Goal: Task Accomplishment & Management: Use online tool/utility

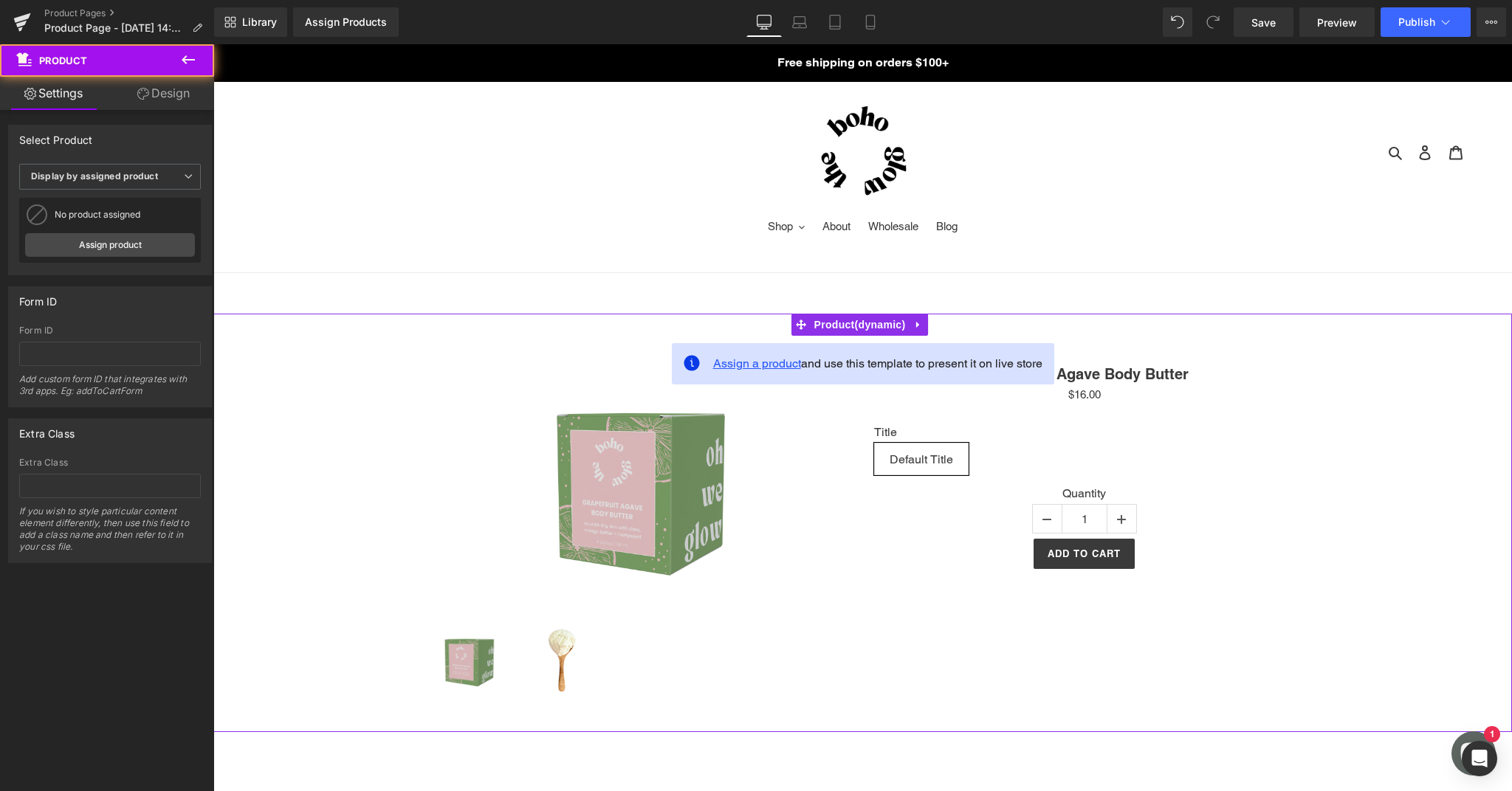
click at [768, 361] on span "Assign a product" at bounding box center [757, 363] width 88 height 14
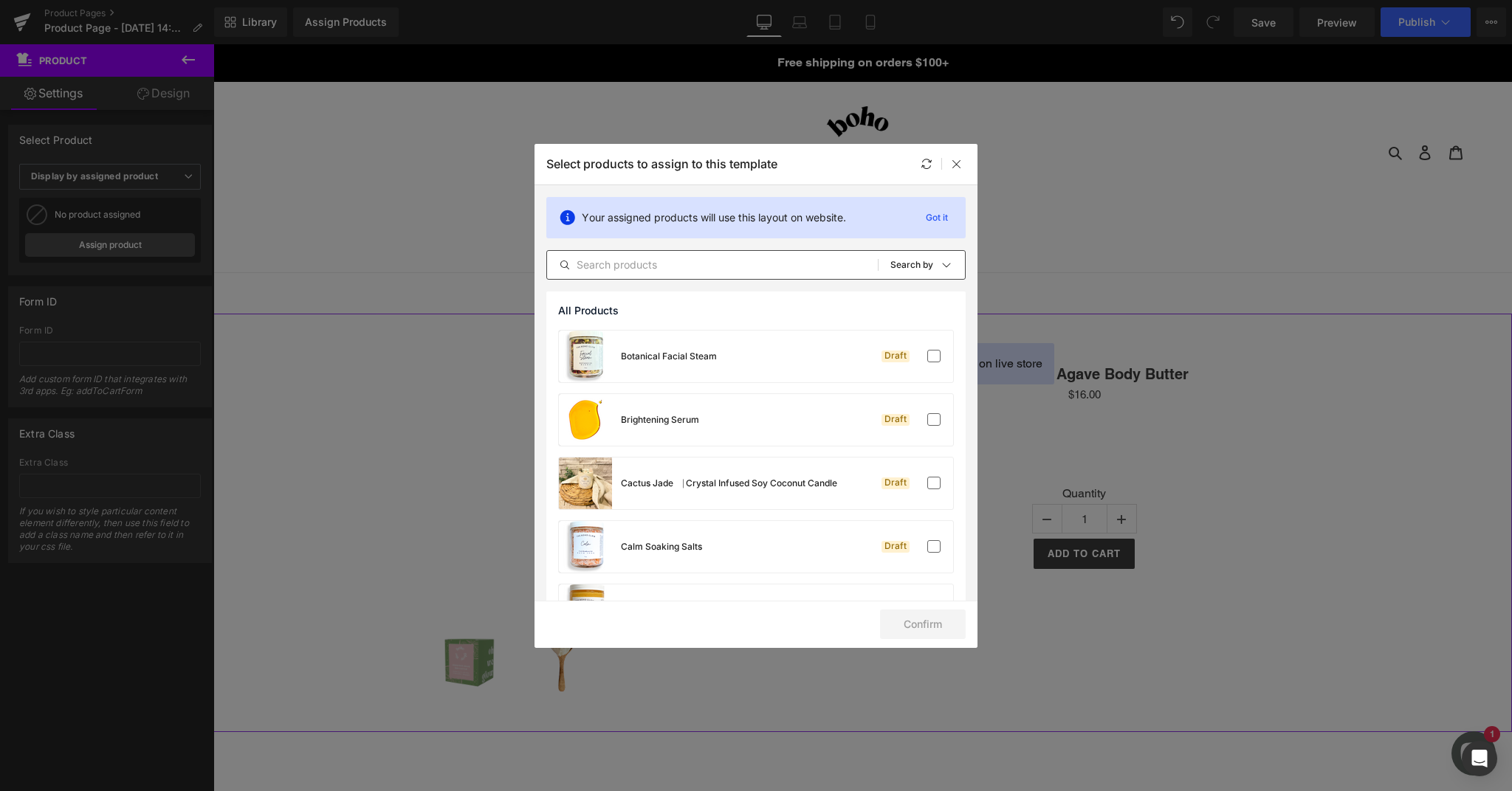
click at [735, 270] on input "text" at bounding box center [712, 265] width 330 height 18
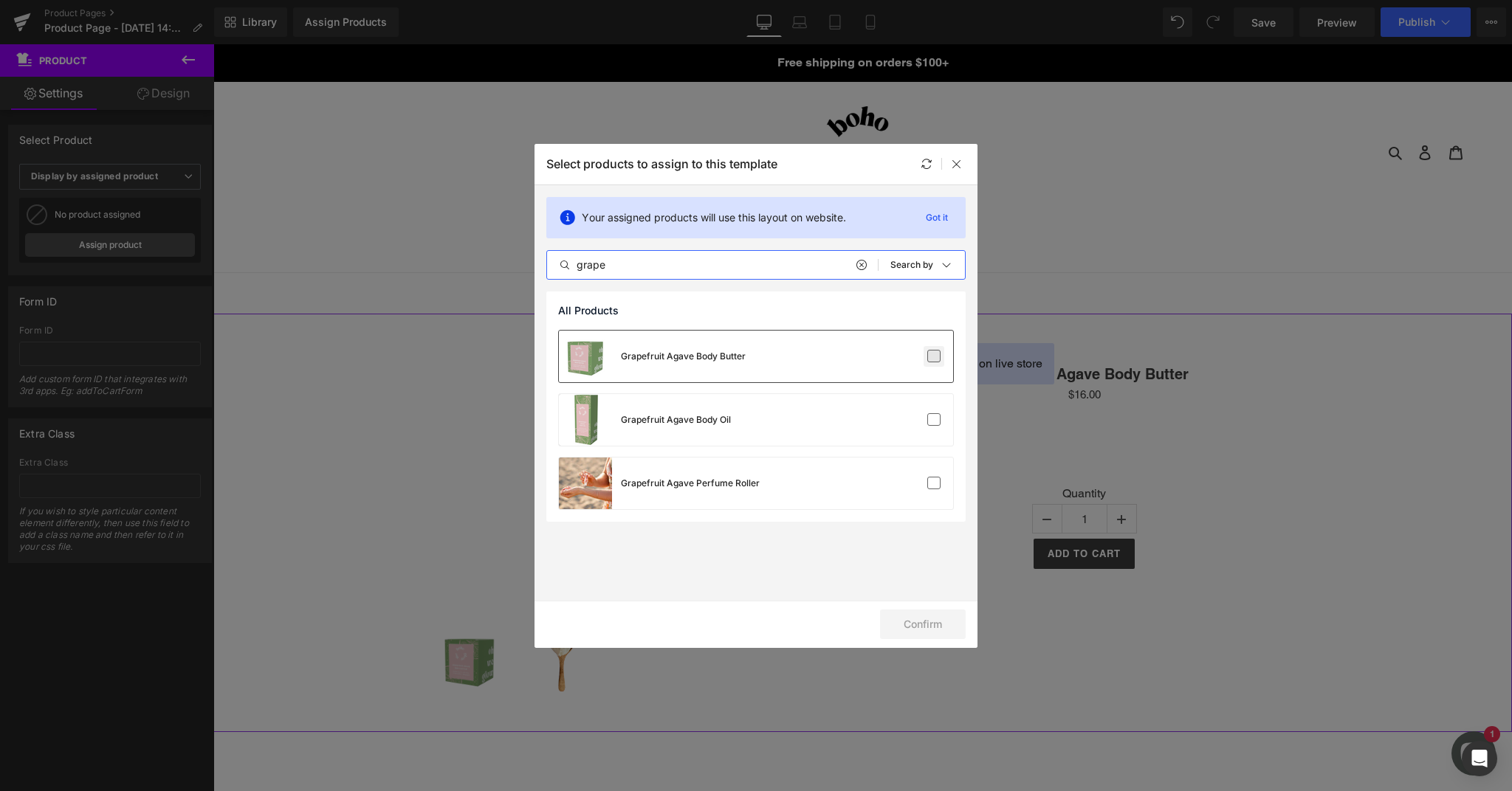
type input "grape"
click at [935, 358] on label at bounding box center [933, 356] width 13 height 13
click at [933, 356] on input "checkbox" at bounding box center [933, 356] width 0 height 0
click at [925, 620] on button "Confirm" at bounding box center [923, 624] width 86 height 30
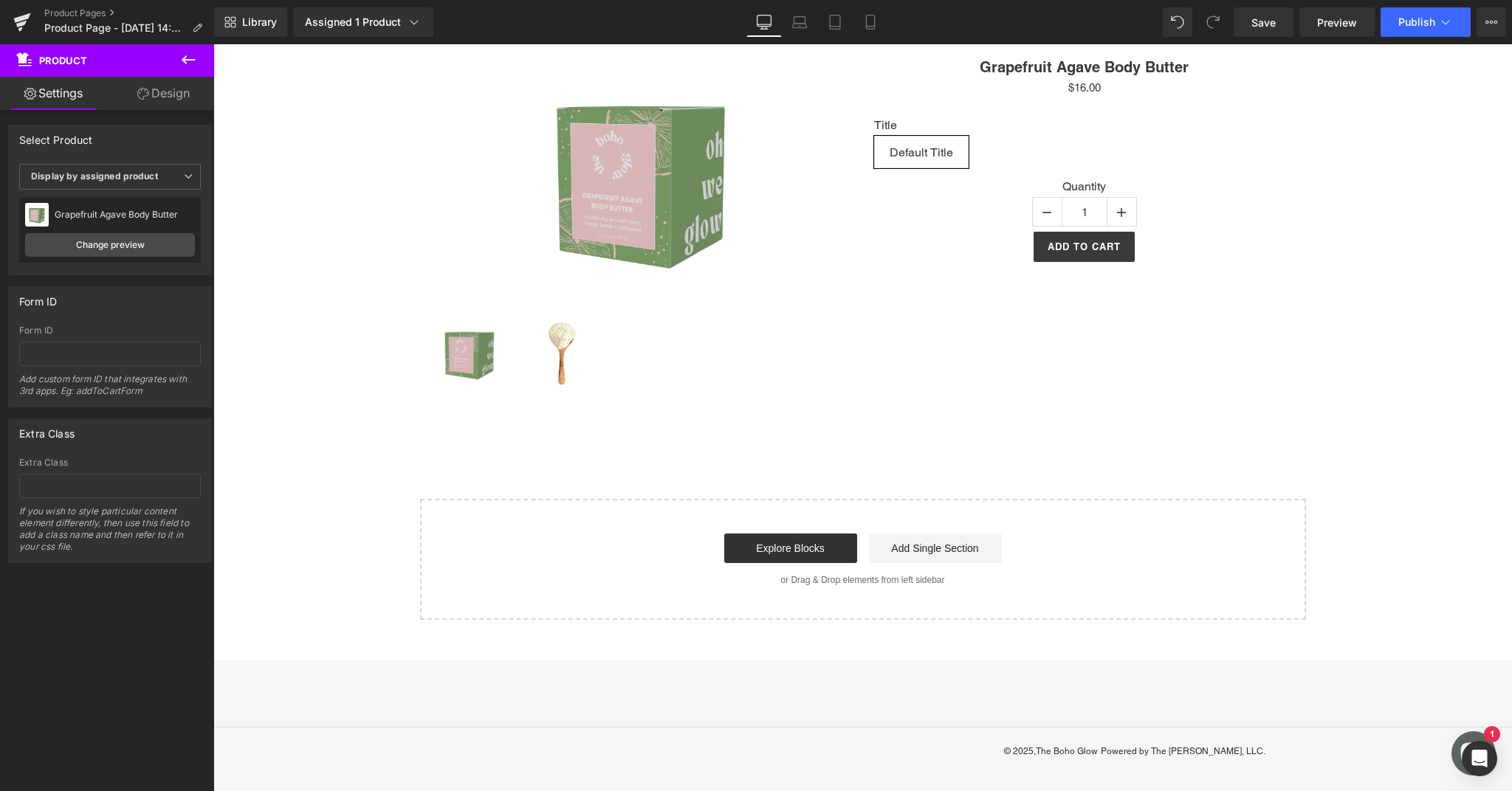
scroll to position [301, 0]
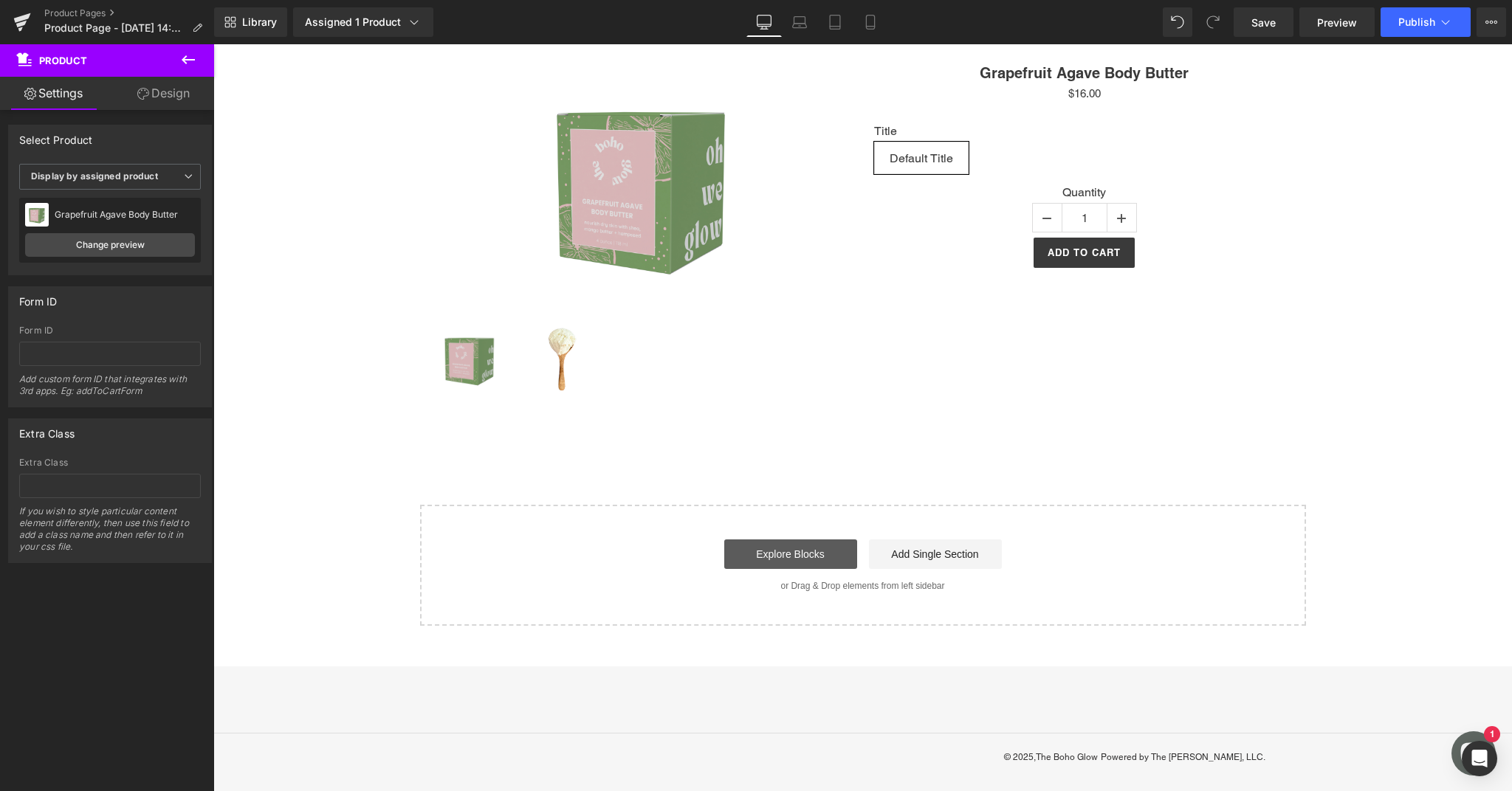
click at [806, 552] on link "Explore Blocks" at bounding box center [790, 554] width 133 height 30
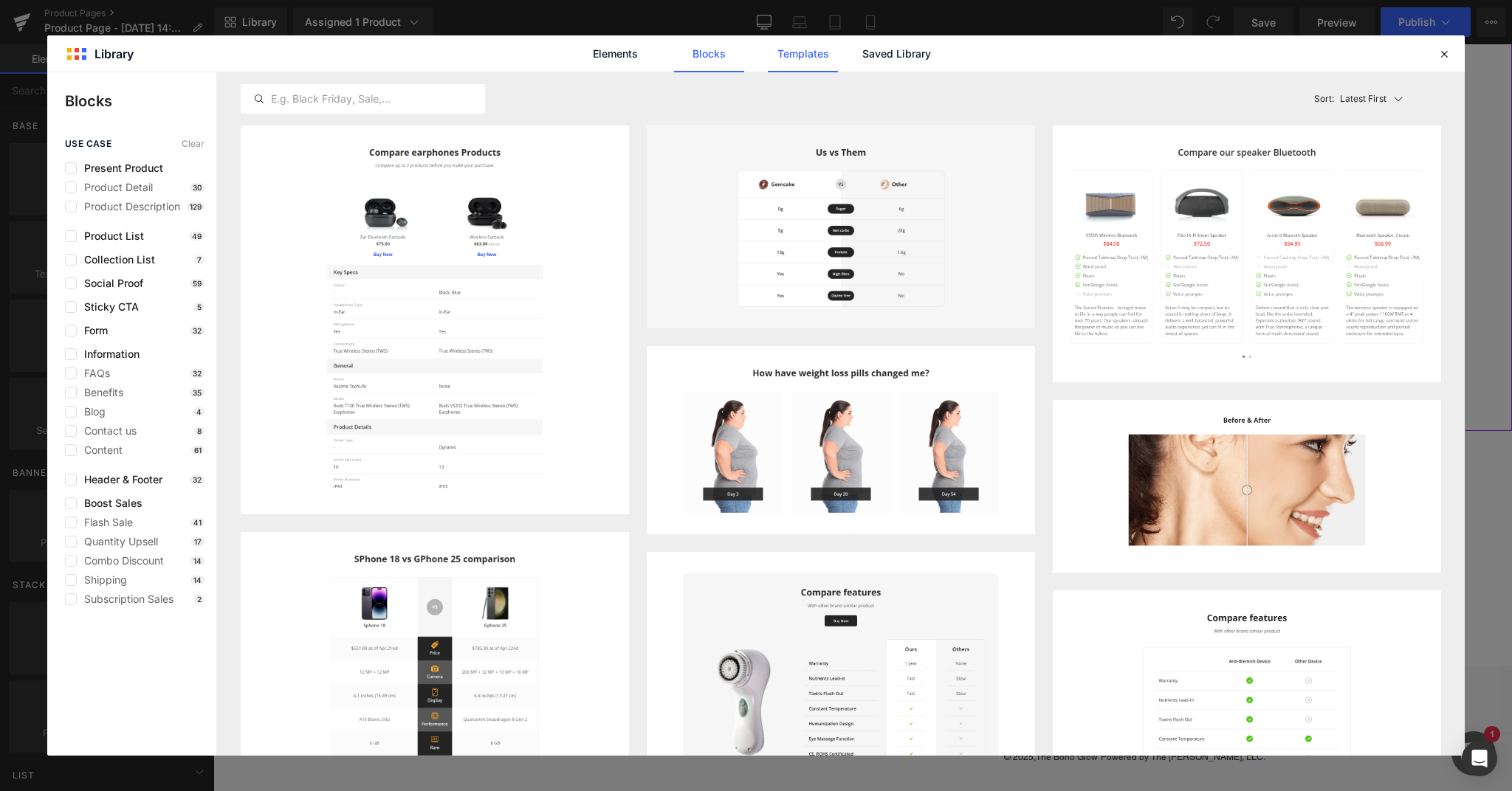
click at [793, 56] on link "Templates" at bounding box center [802, 54] width 70 height 37
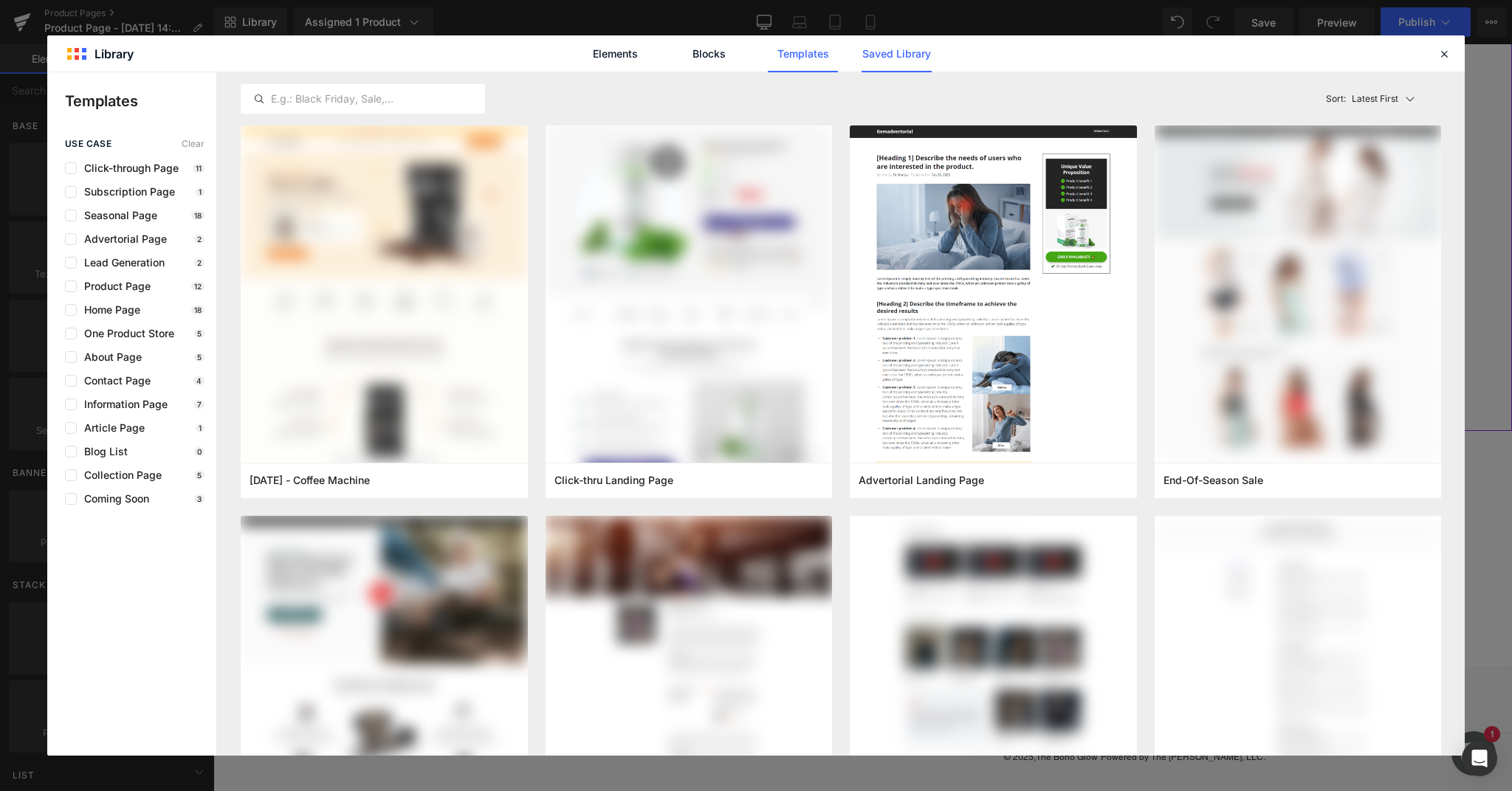
click at [907, 56] on link "Saved Library" at bounding box center [896, 54] width 70 height 37
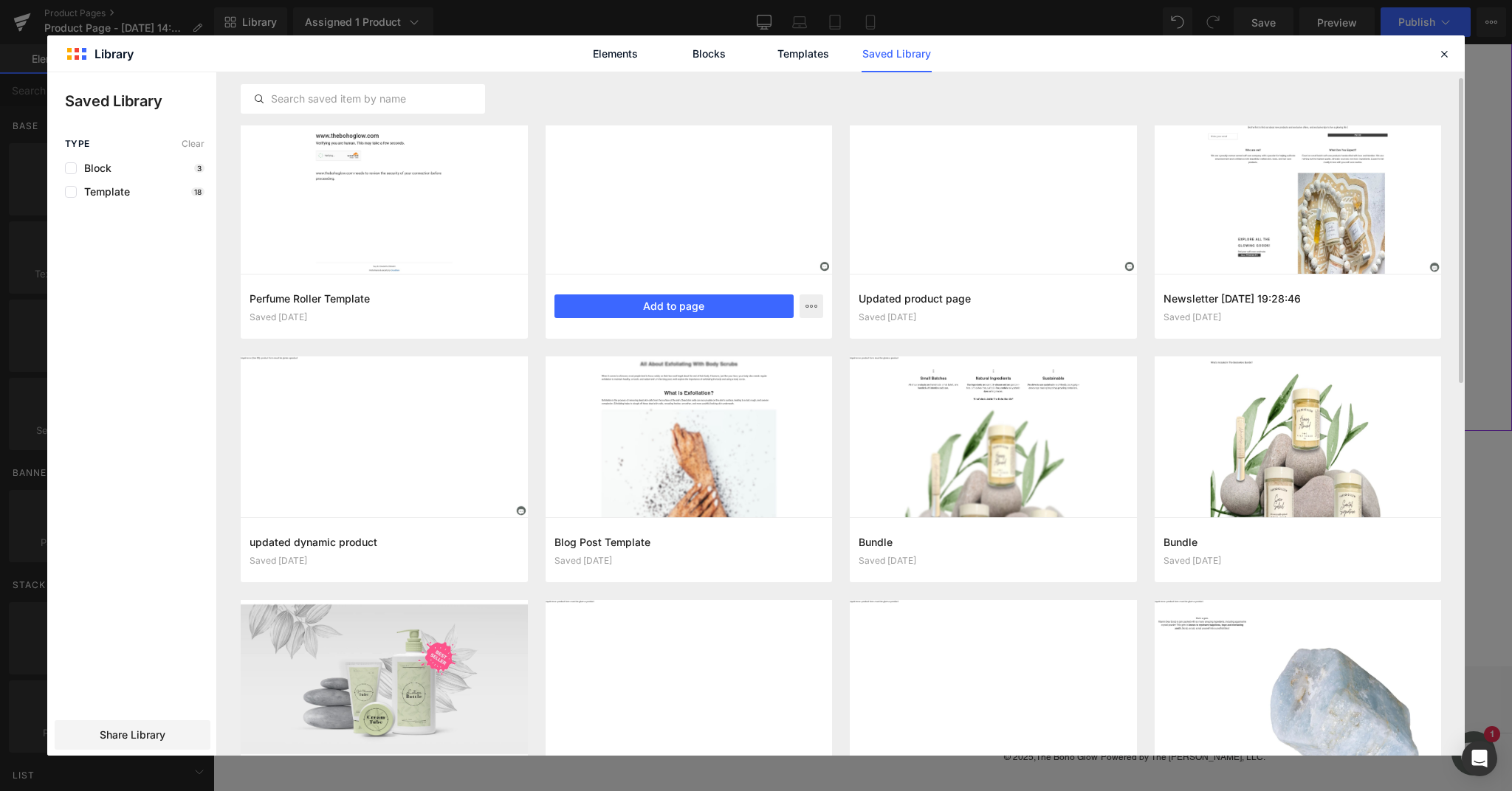
scroll to position [0, 0]
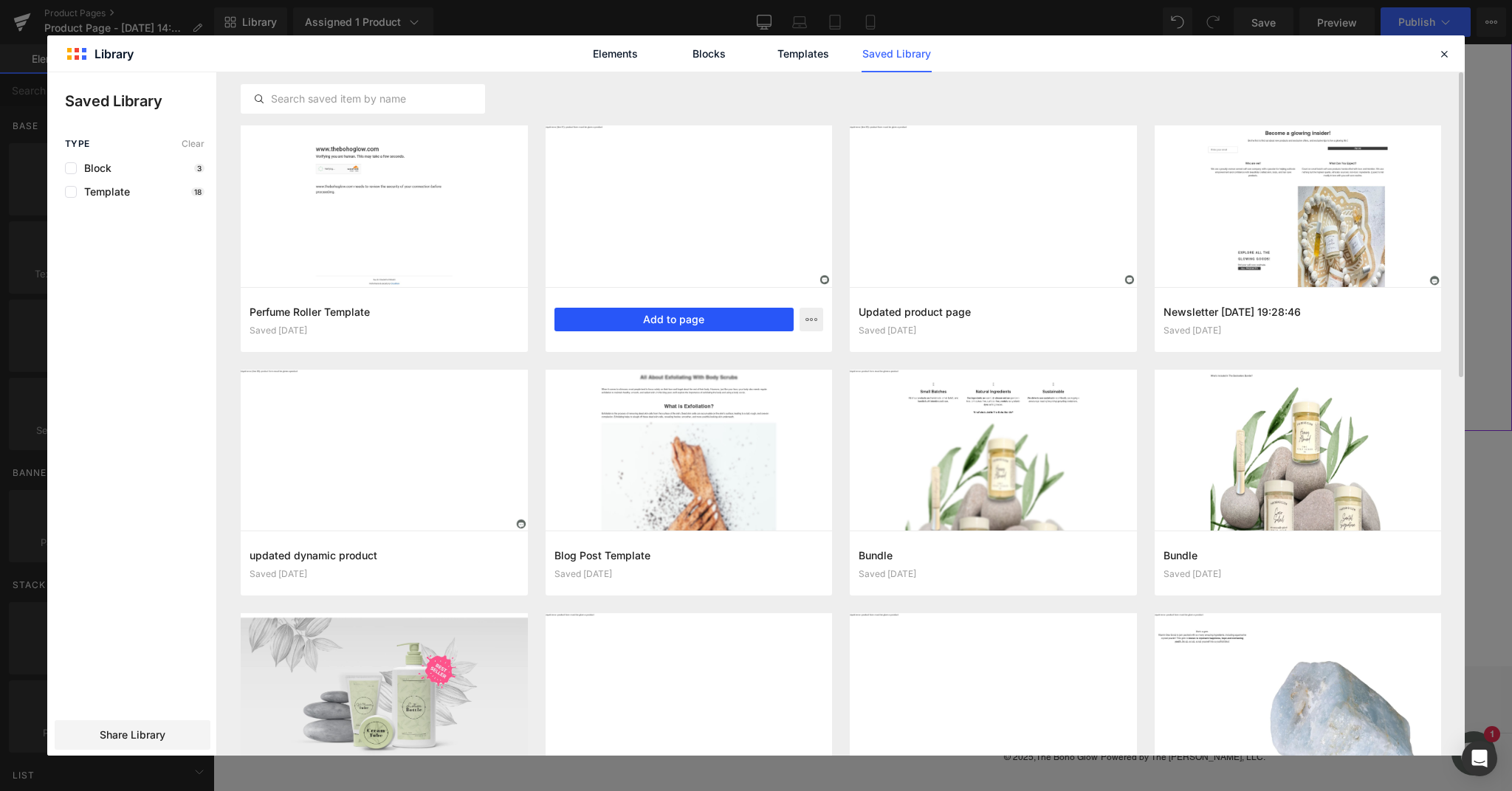
click at [730, 320] on button "Add to page" at bounding box center [674, 320] width 240 height 24
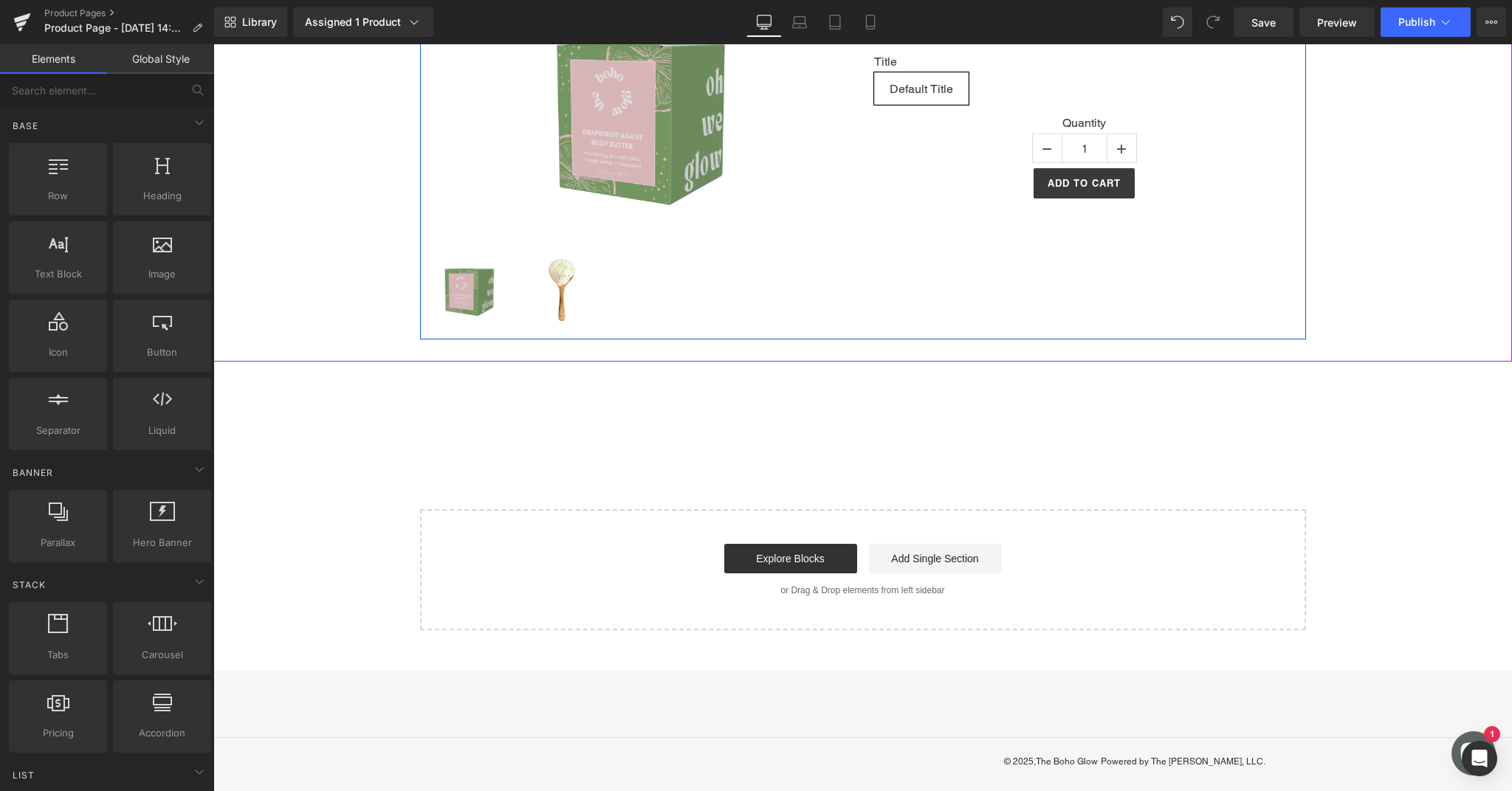
scroll to position [402, 0]
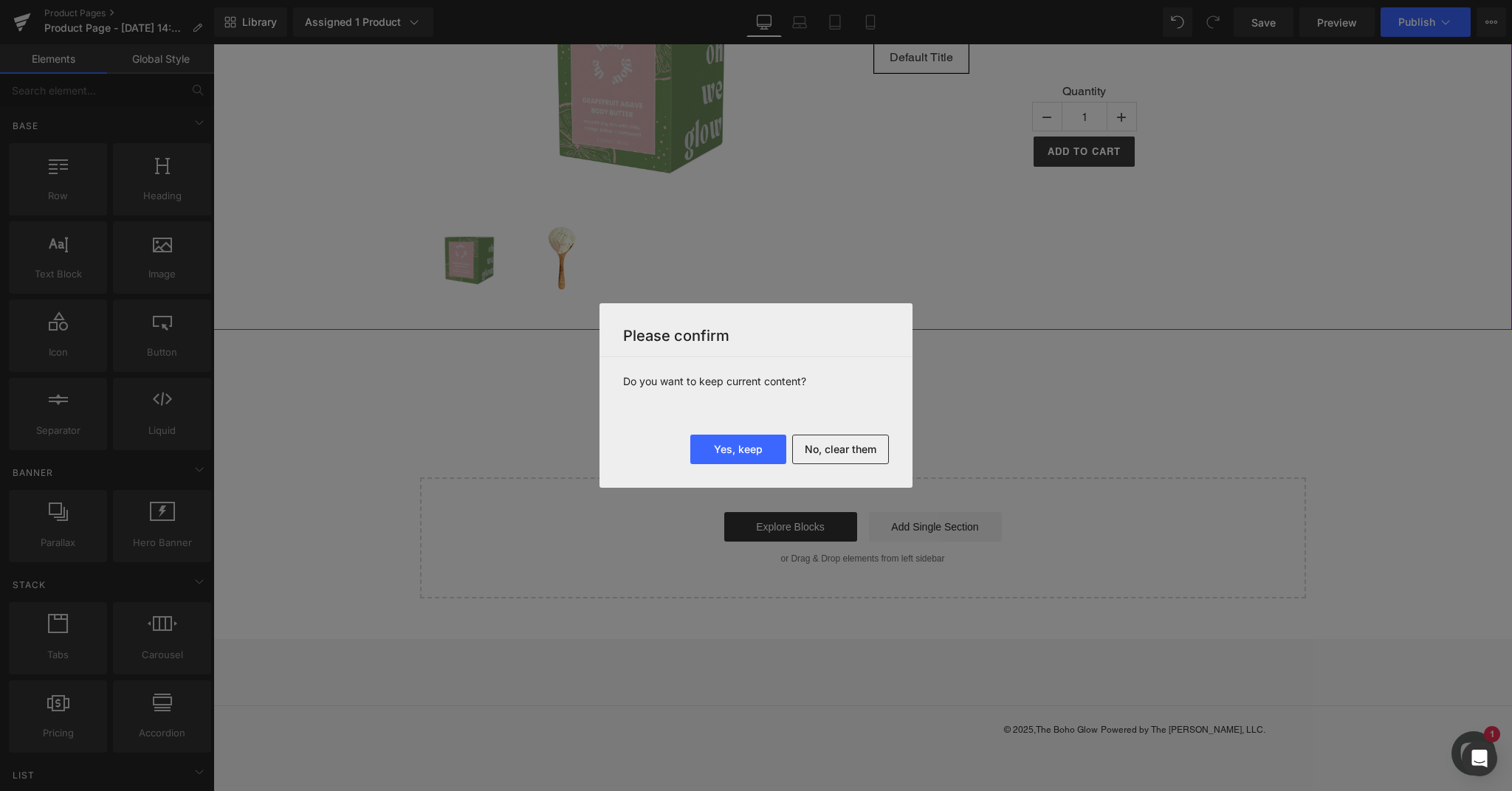
drag, startPoint x: 866, startPoint y: 451, endPoint x: 842, endPoint y: 449, distance: 24.1
click at [866, 451] on button "No, clear them" at bounding box center [840, 450] width 97 height 30
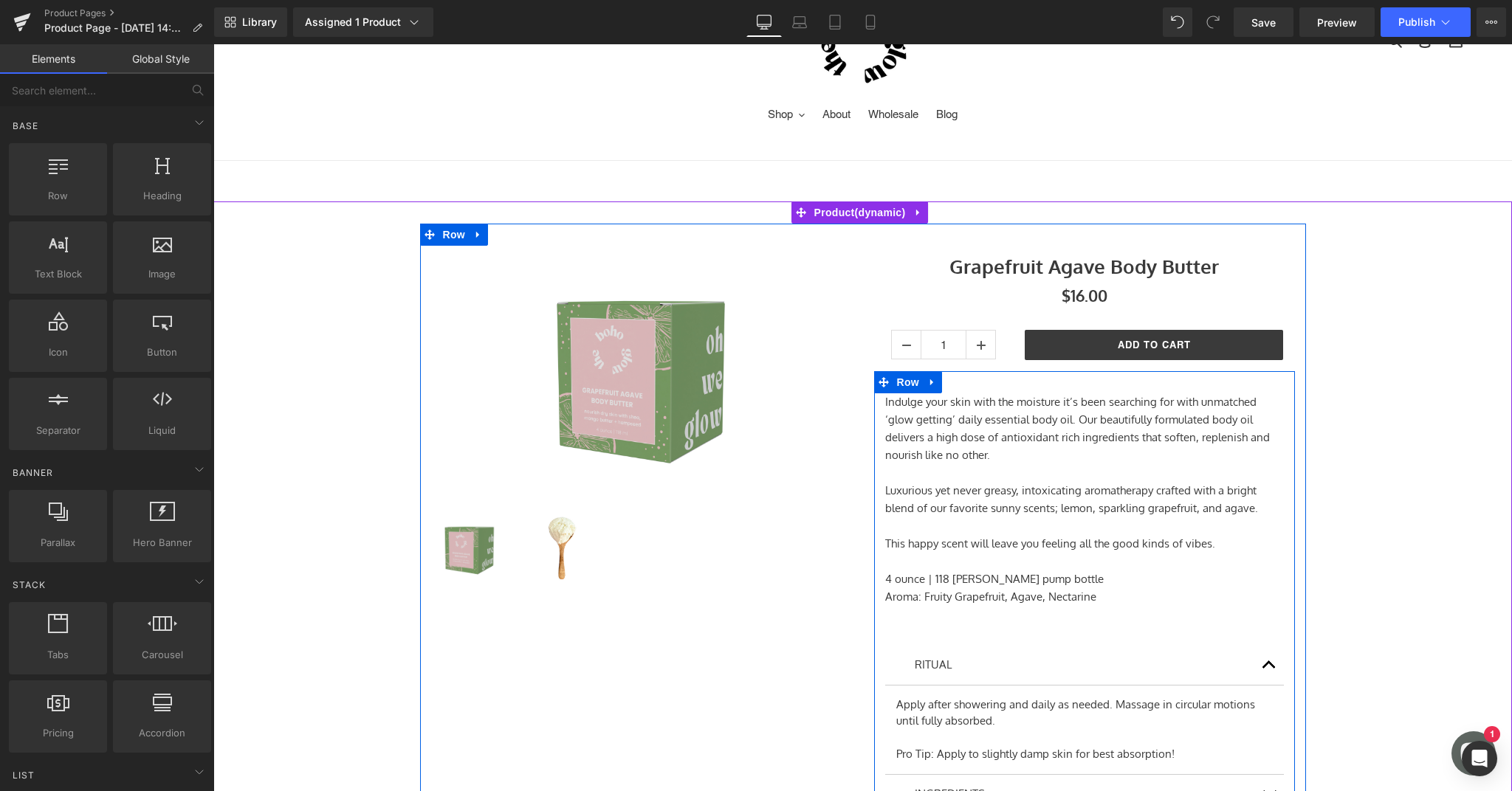
scroll to position [147, 0]
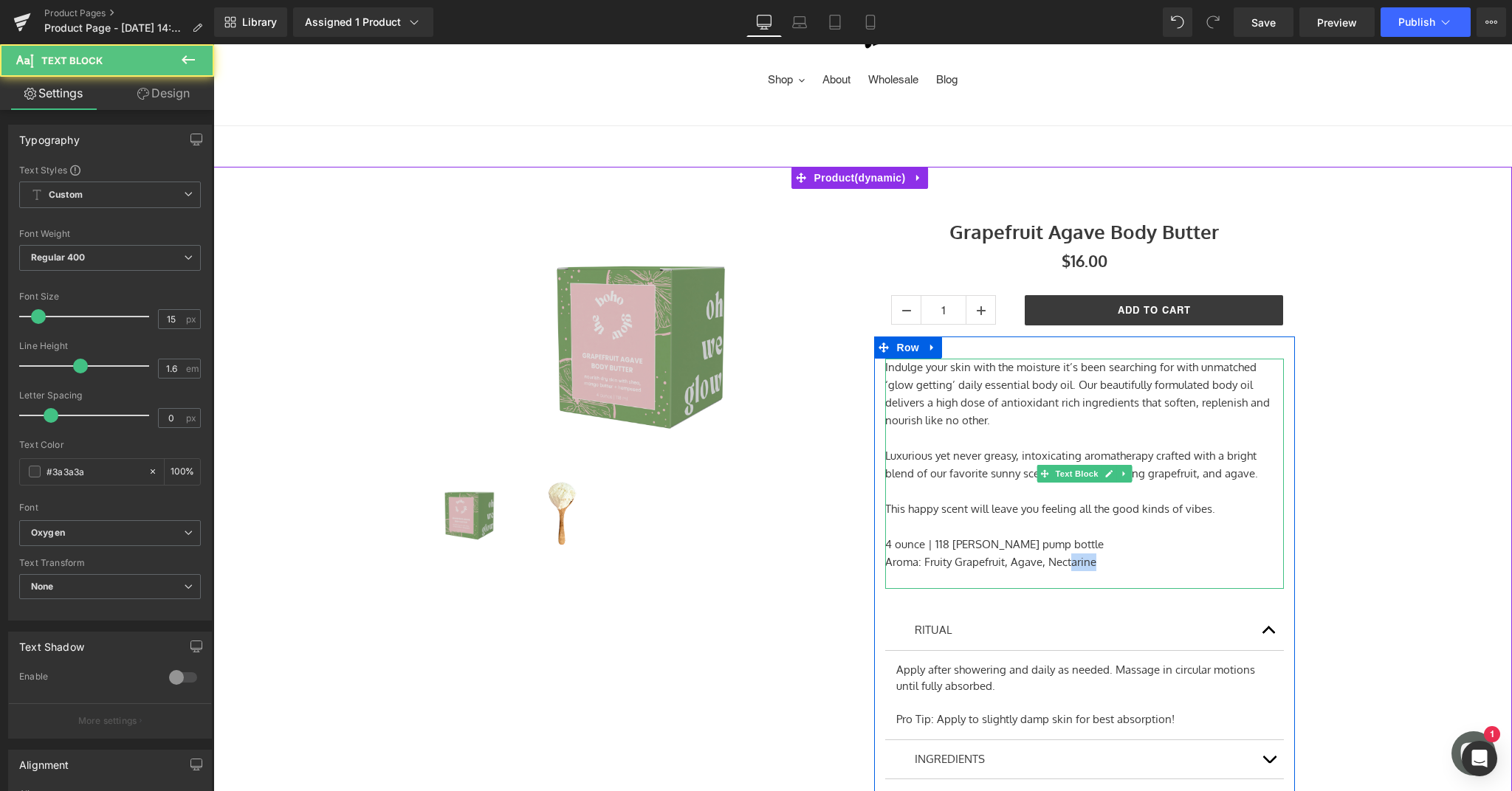
drag, startPoint x: 1116, startPoint y: 566, endPoint x: 1067, endPoint y: 558, distance: 49.6
click at [1067, 558] on p "Aroma: Fruity Grapefruit, Agave, Nectarine" at bounding box center [1085, 562] width 399 height 18
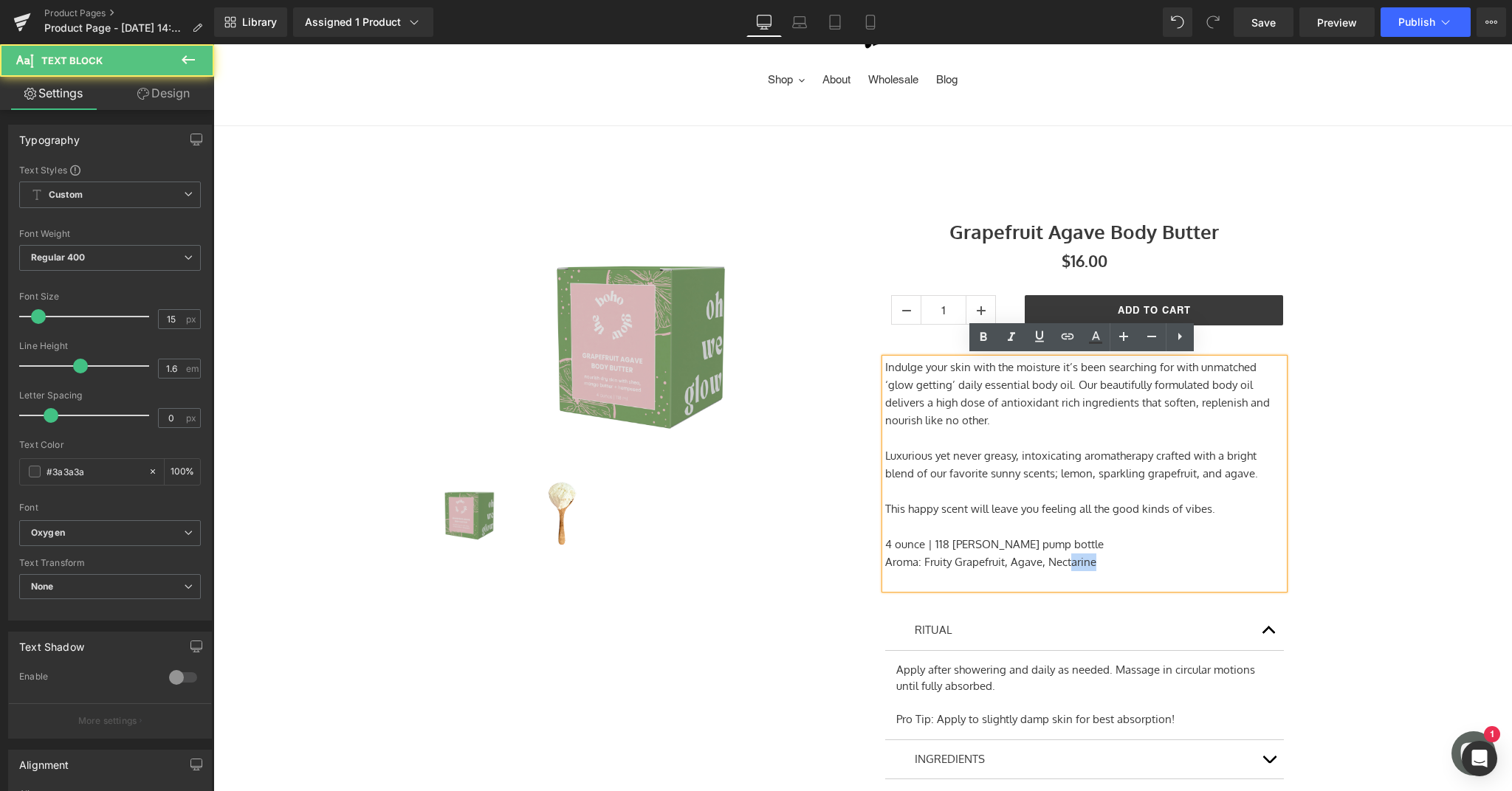
click at [1130, 559] on p "Aroma: Fruity Grapefruit, Agave, Nectarine" at bounding box center [1085, 562] width 399 height 18
drag, startPoint x: 1229, startPoint y: 511, endPoint x: 1166, endPoint y: 513, distance: 63.0
click at [1166, 513] on p "This happy scent will leave you feeling all the good kinds of vibes." at bounding box center [1085, 510] width 399 height 18
drag, startPoint x: 1222, startPoint y: 488, endPoint x: 1256, endPoint y: 469, distance: 38.9
click at [1222, 488] on p at bounding box center [1085, 492] width 399 height 18
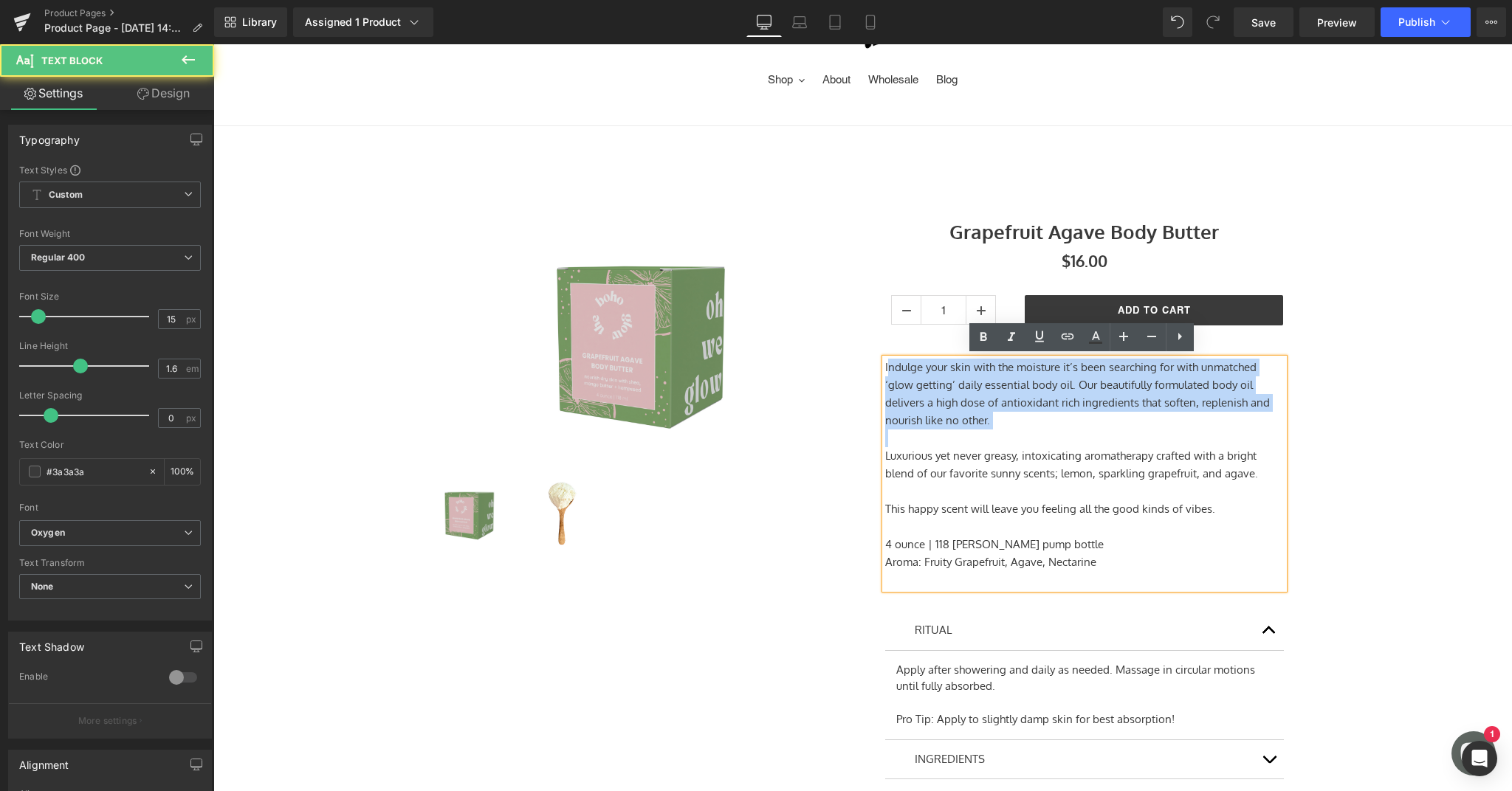
drag, startPoint x: 985, startPoint y: 428, endPoint x: 880, endPoint y: 361, distance: 124.6
click at [885, 361] on div "Indulge your skin with the moisture it’s been searching for with unmatched ‘glo…" at bounding box center [1085, 473] width 399 height 230
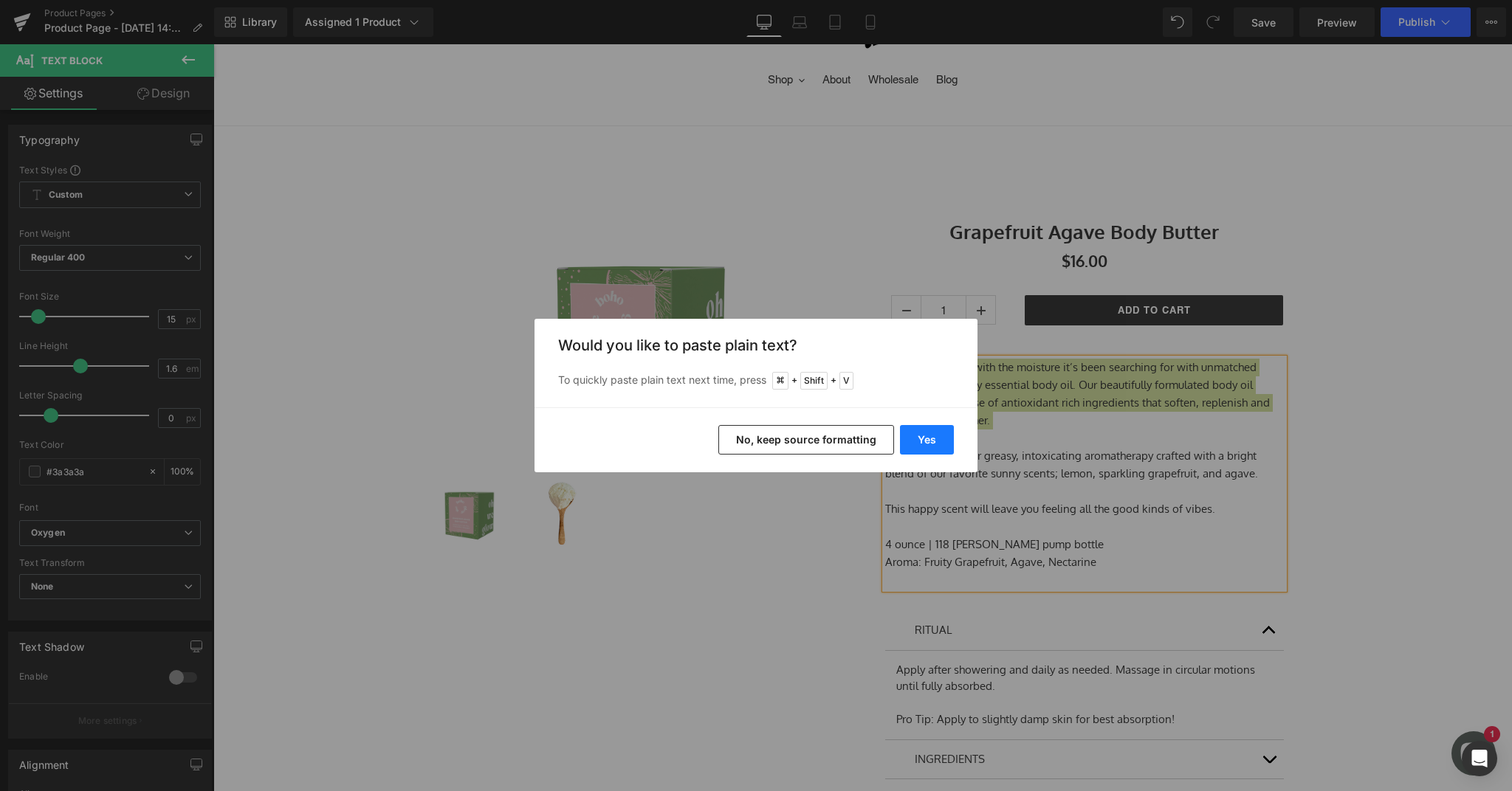
click at [929, 438] on button "Yes" at bounding box center [927, 440] width 54 height 30
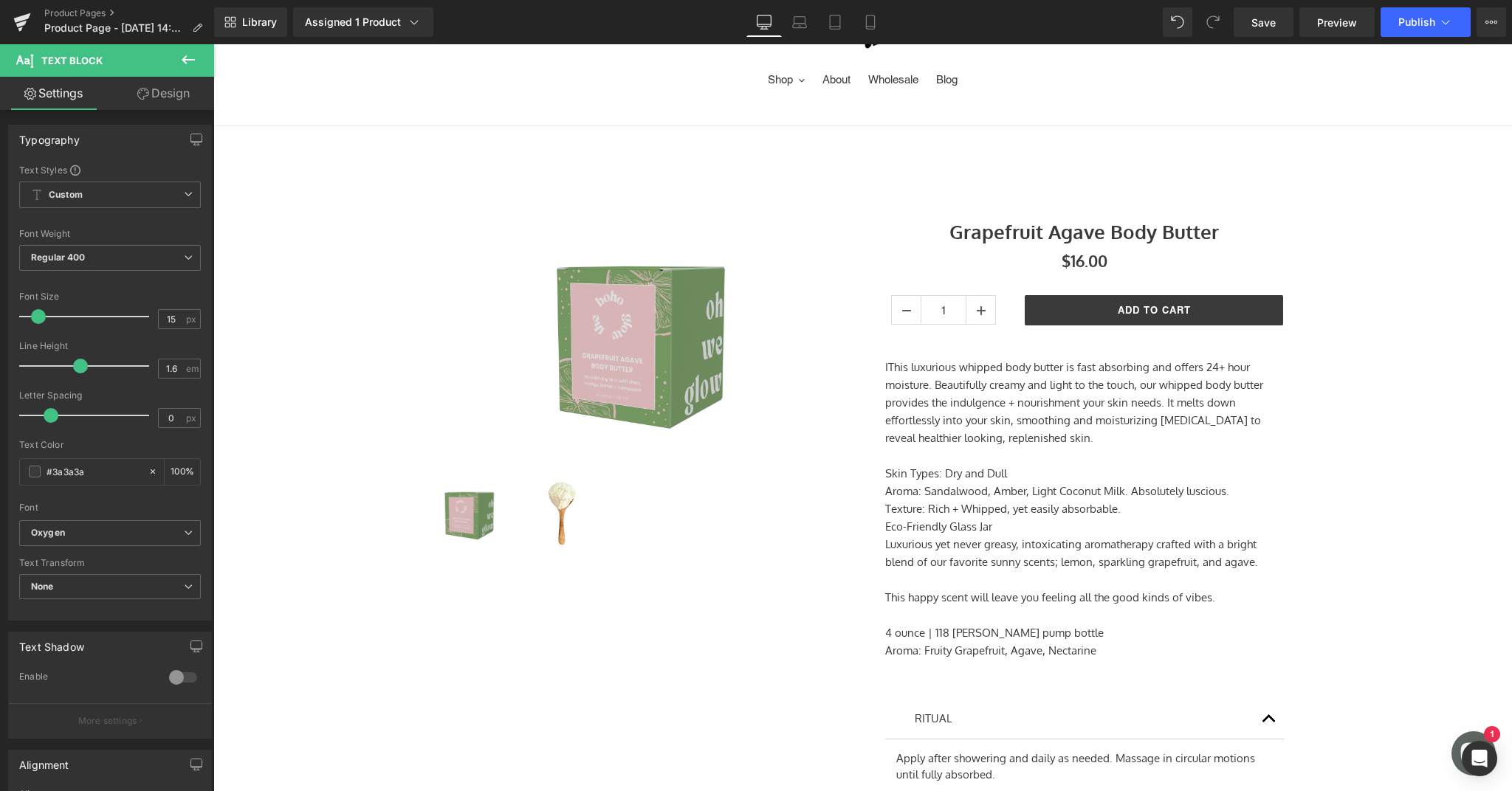
drag, startPoint x: 888, startPoint y: 364, endPoint x: 898, endPoint y: 367, distance: 10.4
click at [888, 364] on p "IThis luxurious whipped body butter is fast absorbing and offers 24+ hour moist…" at bounding box center [1085, 403] width 399 height 89
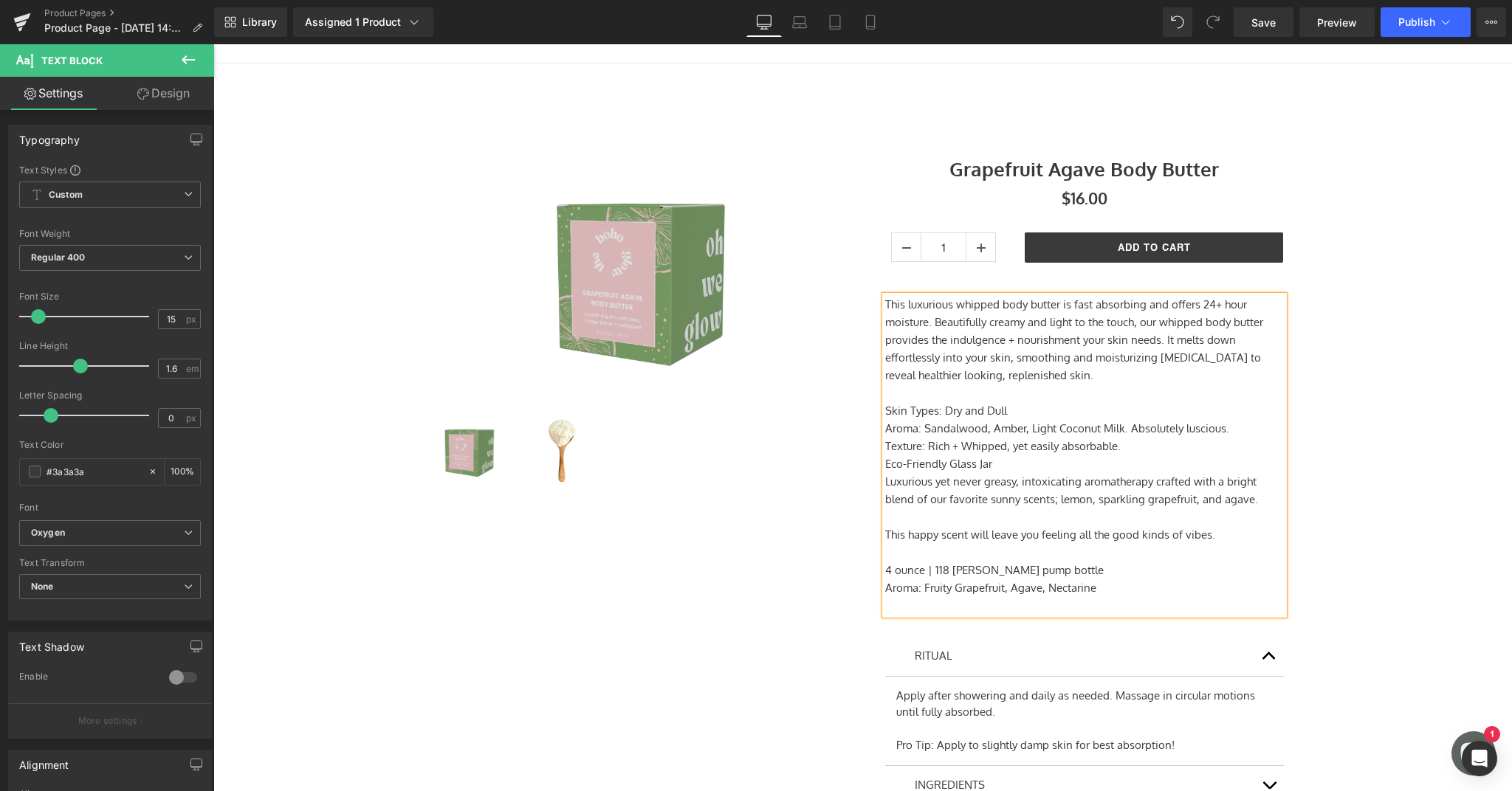
scroll to position [212, 0]
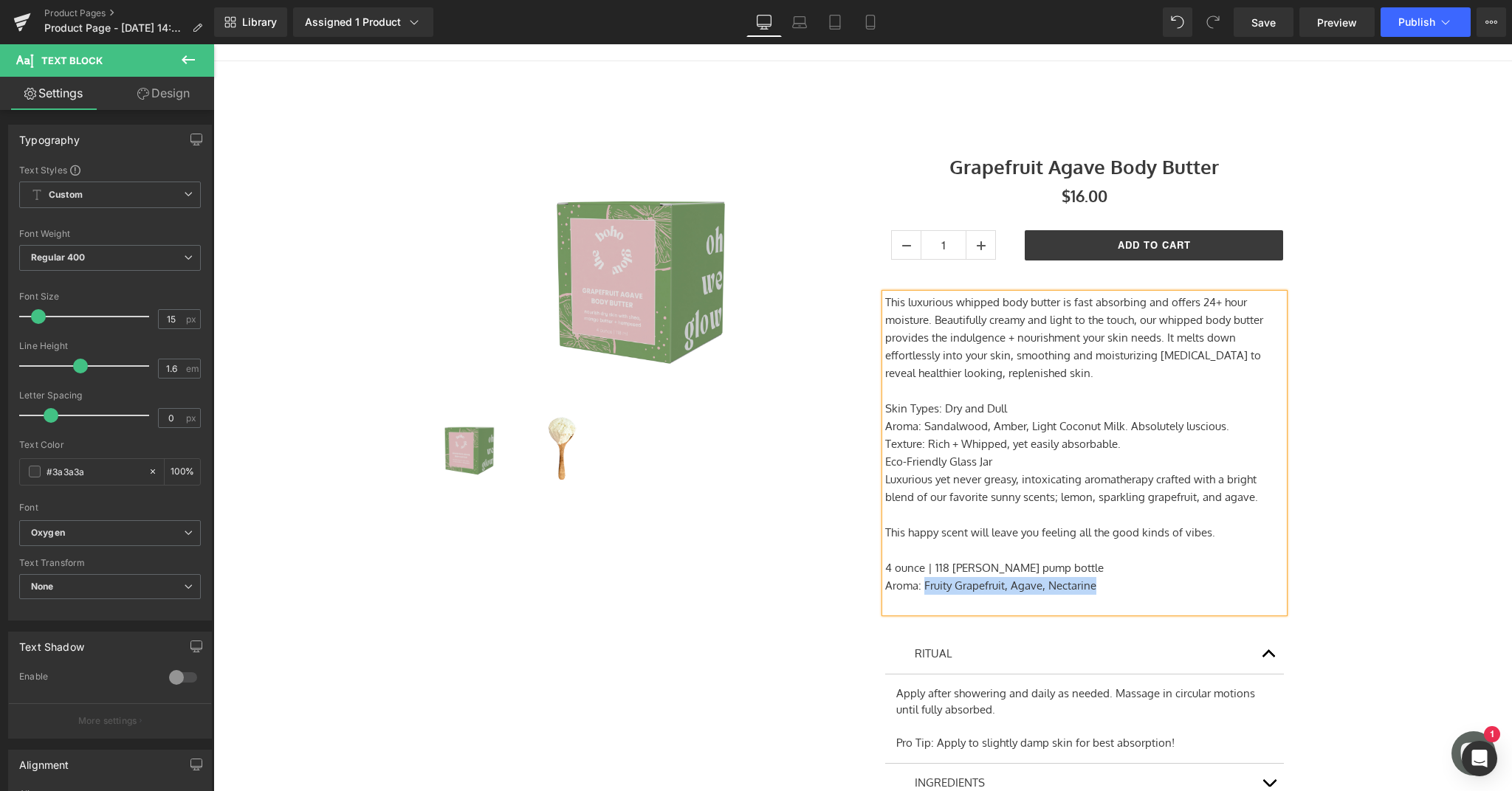
drag, startPoint x: 1105, startPoint y: 579, endPoint x: 952, endPoint y: 584, distance: 153.1
click at [922, 584] on p "Aroma: Fruity Grapefruit, Agave, Nectarine" at bounding box center [1085, 586] width 399 height 18
copy p "Fruity Grapefruit, Agave, Nectarine"
drag, startPoint x: 1248, startPoint y: 428, endPoint x: 921, endPoint y: 424, distance: 327.0
click at [921, 424] on p "Aroma: Sandalwood, Amber, Light Coconut Milk. Absolutely luscious." at bounding box center [1085, 427] width 399 height 18
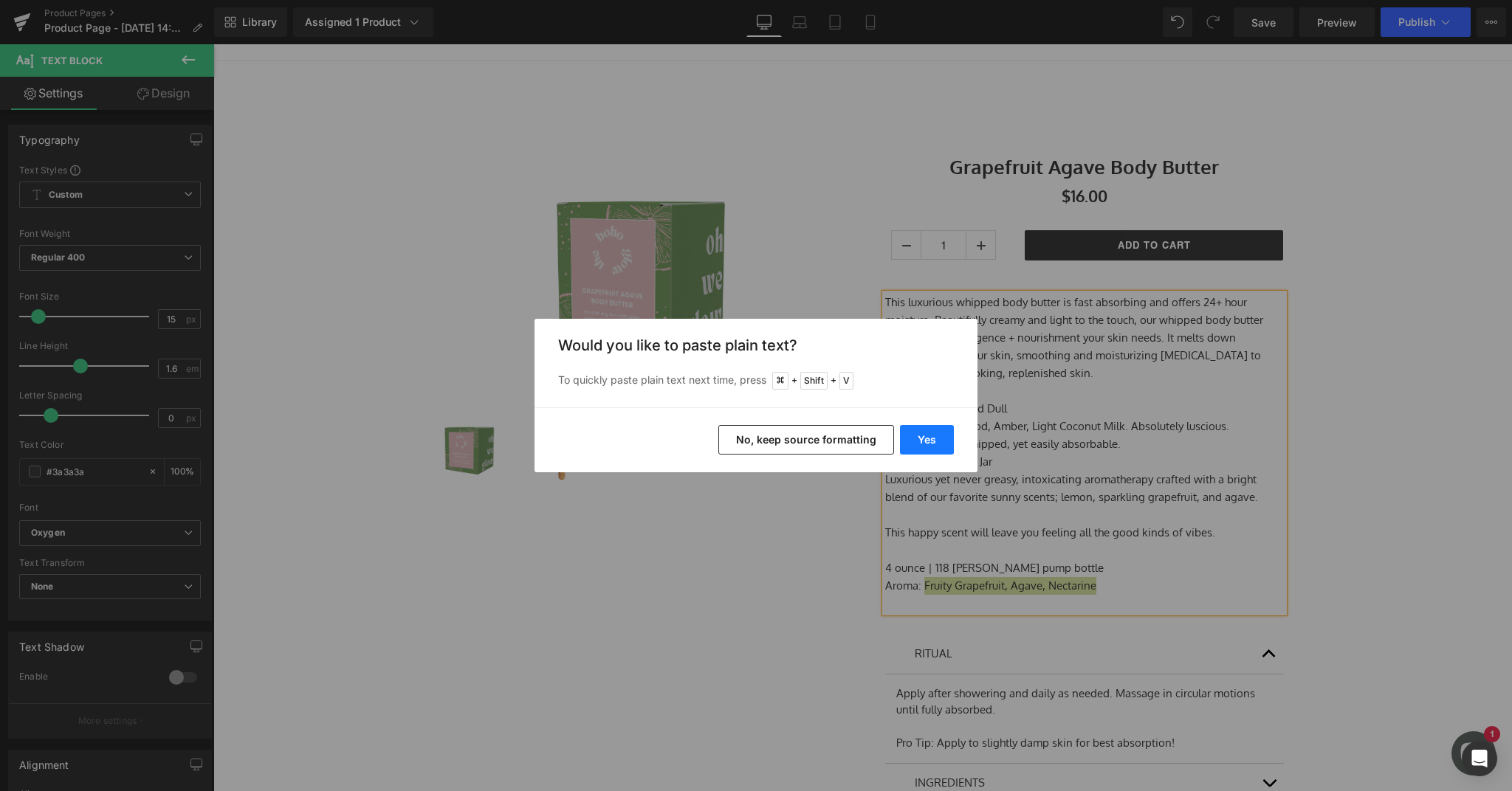
click at [923, 438] on button "Yes" at bounding box center [927, 440] width 54 height 30
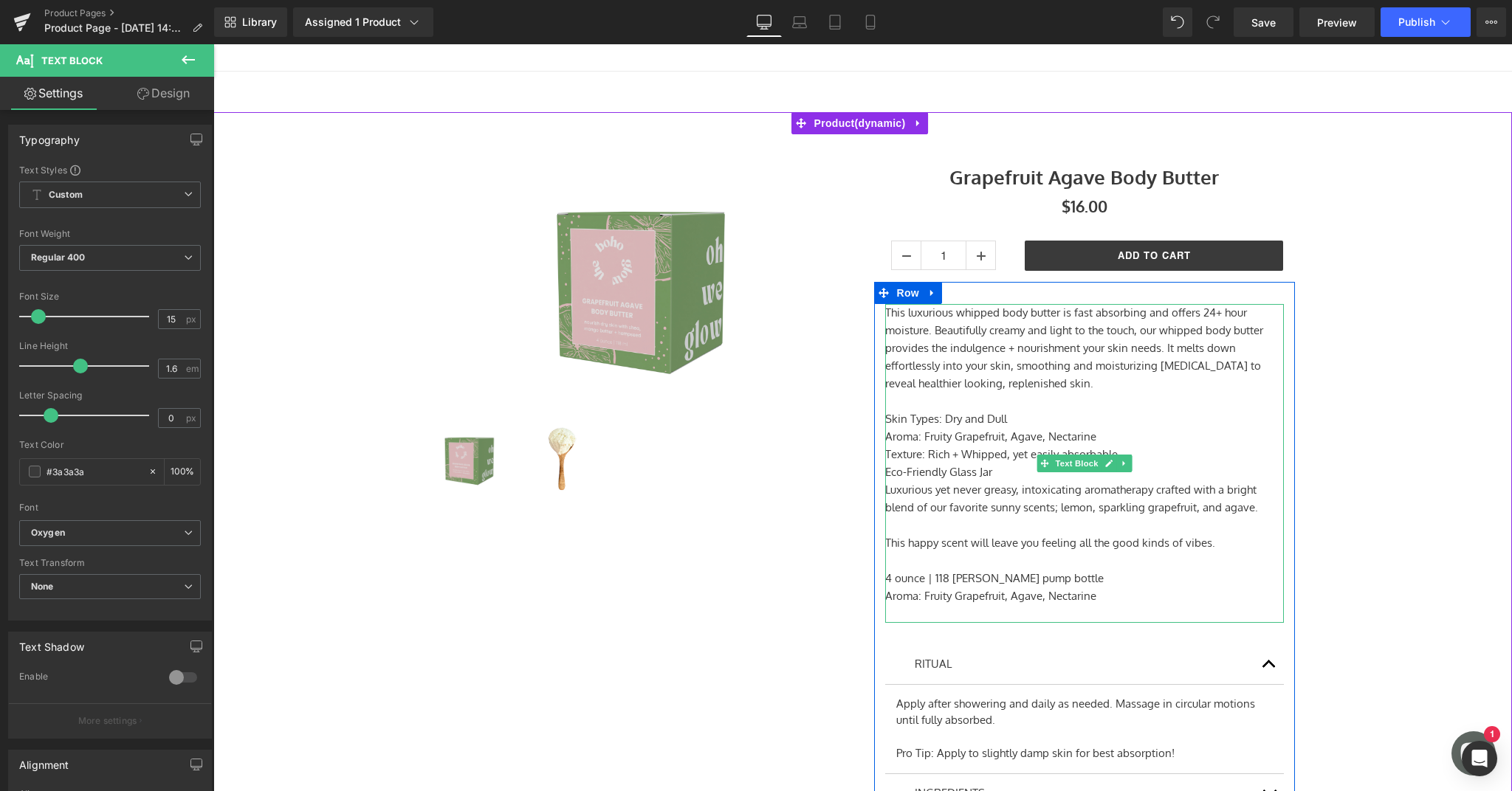
scroll to position [204, 0]
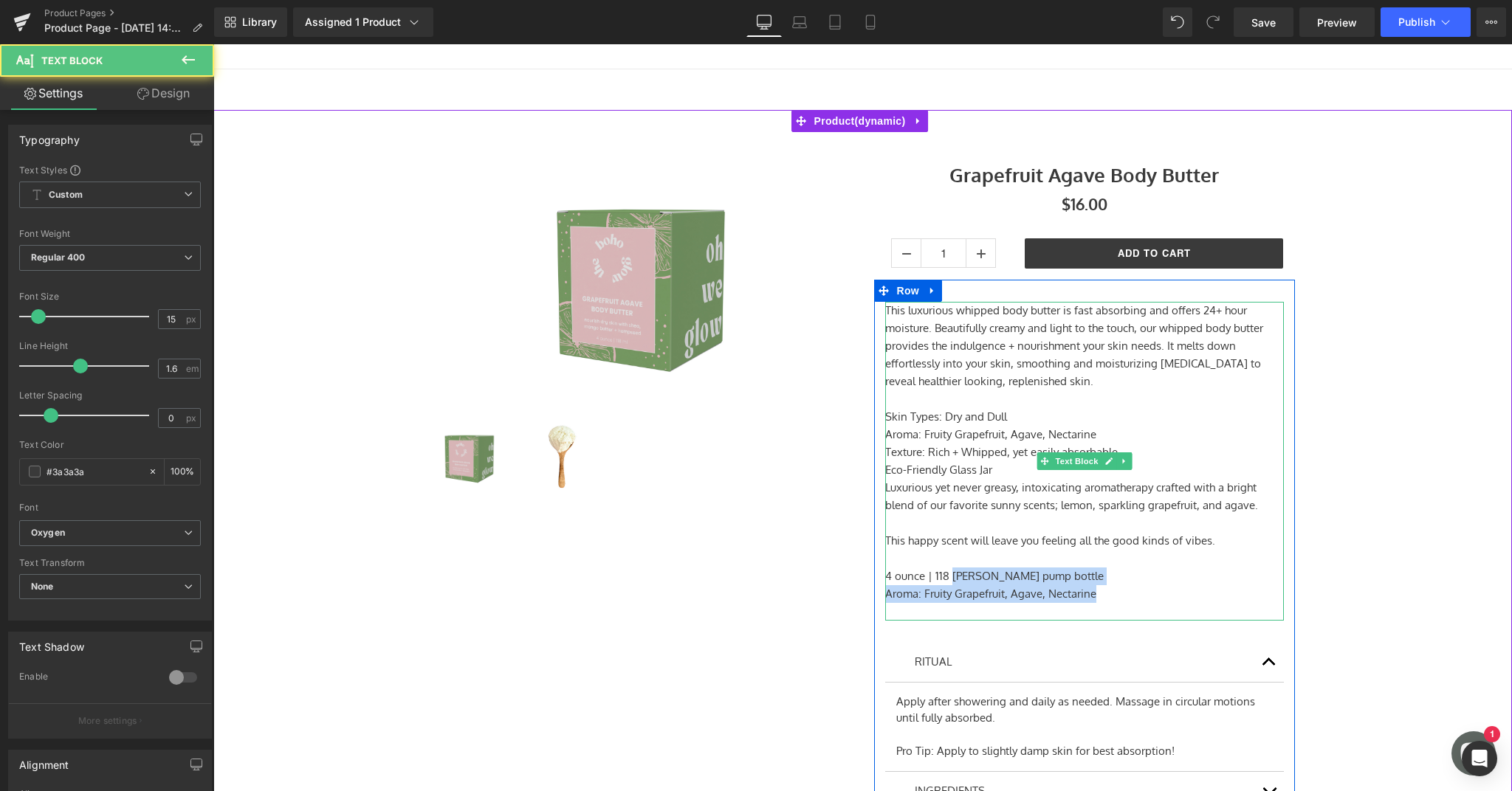
drag, startPoint x: 1114, startPoint y: 598, endPoint x: 923, endPoint y: 578, distance: 192.0
click at [929, 578] on div "This luxurious whipped body butter is fast absorbing and offers 24+ hour moistu…" at bounding box center [1085, 461] width 399 height 318
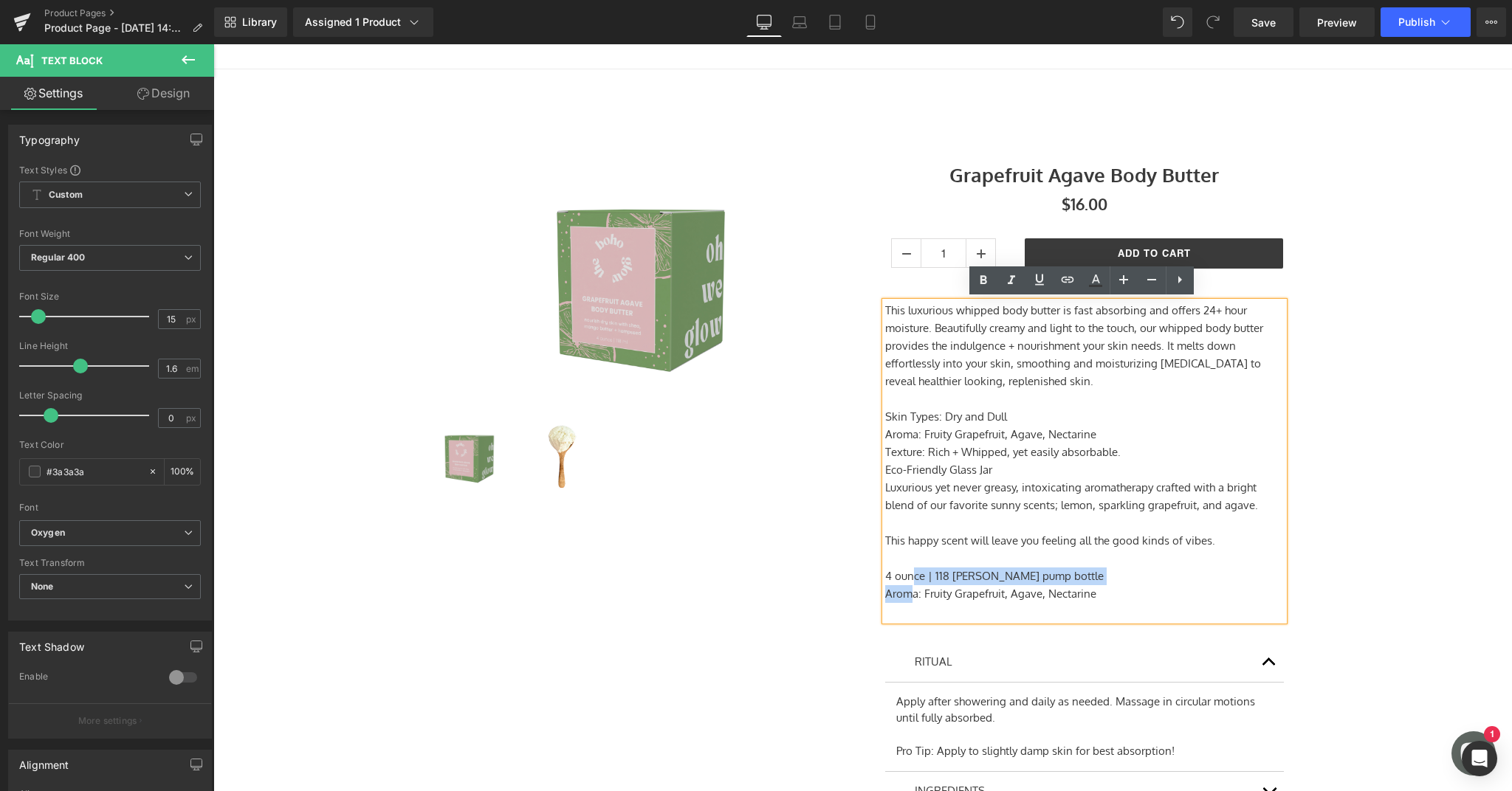
drag, startPoint x: 913, startPoint y: 578, endPoint x: 907, endPoint y: 585, distance: 9.2
click at [907, 585] on div "This luxurious whipped body butter is fast absorbing and offers 24+ hour moistu…" at bounding box center [1085, 461] width 399 height 318
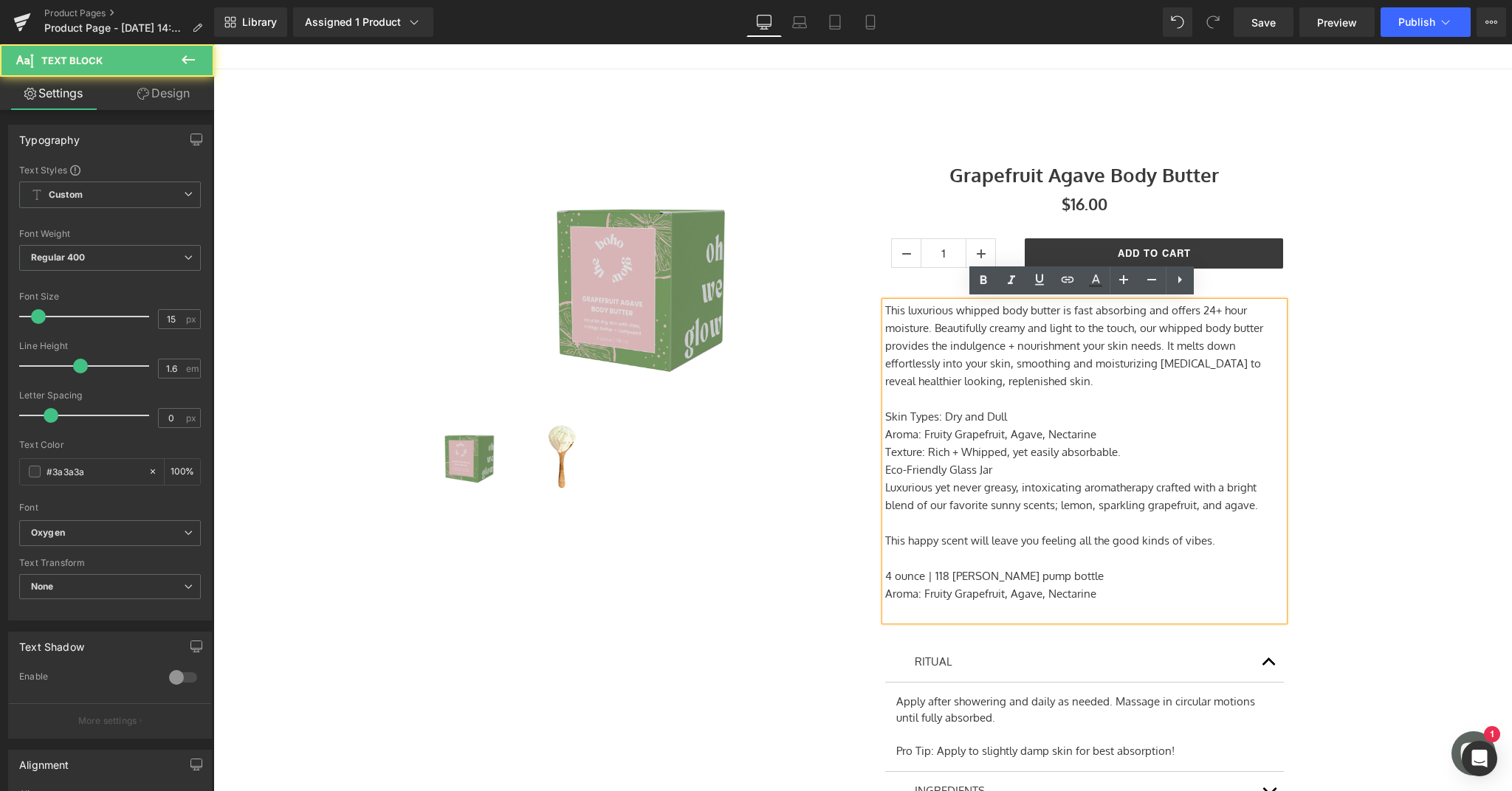
click at [1112, 592] on p "Aroma: Fruity Grapefruit, Agave, Nectarine" at bounding box center [1085, 594] width 399 height 18
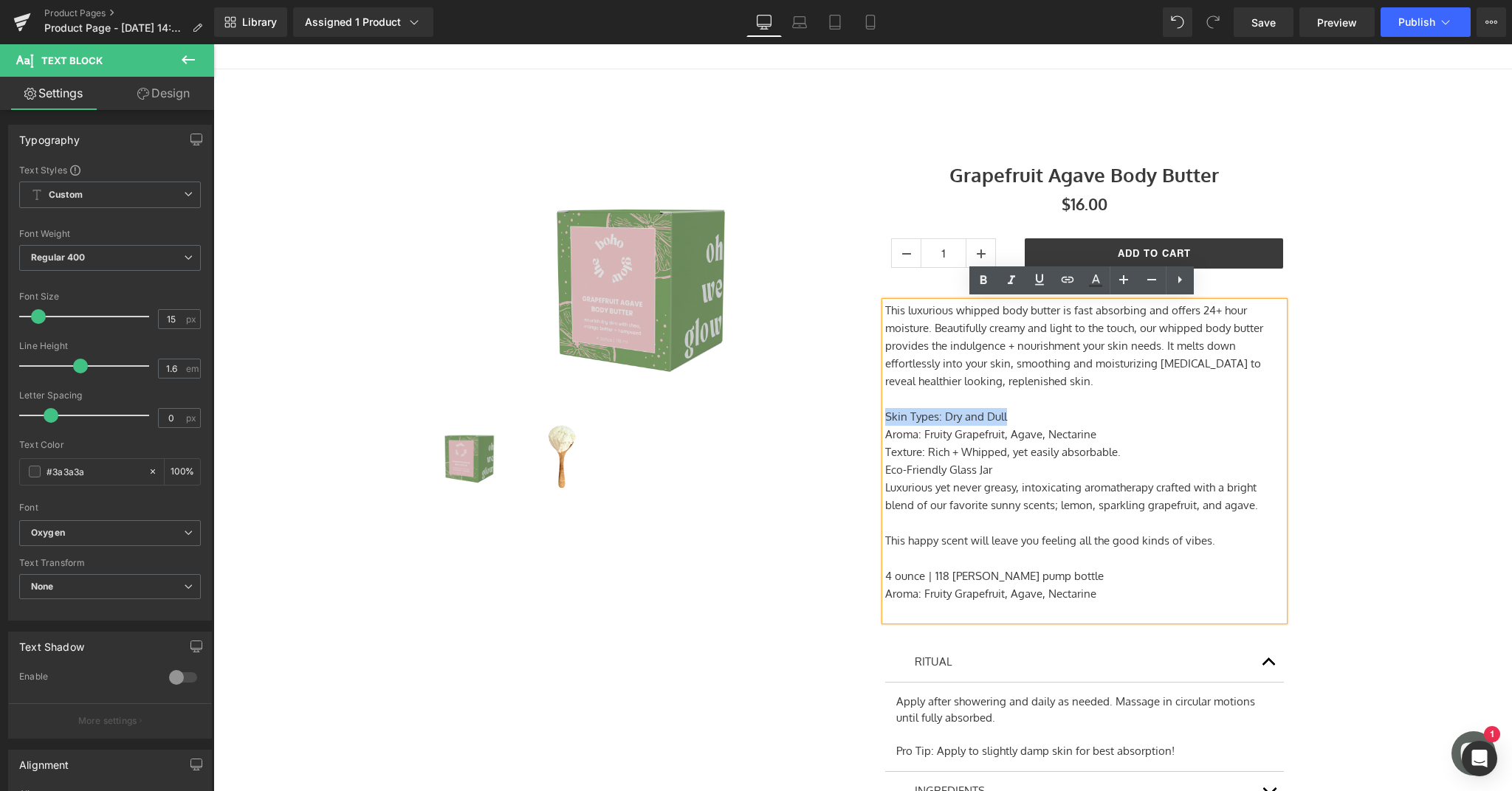
drag, startPoint x: 1018, startPoint y: 415, endPoint x: 857, endPoint y: 413, distance: 161.0
click at [857, 413] on div "Sale Off (P) Image (P) Image List Grapefruit Agave Body Butter (P) Title $0 $16…" at bounding box center [863, 495] width 886 height 727
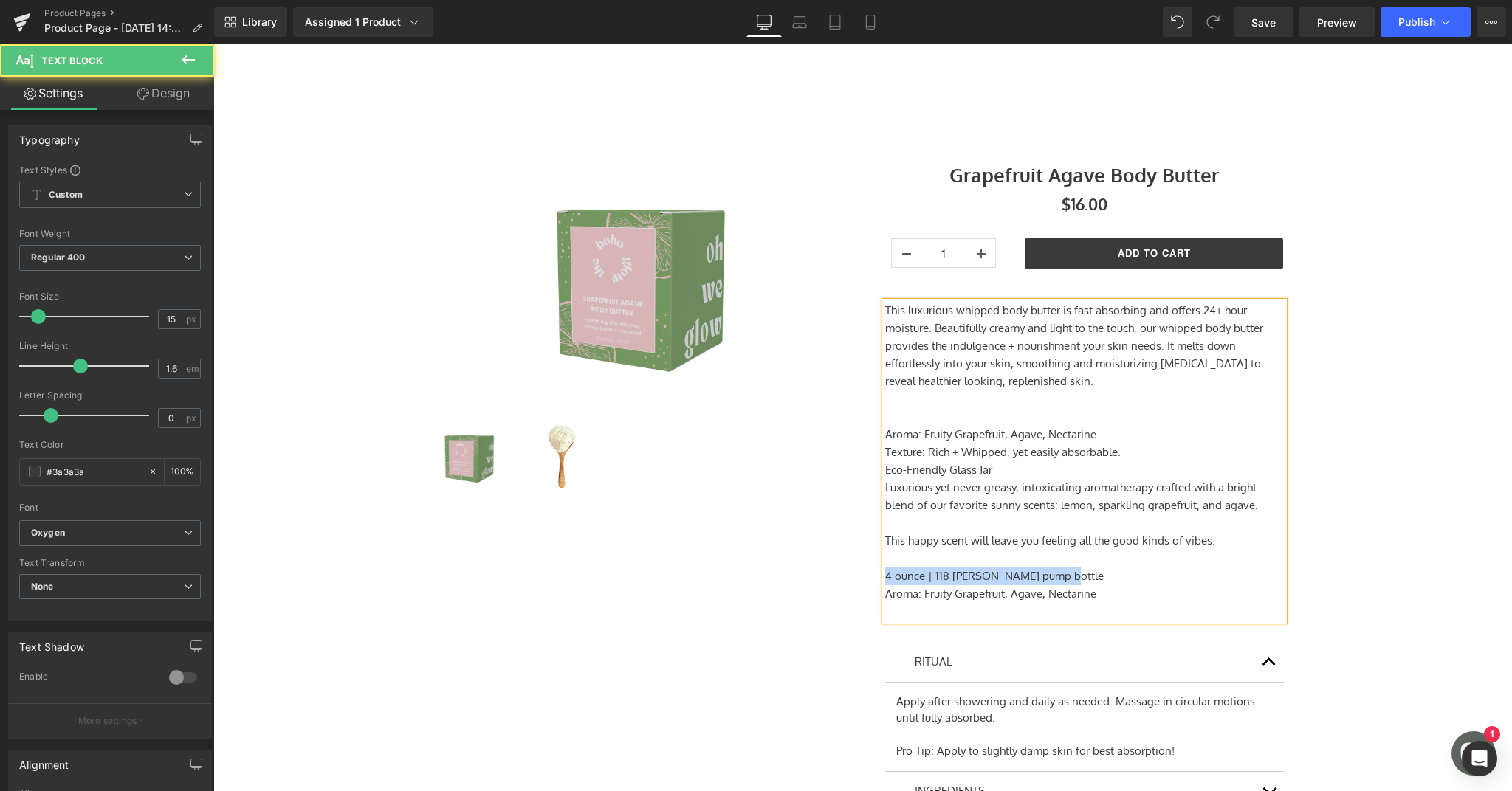
drag, startPoint x: 1055, startPoint y: 578, endPoint x: 815, endPoint y: 575, distance: 240.0
click at [815, 575] on div "Sale Off (P) Image (P) Image List Grapefruit Agave Body Butter (P) Title $0 $16…" at bounding box center [863, 495] width 886 height 727
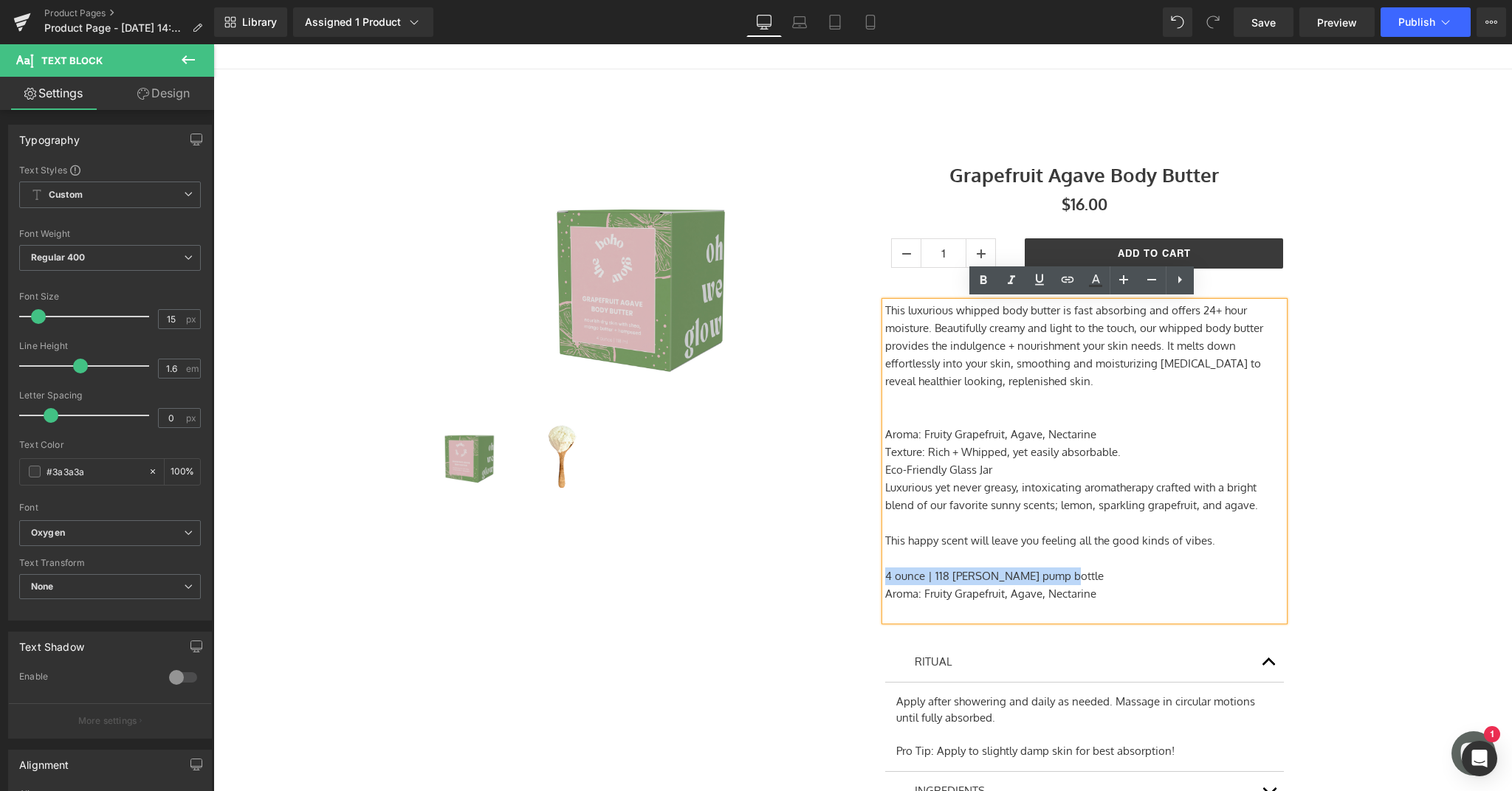
copy p "4 ounce | 118 [PERSON_NAME] pump bottle"
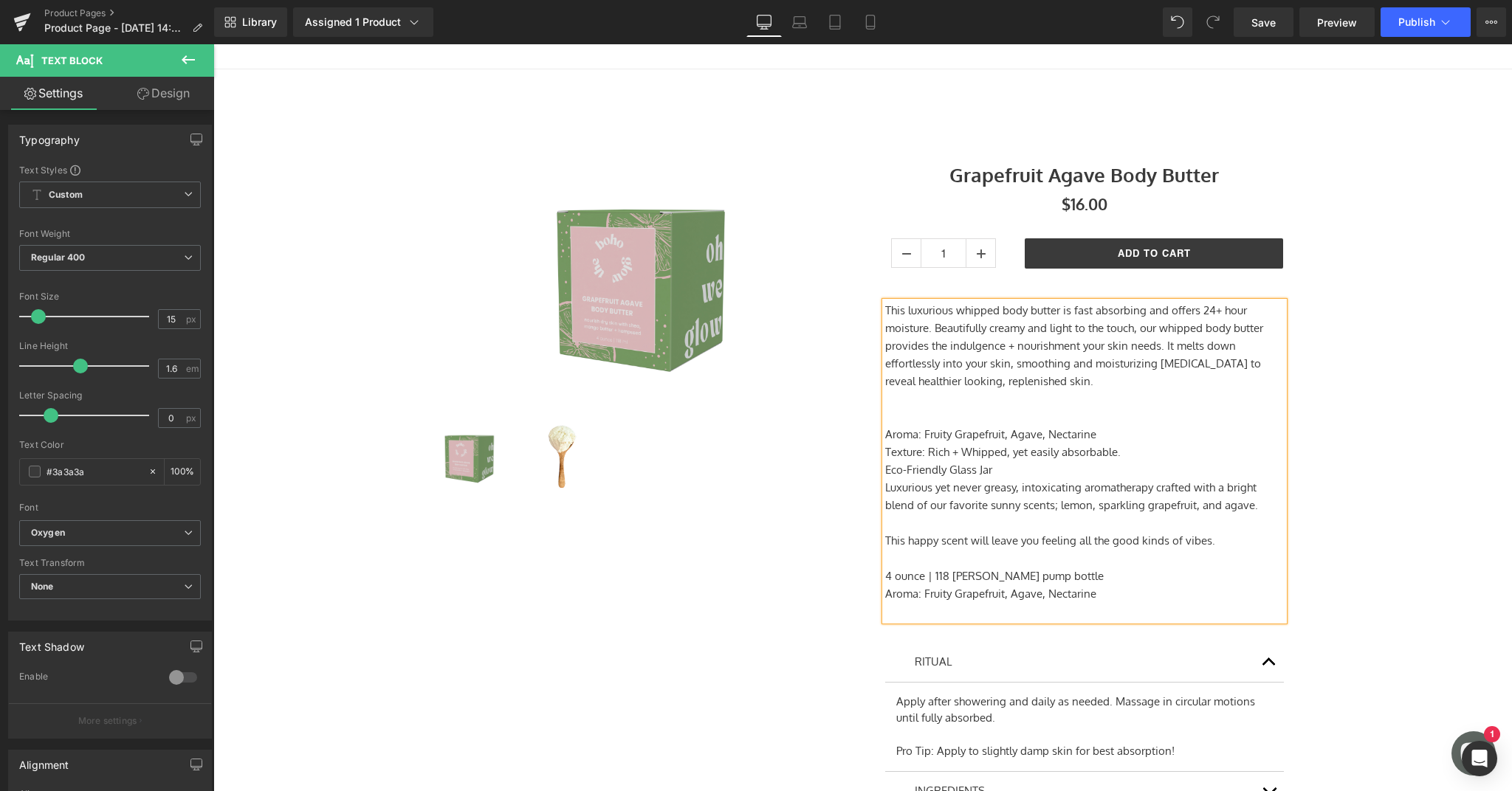
click at [885, 424] on p at bounding box center [1085, 417] width 399 height 18
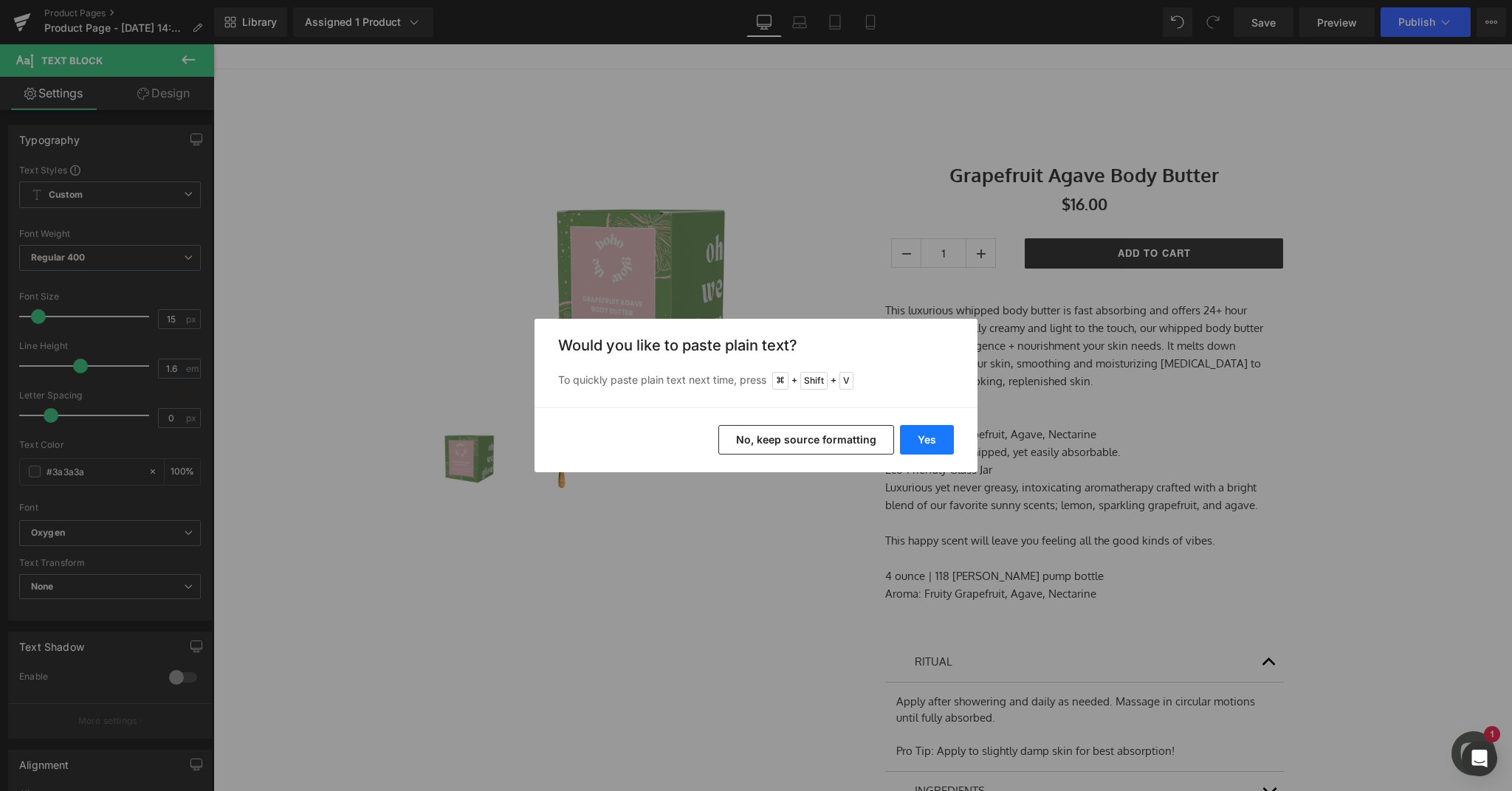
click at [922, 439] on button "Yes" at bounding box center [927, 440] width 54 height 30
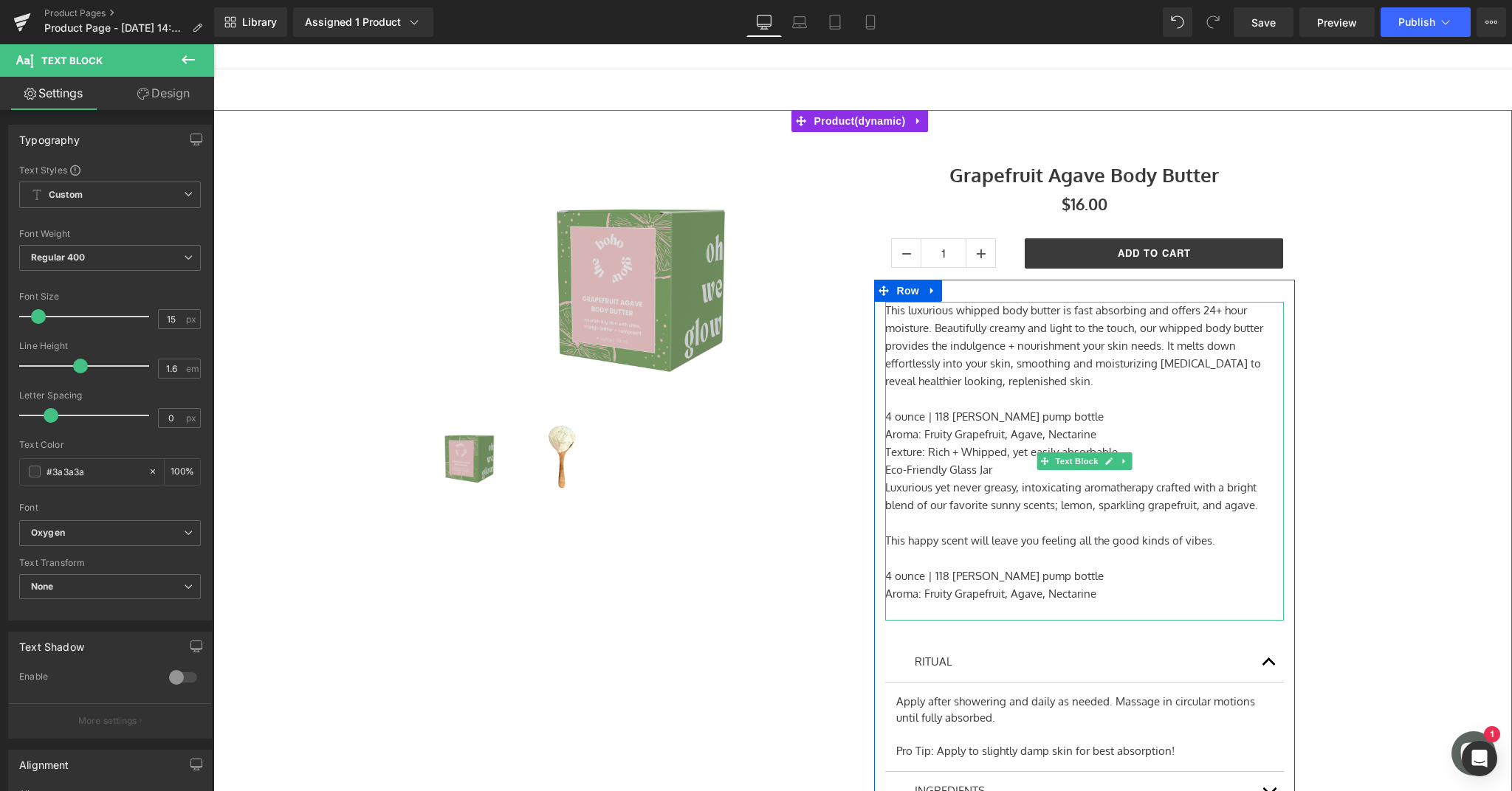
click at [885, 484] on div "This luxurious whipped body butter is fast absorbing and offers 24+ hour moistu…" at bounding box center [1085, 461] width 399 height 318
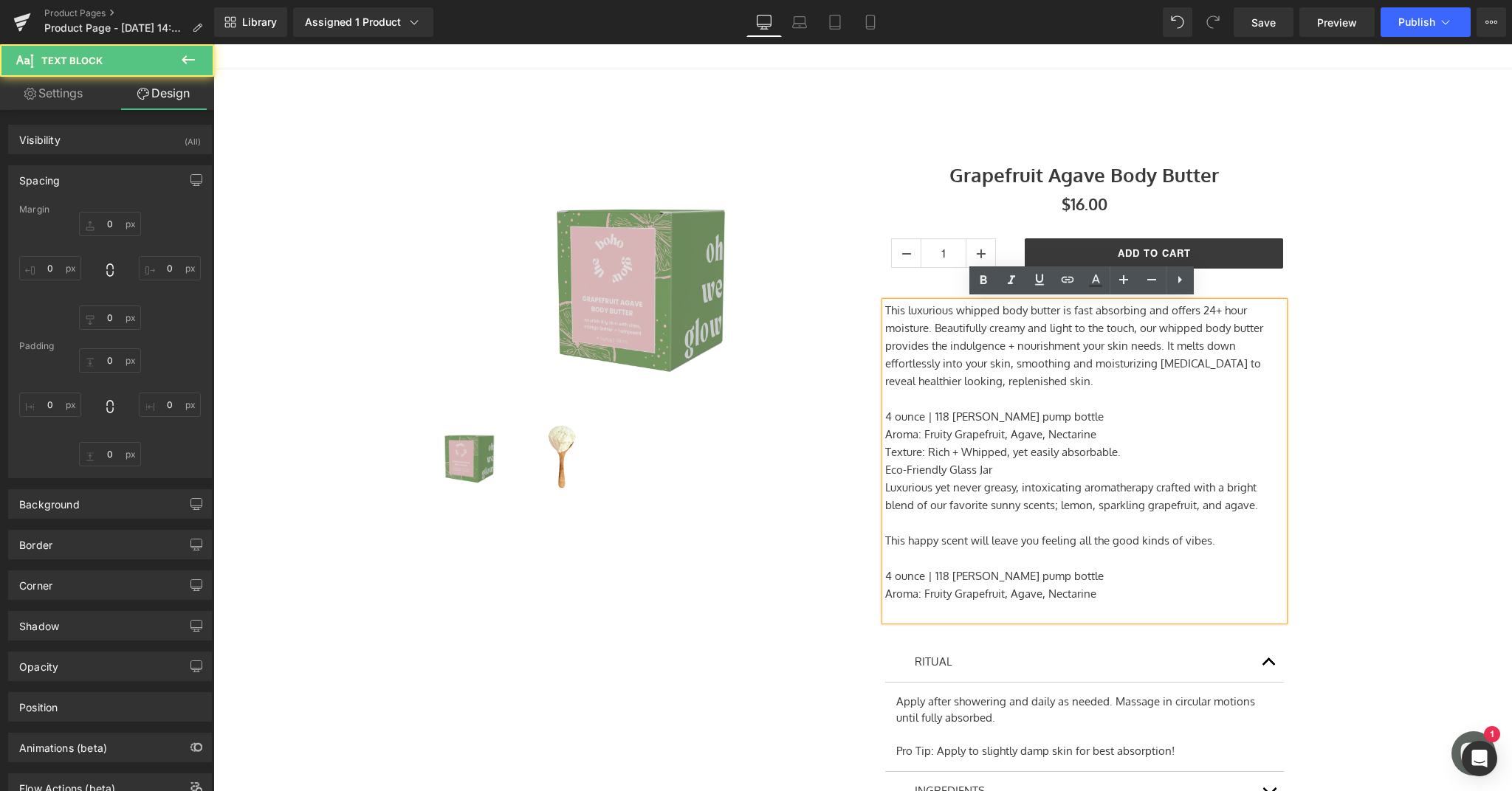
type input "0"
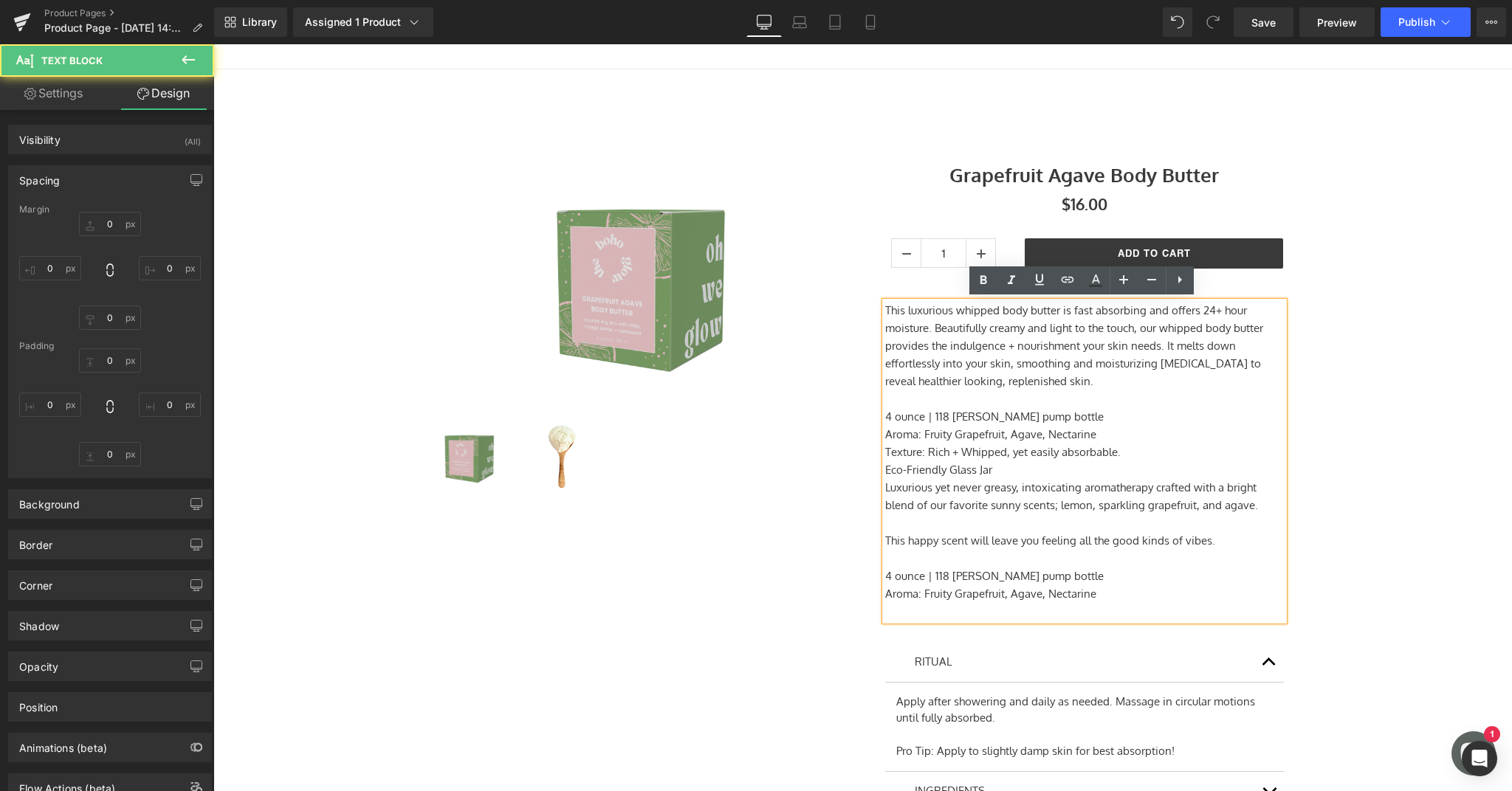
type input "0"
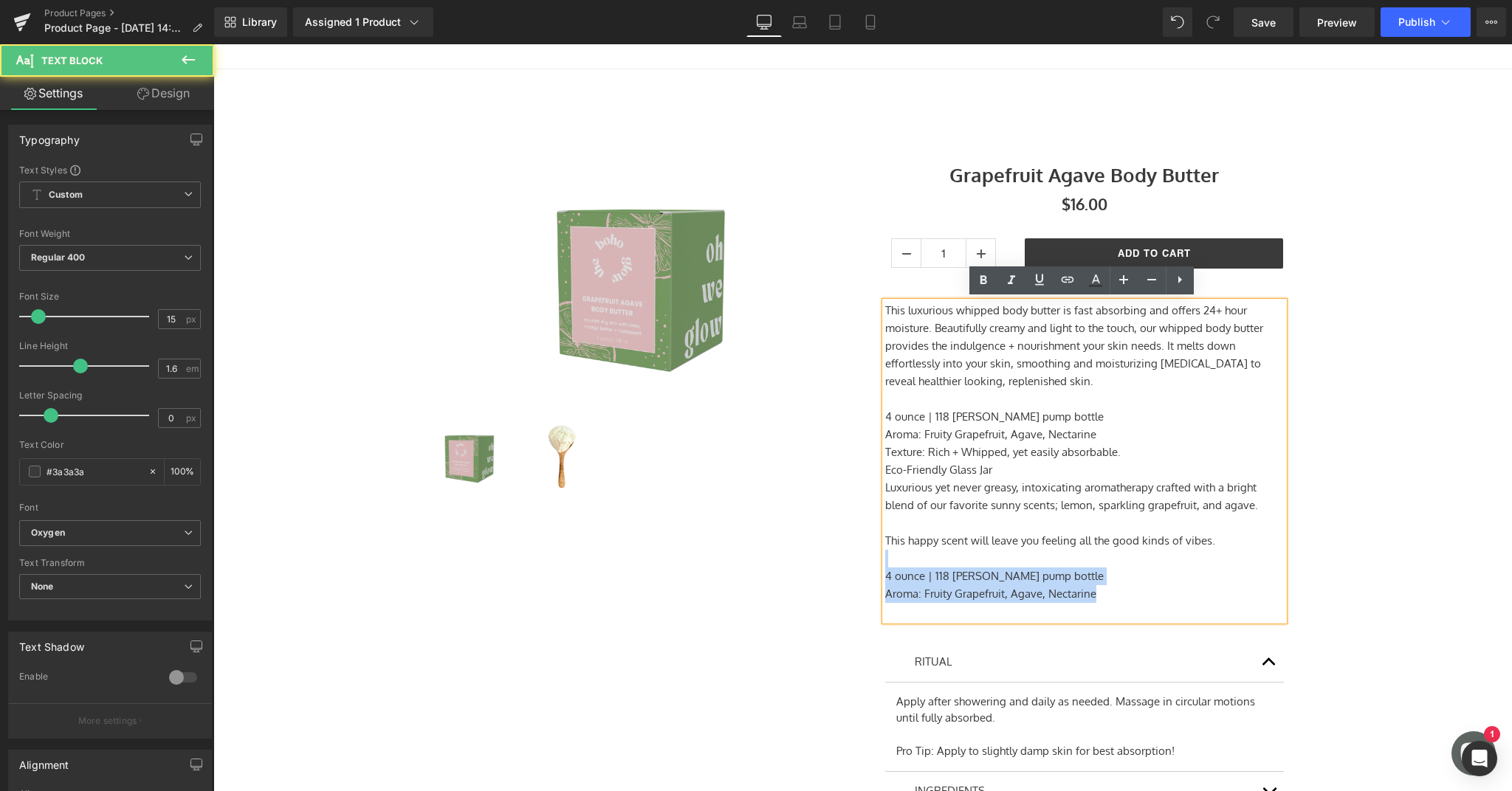
drag, startPoint x: 1135, startPoint y: 596, endPoint x: 935, endPoint y: 549, distance: 205.4
click at [935, 549] on div "This luxurious whipped body butter is fast absorbing and offers 24+ hour moistu…" at bounding box center [1085, 461] width 399 height 318
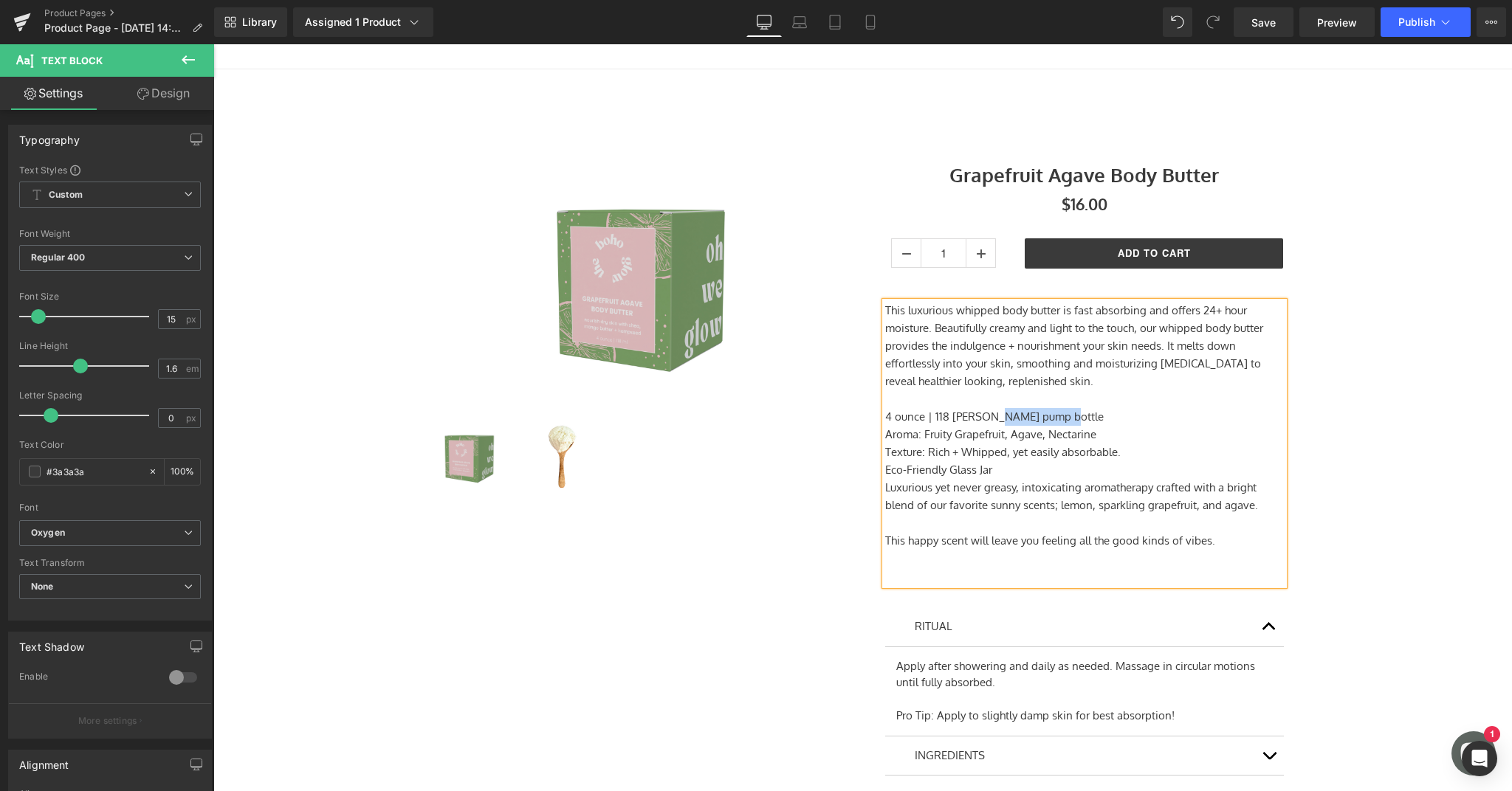
drag, startPoint x: 1054, startPoint y: 415, endPoint x: 989, endPoint y: 414, distance: 65.0
click at [989, 414] on p "4 ounce | 118 [PERSON_NAME] pump bottle" at bounding box center [1085, 417] width 399 height 18
drag, startPoint x: 993, startPoint y: 423, endPoint x: 990, endPoint y: 415, distance: 8.5
click at [990, 415] on p "4 ounce | 118 ml glassware" at bounding box center [1085, 417] width 399 height 18
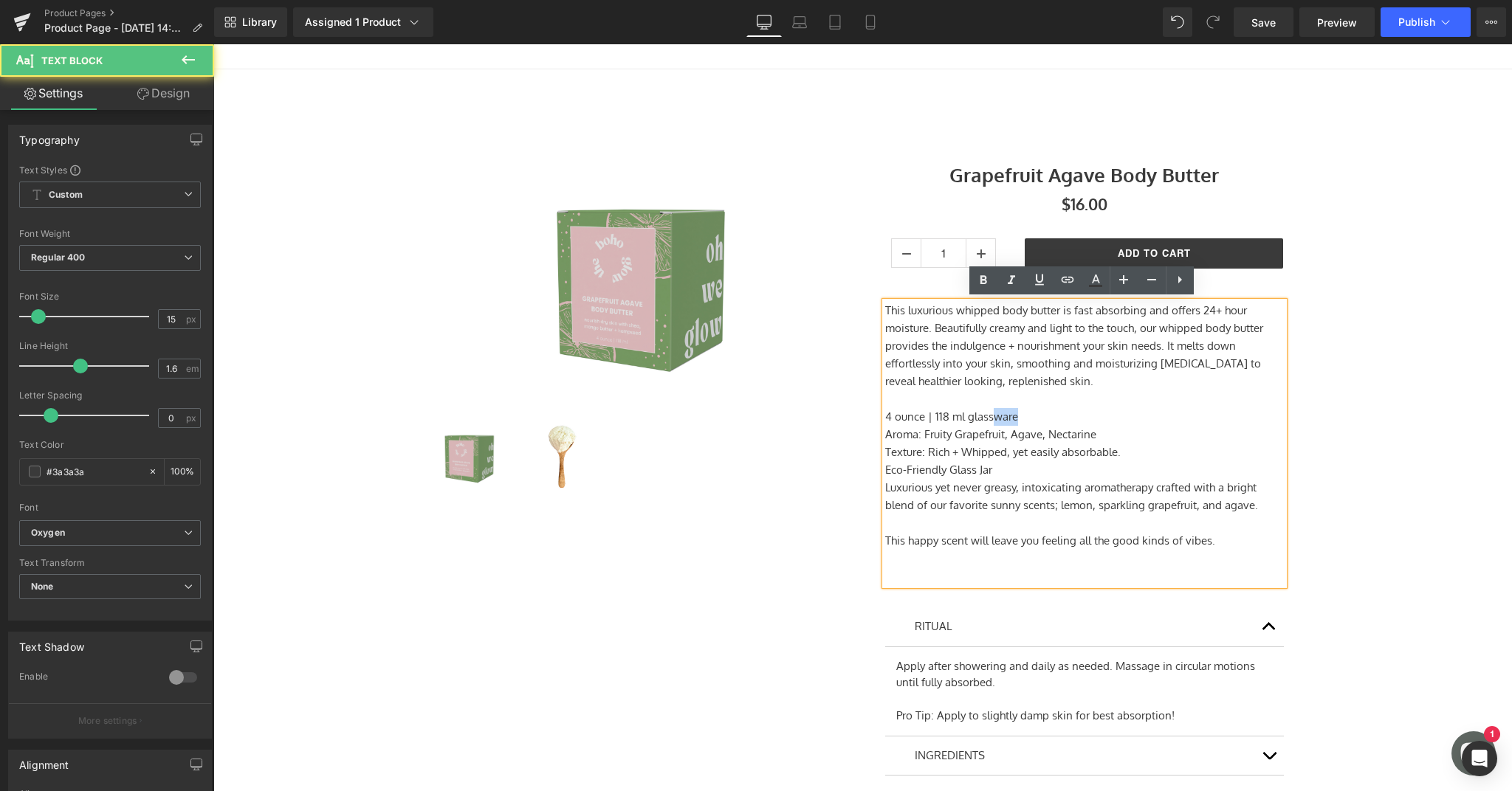
drag, startPoint x: 1038, startPoint y: 417, endPoint x: 990, endPoint y: 418, distance: 48.0
click at [990, 418] on p "4 ounce | 118 ml glassware" at bounding box center [1085, 417] width 399 height 18
drag, startPoint x: 1001, startPoint y: 471, endPoint x: 865, endPoint y: 473, distance: 136.0
click at [865, 473] on div "Grapefruit Agave Body Butter (P) Title $0 $16.00 (P) Price 1 (P) Quantity Add T…" at bounding box center [1085, 485] width 443 height 662
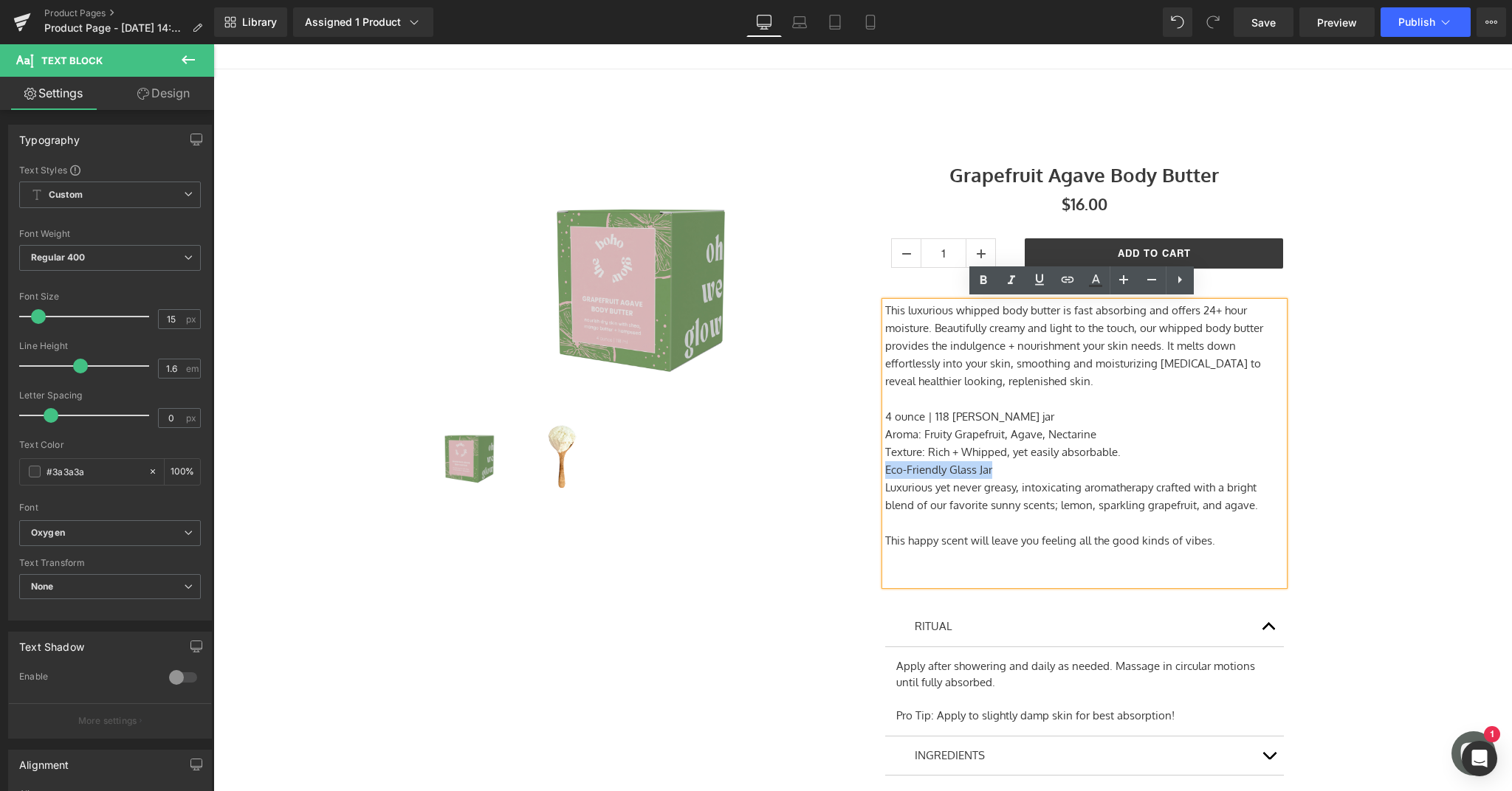
click at [987, 472] on p "Eco-Friendly Glass Jar" at bounding box center [1085, 470] width 399 height 18
drag, startPoint x: 1002, startPoint y: 471, endPoint x: 883, endPoint y: 470, distance: 119.0
click at [885, 470] on p "Eco-Friendly Glass Jar" at bounding box center [1085, 470] width 399 height 18
copy p "Eco-Friendly Glass Jar"
drag, startPoint x: 1013, startPoint y: 415, endPoint x: 962, endPoint y: 416, distance: 51.0
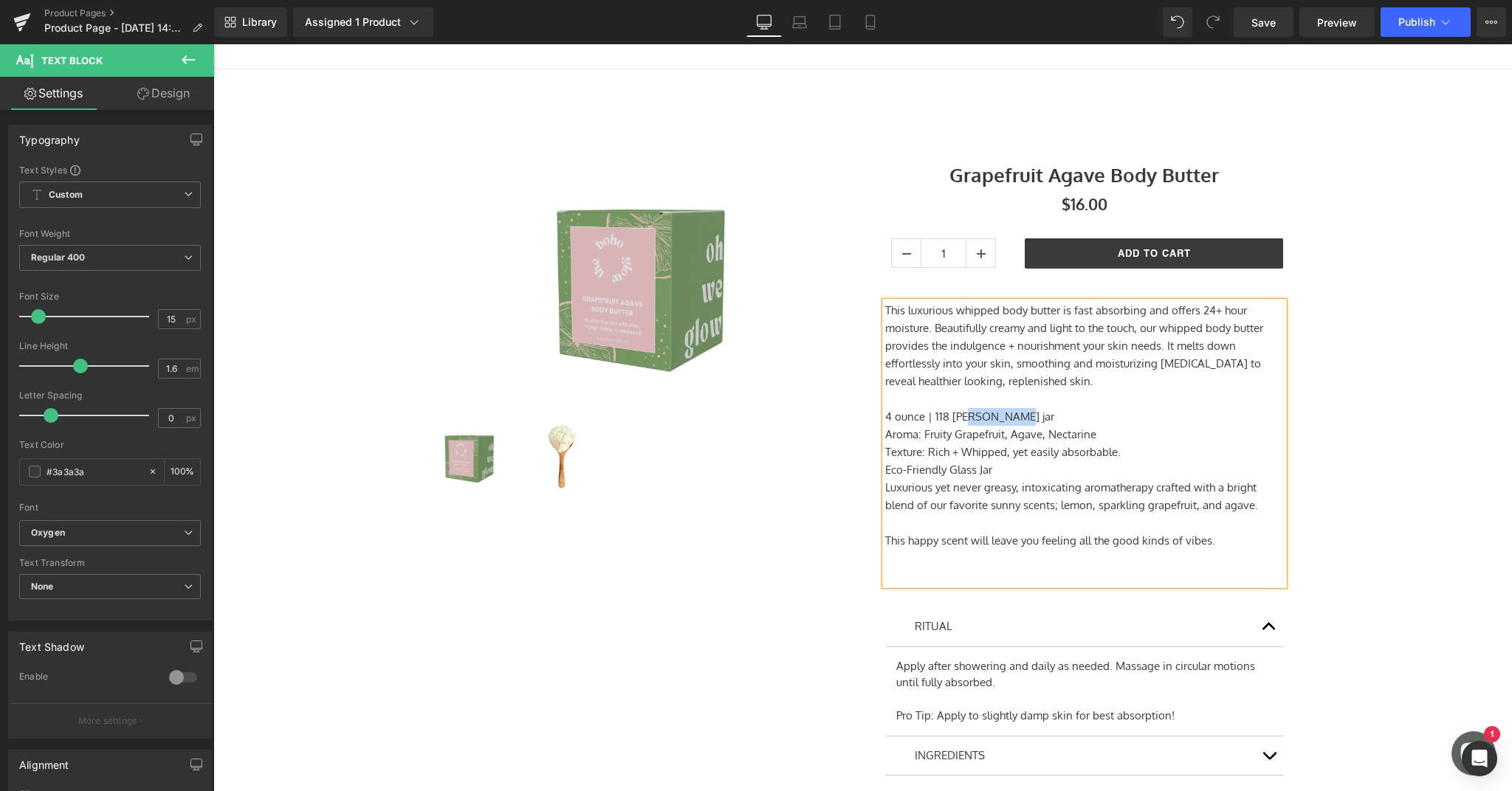
click at [962, 416] on p "4 ounce | 118 [PERSON_NAME] jar" at bounding box center [1085, 417] width 399 height 18
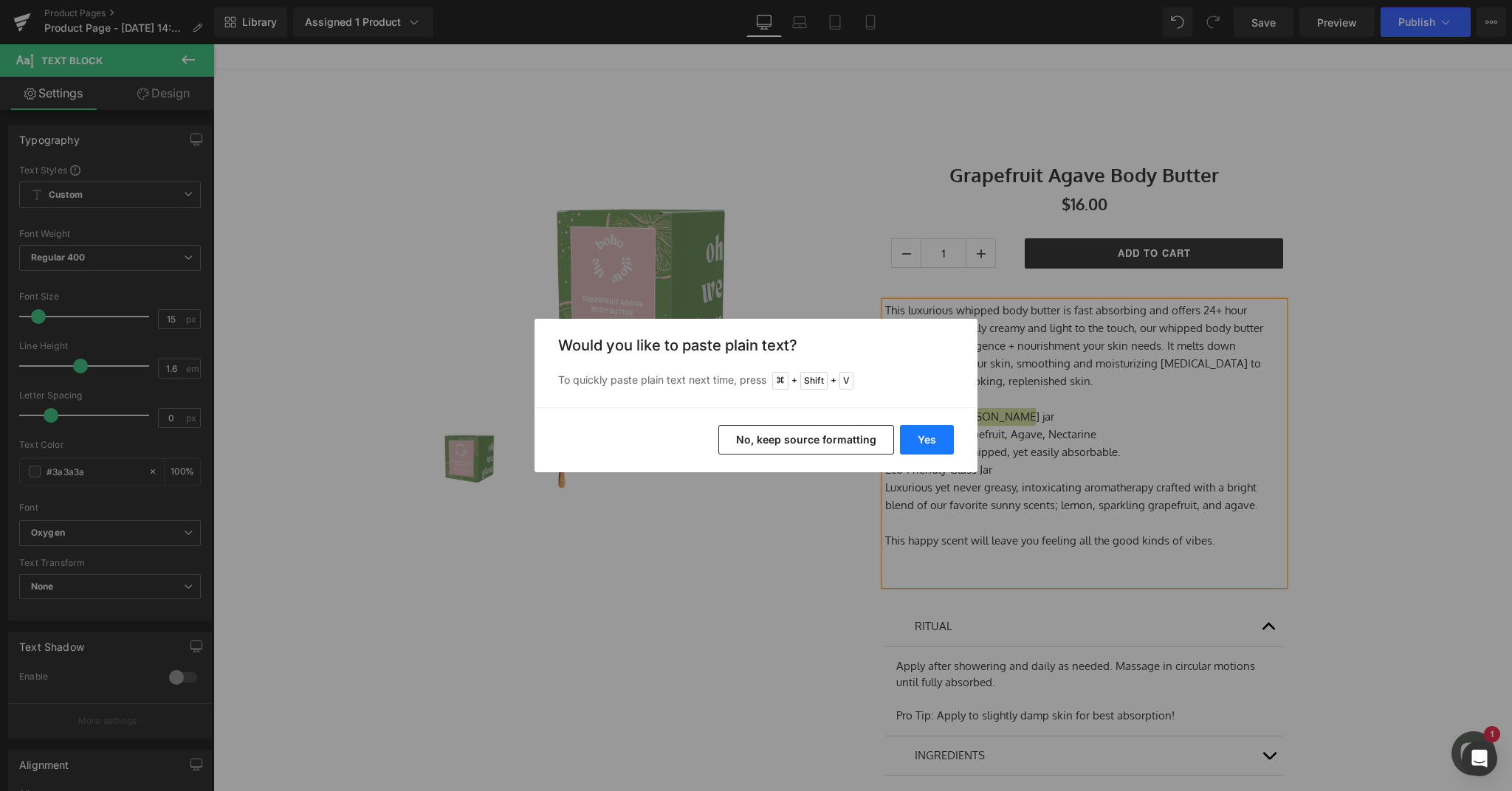
click at [939, 438] on button "Yes" at bounding box center [927, 440] width 54 height 30
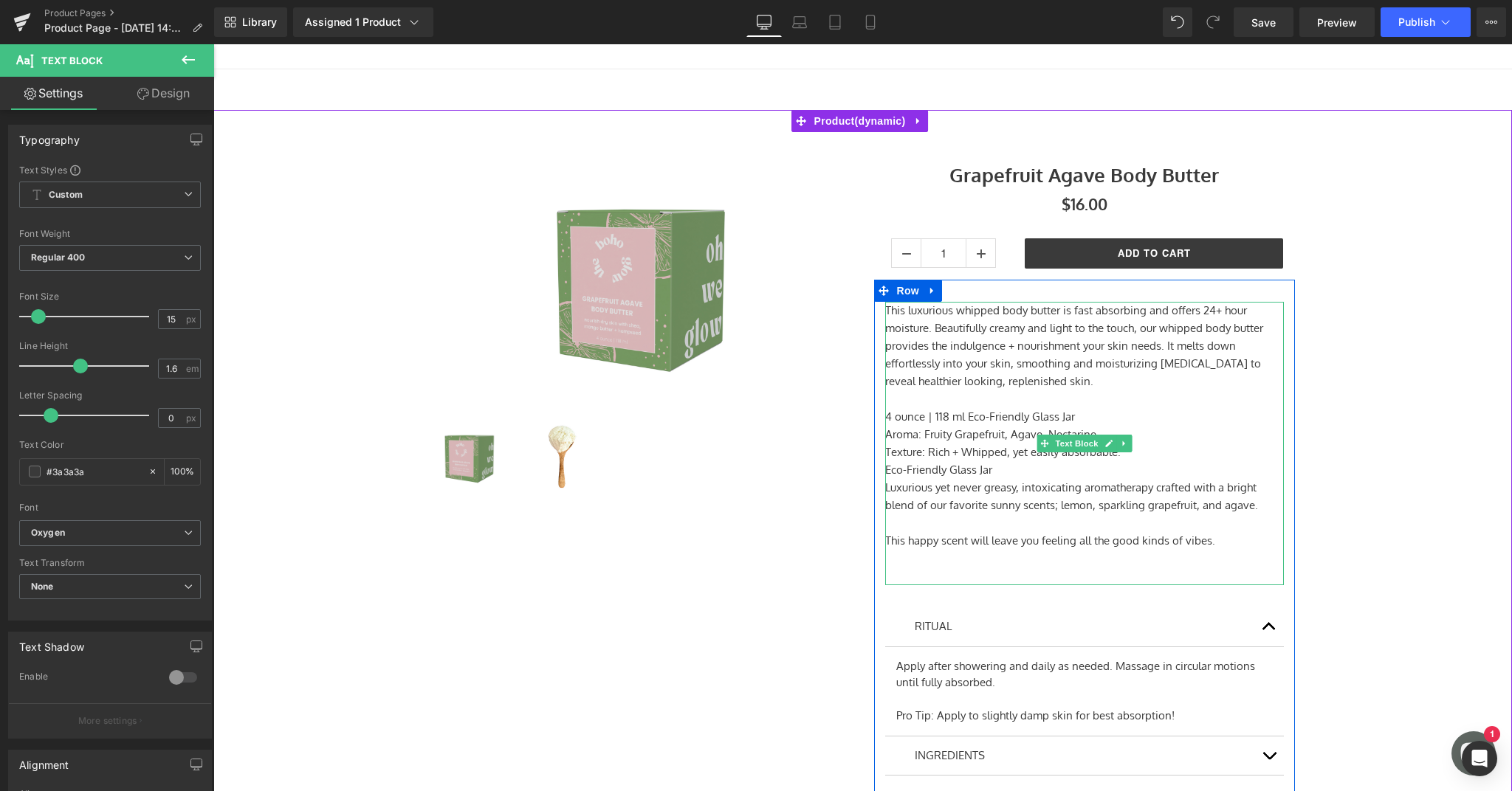
click at [885, 486] on p "Luxurious yet never greasy, intoxicating aromatherapy crafted with a bright ble…" at bounding box center [1085, 497] width 399 height 36
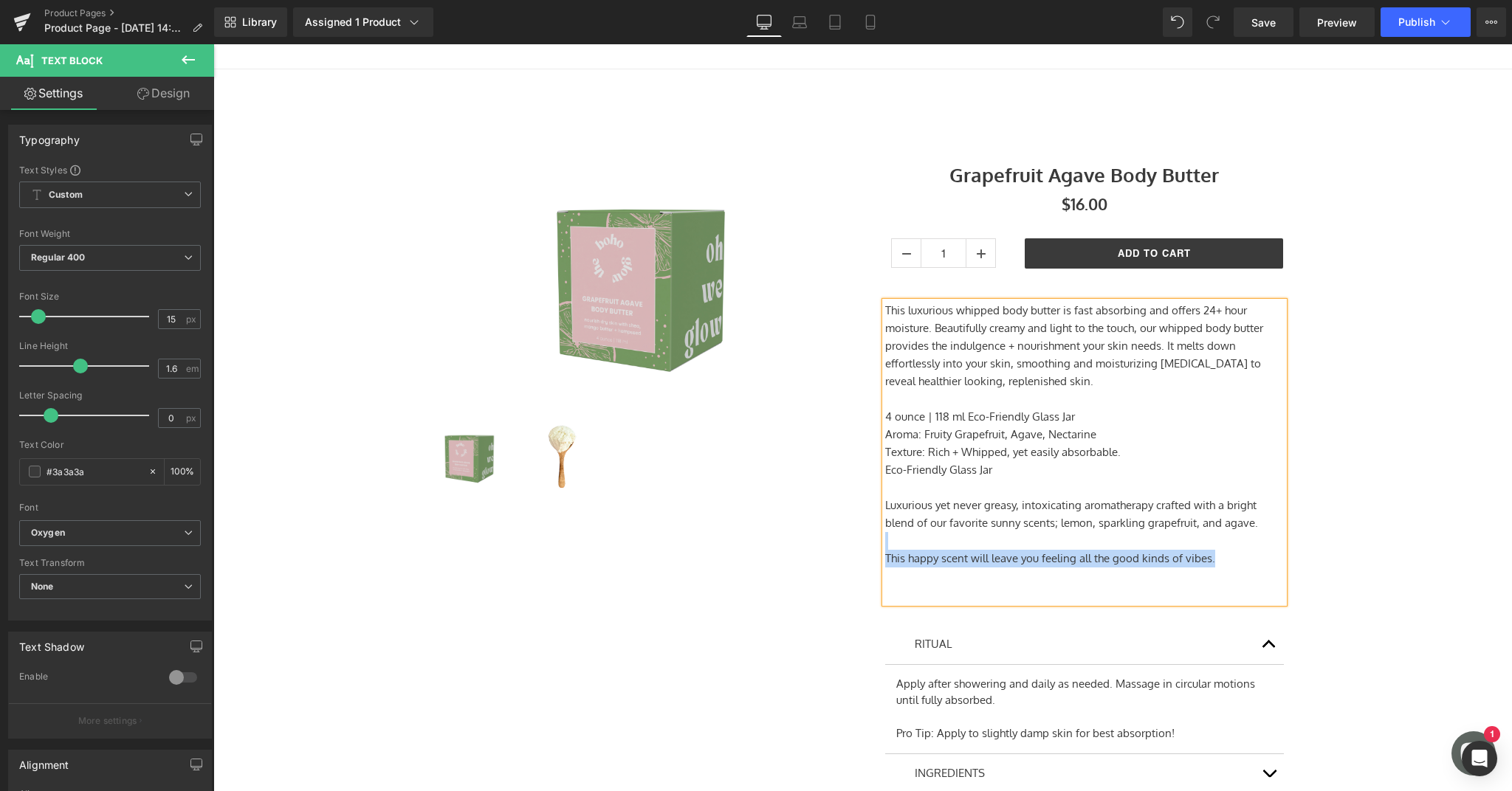
drag, startPoint x: 1223, startPoint y: 560, endPoint x: 887, endPoint y: 538, distance: 336.7
click at [887, 538] on div "This luxurious whipped body butter is fast absorbing and offers 24+ hour moistu…" at bounding box center [1085, 453] width 399 height 301
copy div "This happy scent will leave you feeling all the good kinds of vibes."
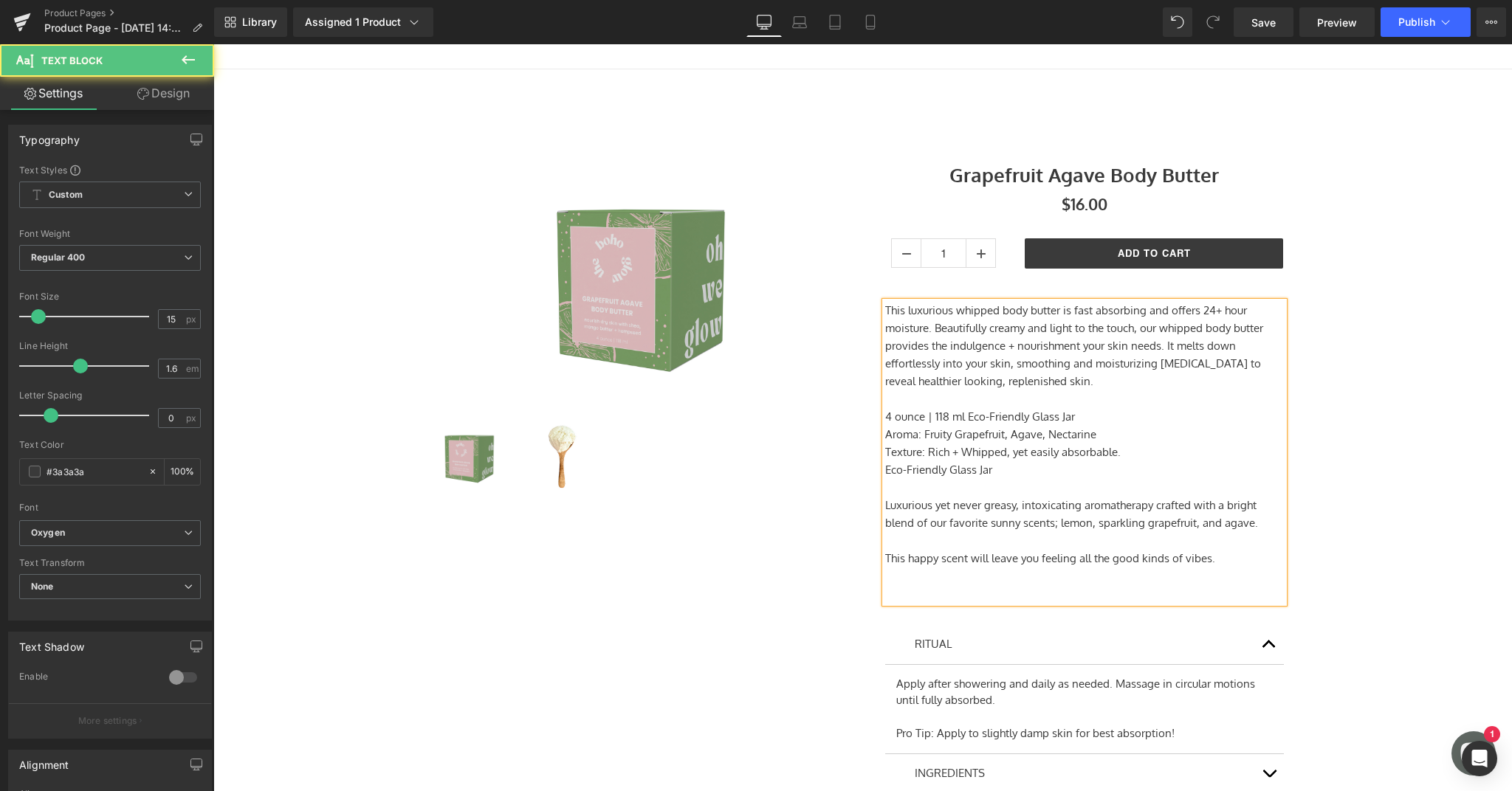
click at [1062, 381] on p "This luxurious whipped body butter is fast absorbing and offers 24+ hour moistu…" at bounding box center [1085, 347] width 399 height 89
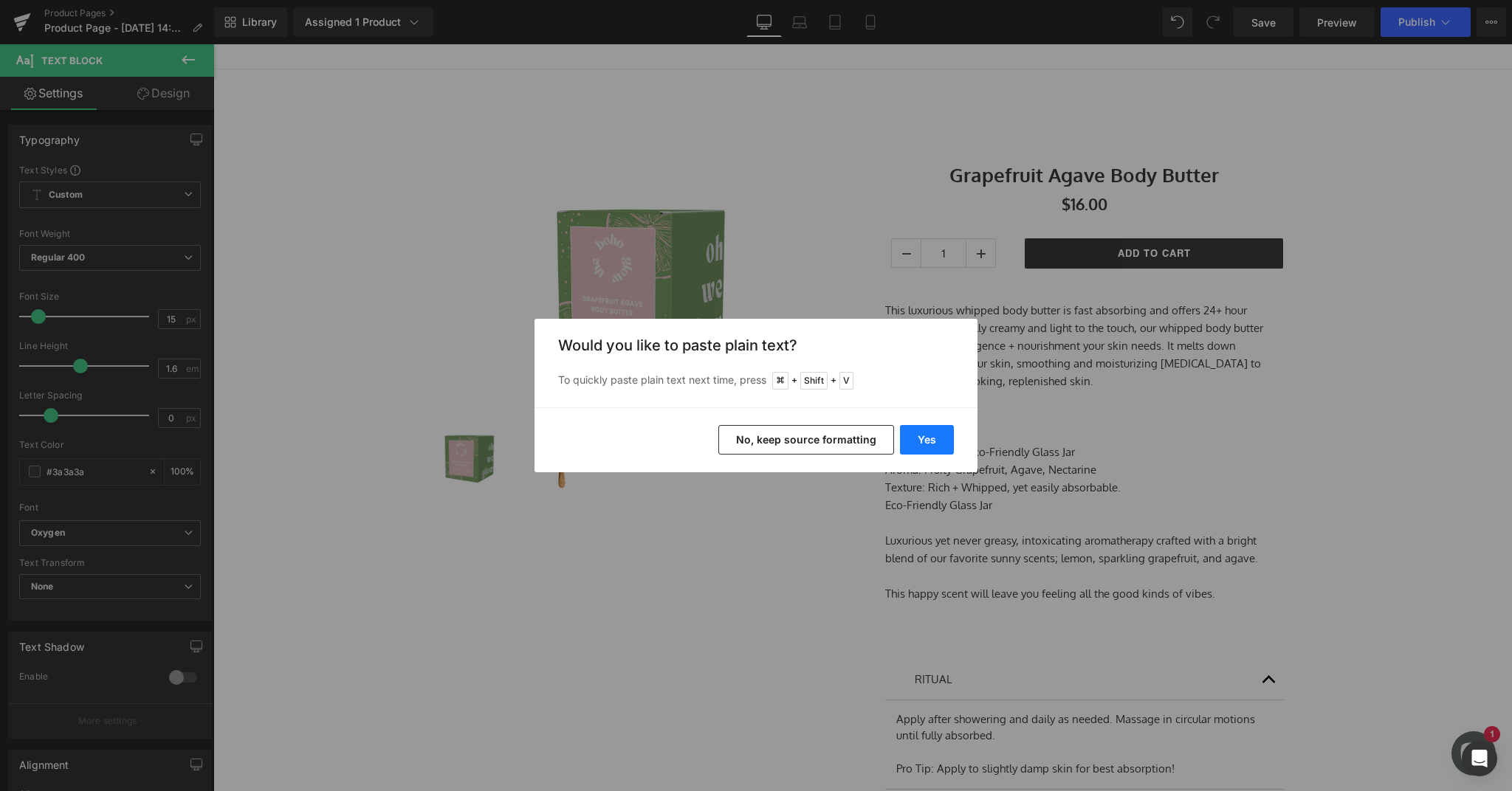
click at [923, 442] on button "Yes" at bounding box center [927, 440] width 54 height 30
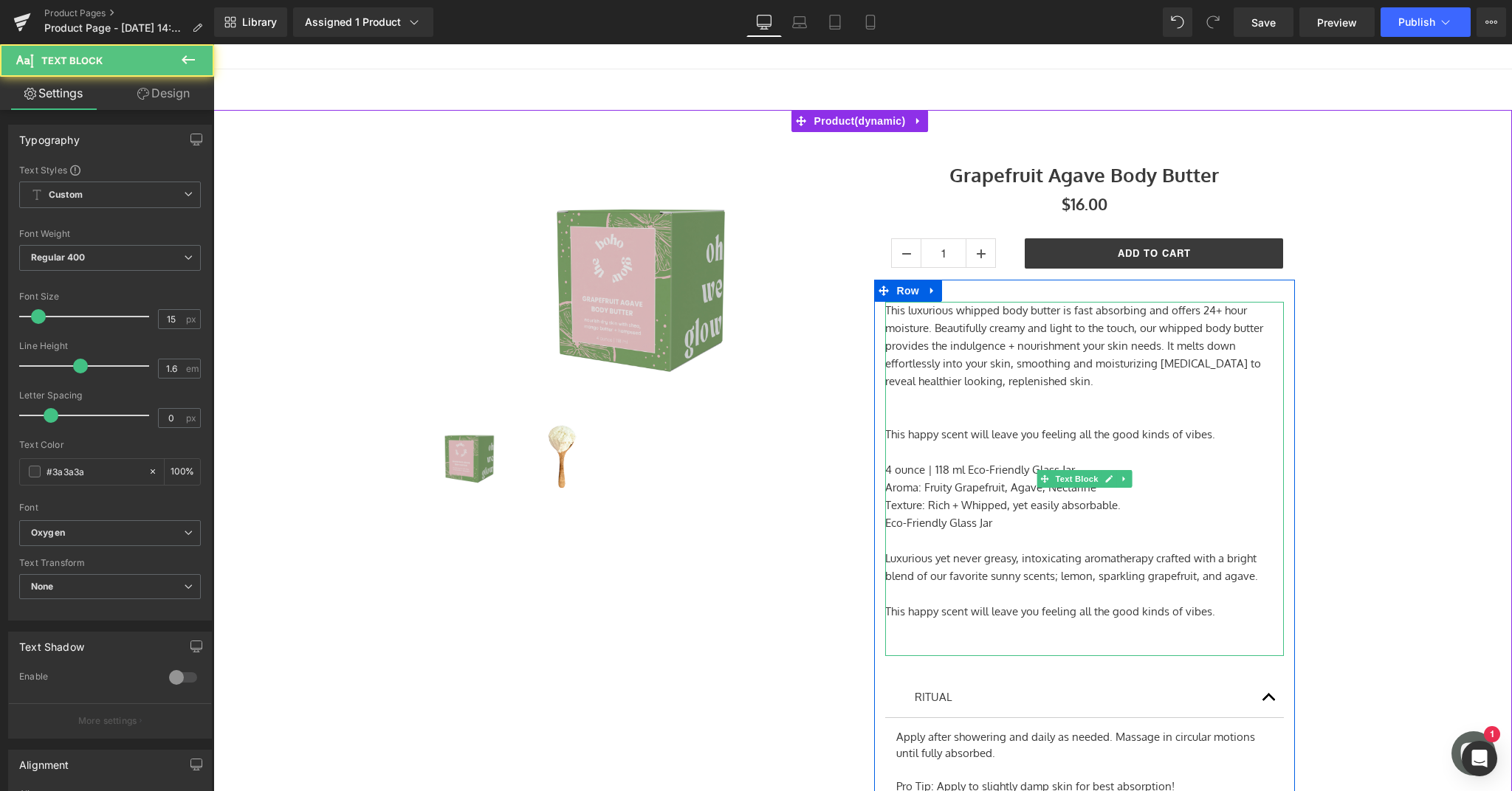
click at [893, 418] on p at bounding box center [1085, 417] width 399 height 18
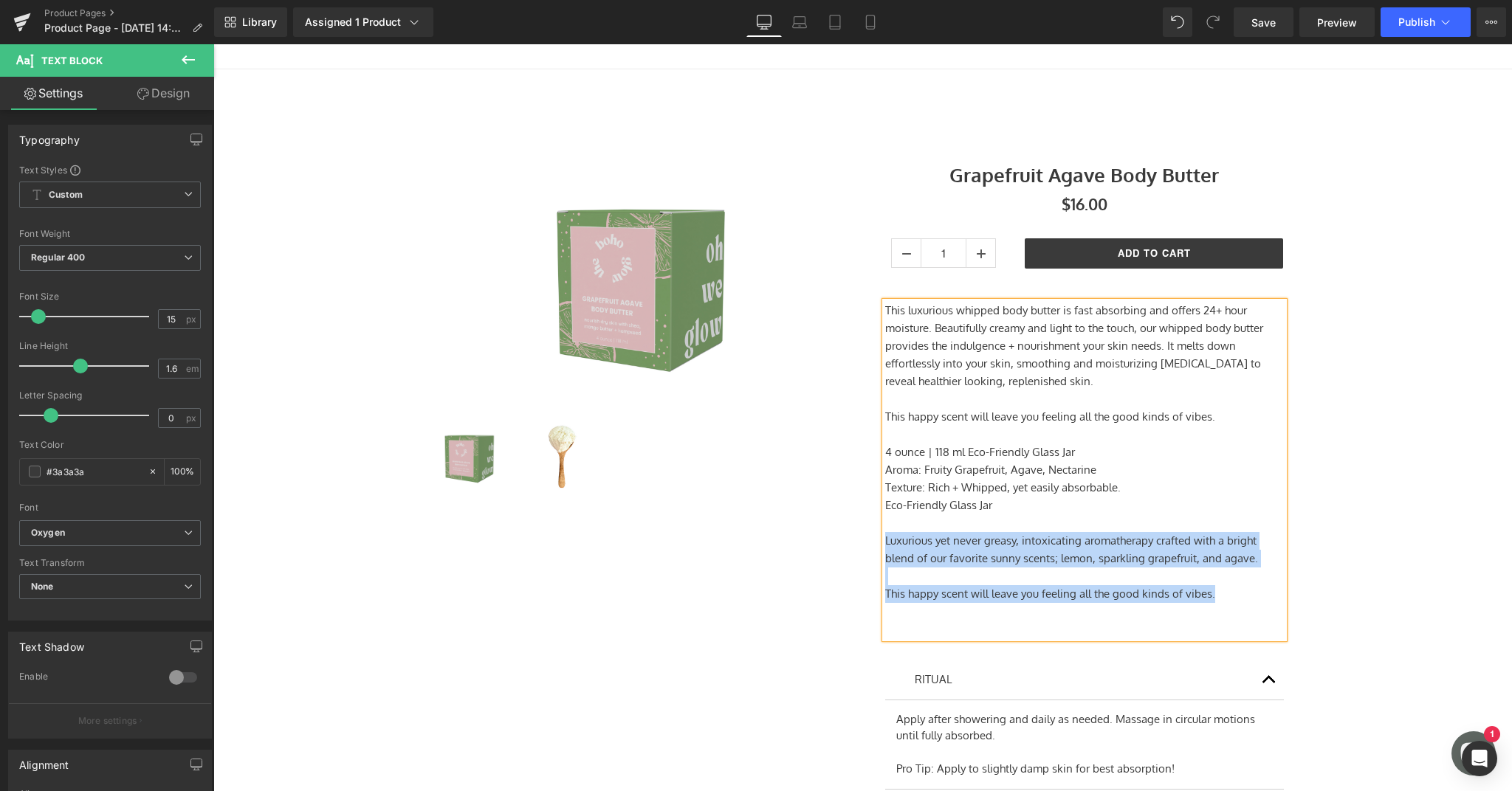
drag, startPoint x: 1233, startPoint y: 596, endPoint x: 865, endPoint y: 536, distance: 372.9
click at [865, 536] on div "Grapefruit Agave Body Butter (P) Title $0 $16.00 (P) Price 1 (P) Quantity Add T…" at bounding box center [1085, 512] width 443 height 715
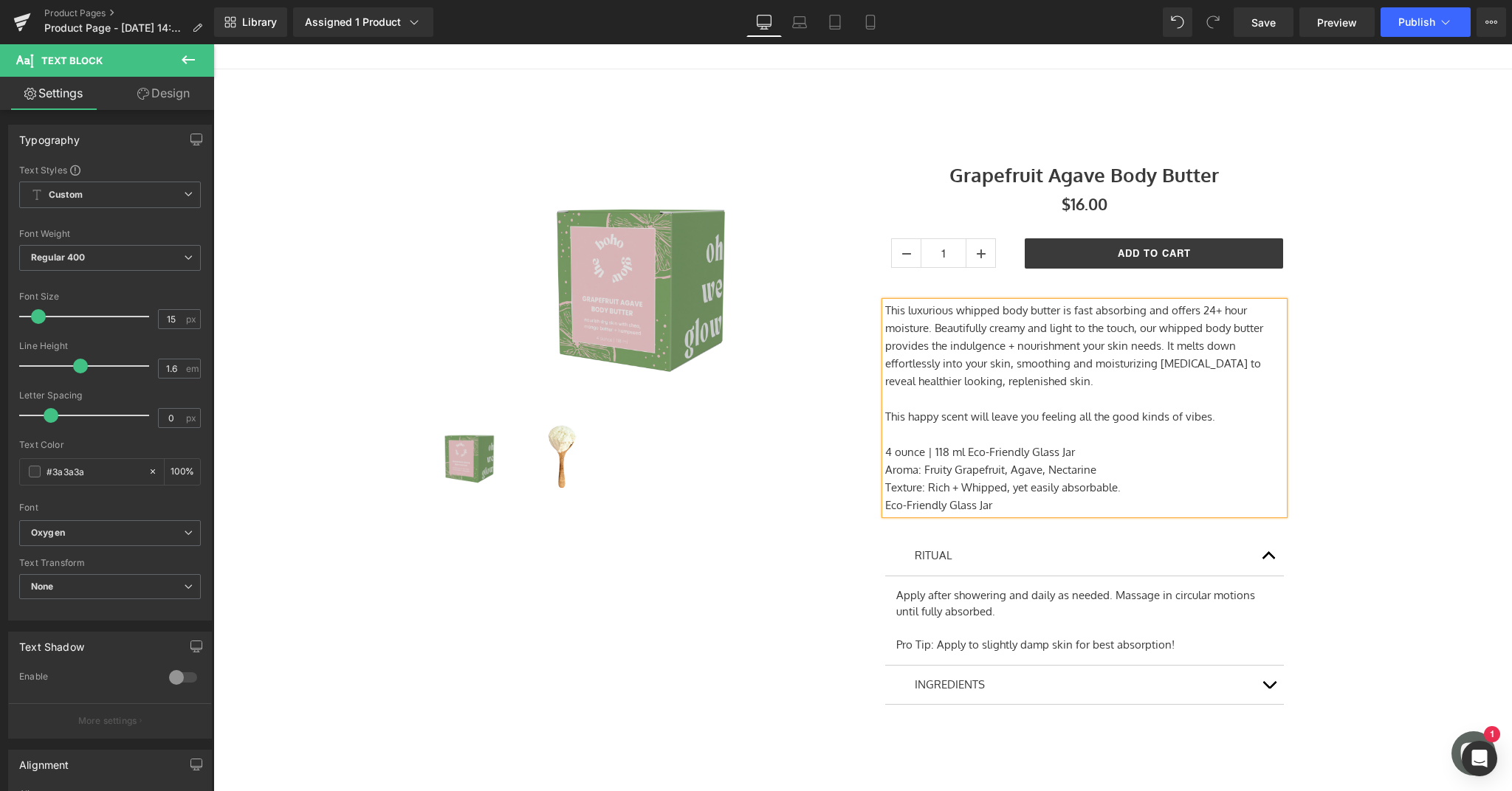
click at [1356, 478] on div "Sale Off (P) Image (P) Image List Grapefruit Agave Body Butter $0" at bounding box center [862, 442] width 1284 height 621
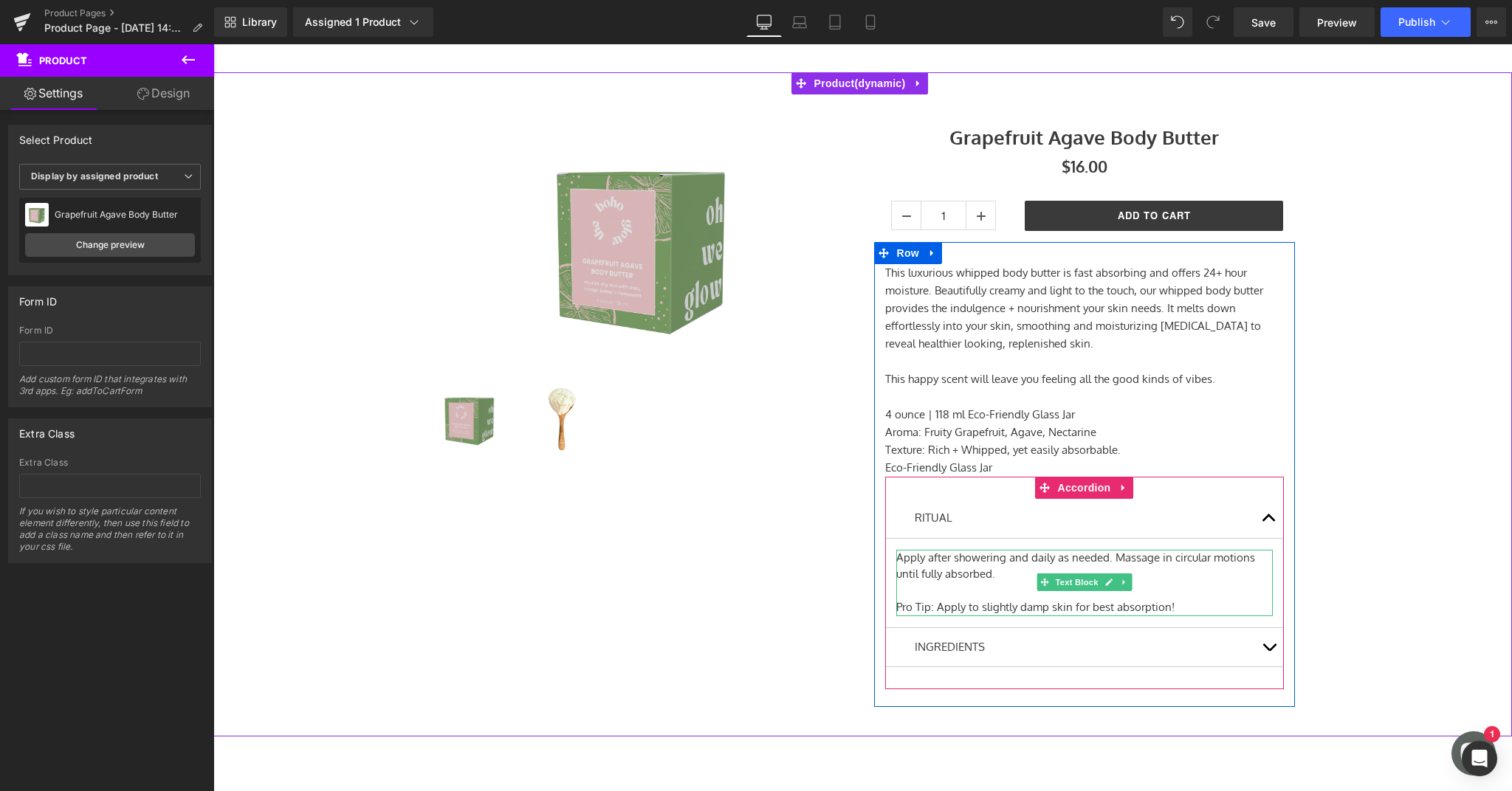
scroll to position [244, 0]
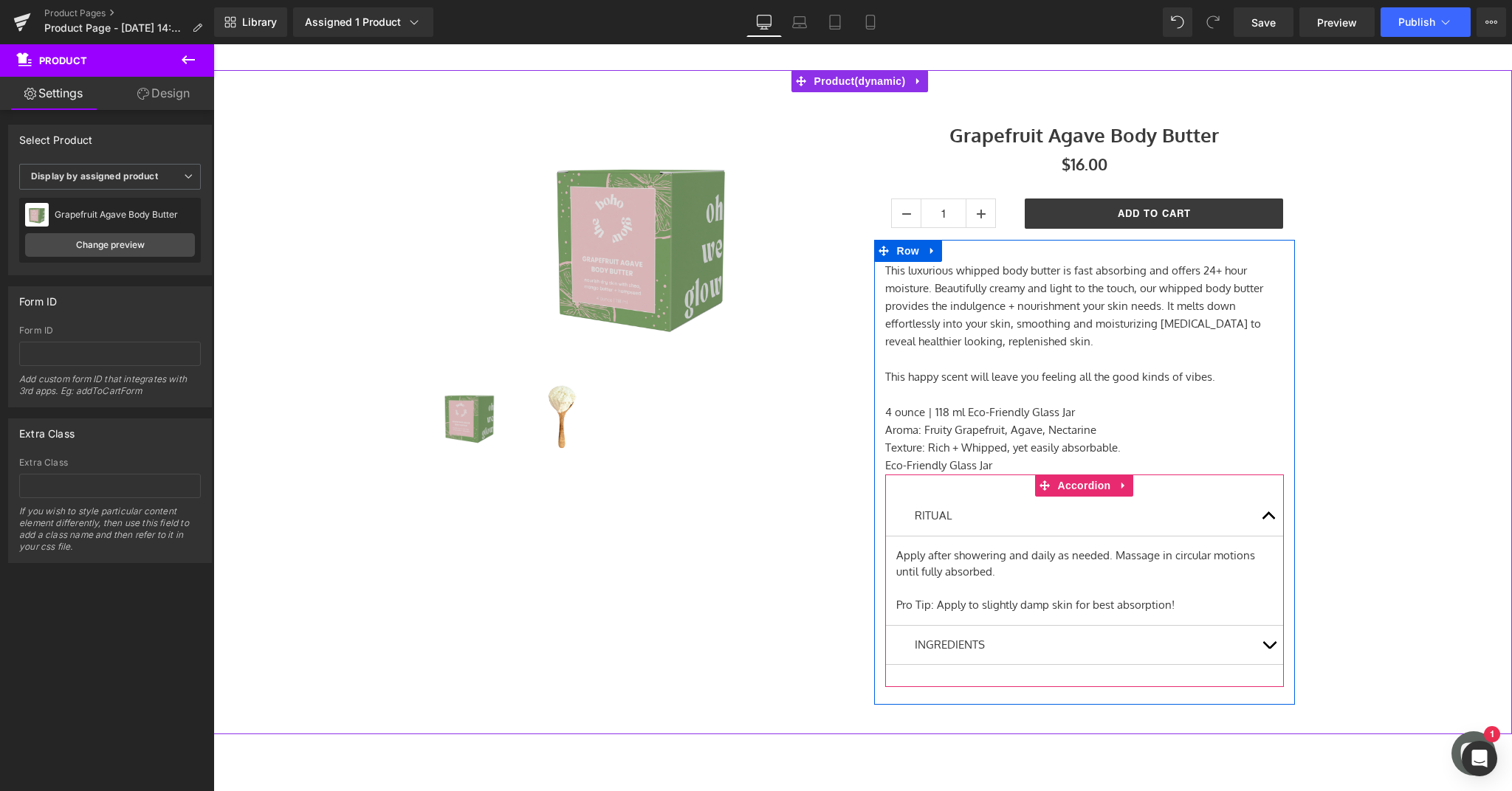
click at [1272, 645] on button "button" at bounding box center [1269, 645] width 30 height 39
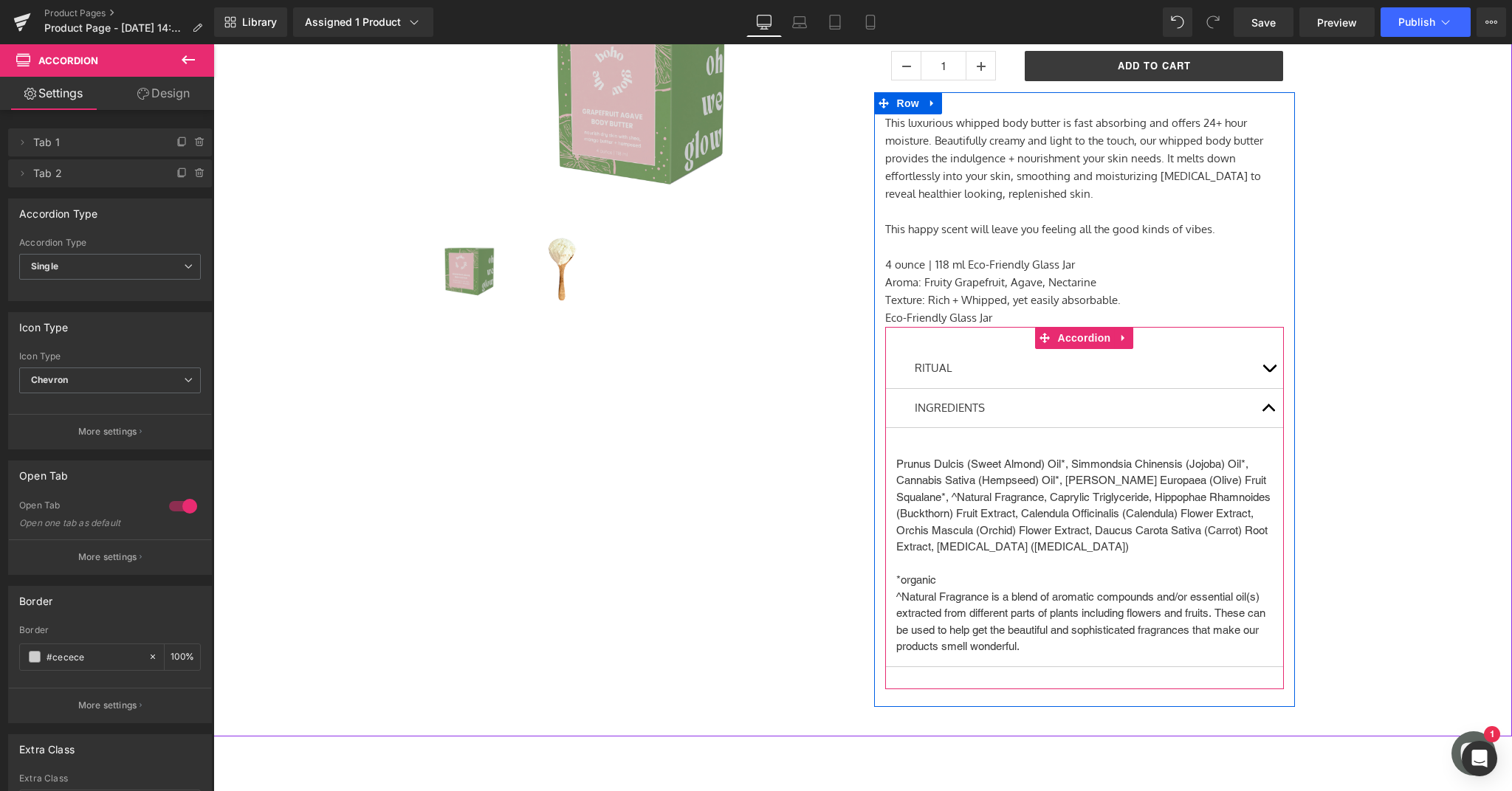
scroll to position [399, 0]
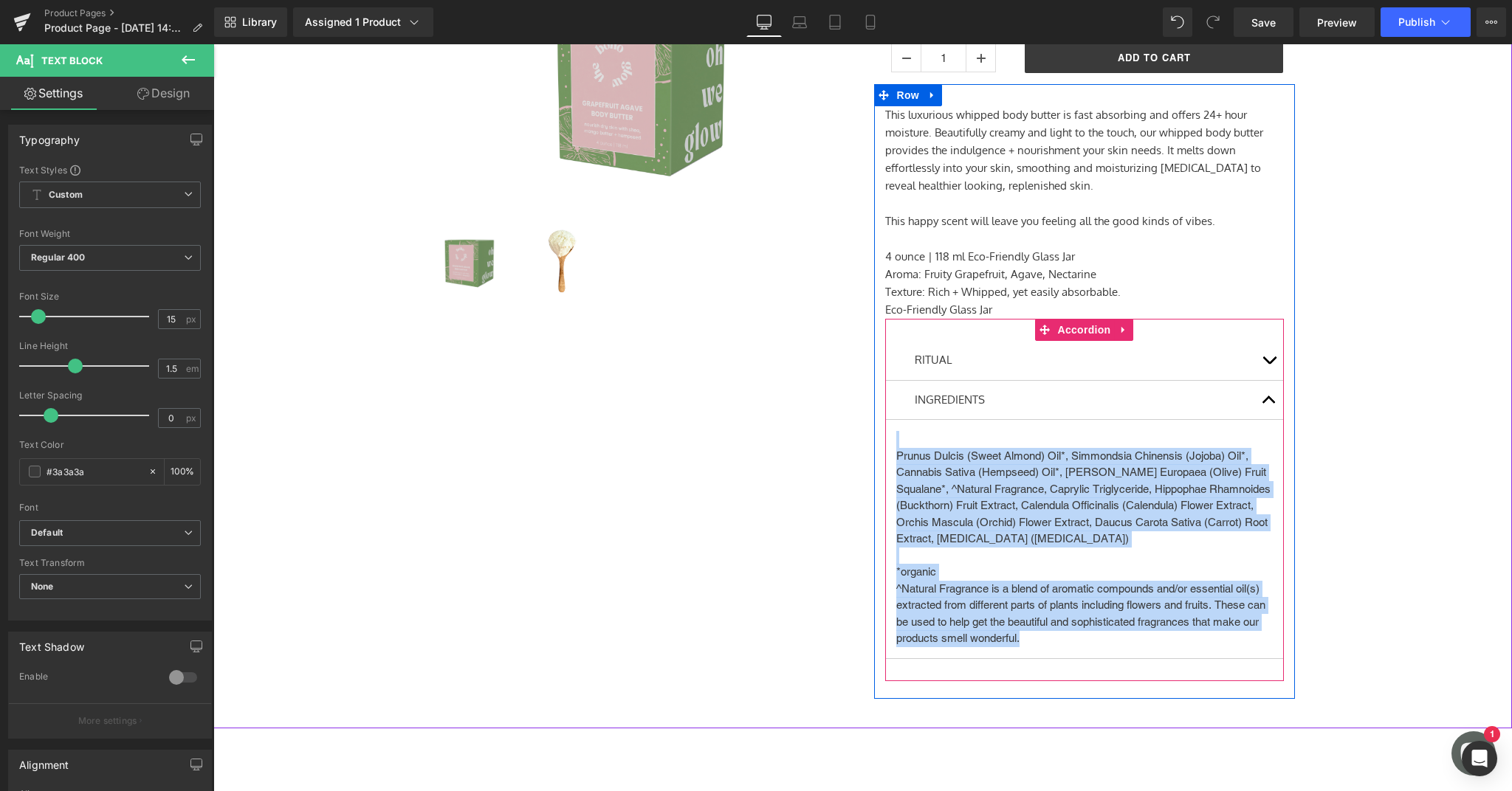
drag, startPoint x: 1058, startPoint y: 634, endPoint x: 889, endPoint y: 444, distance: 254.3
click at [889, 444] on article "Prunus Dulcis (Sweet Almond) Oil*, Simmondsia Chinensis (Jojoba) Oil*, Cannabis…" at bounding box center [1085, 539] width 399 height 239
click at [1065, 633] on p "^Natural Fragrance is a blend of aromatic compounds and/or essential oil(s) ext…" at bounding box center [1085, 614] width 376 height 67
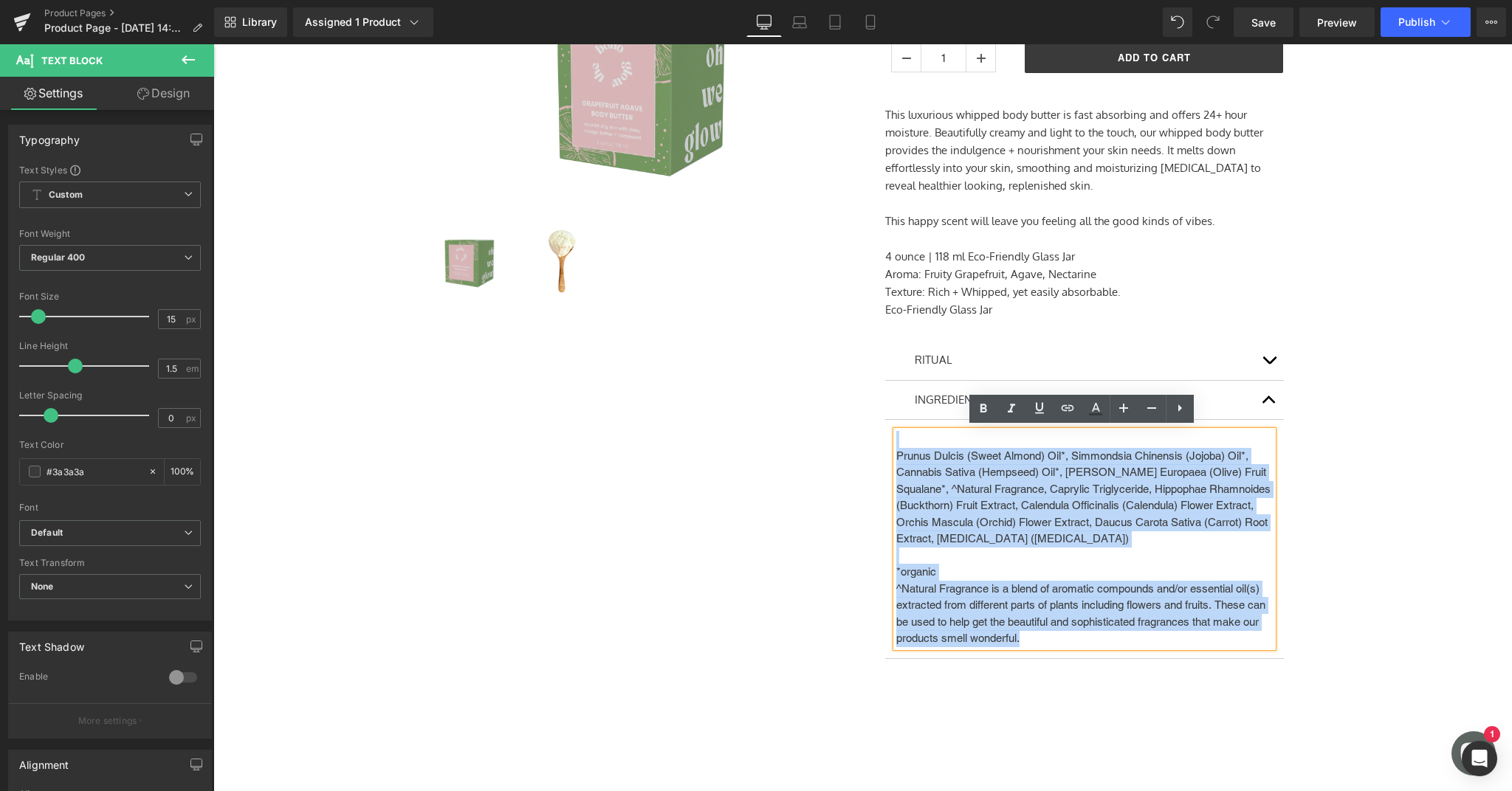
drag, startPoint x: 1025, startPoint y: 629, endPoint x: 886, endPoint y: 430, distance: 242.7
click at [886, 430] on article "Prunus Dulcis (Sweet Almond) Oil*, Simmondsia Chinensis (Jojoba) Oil*, Cannabis…" at bounding box center [1085, 539] width 399 height 239
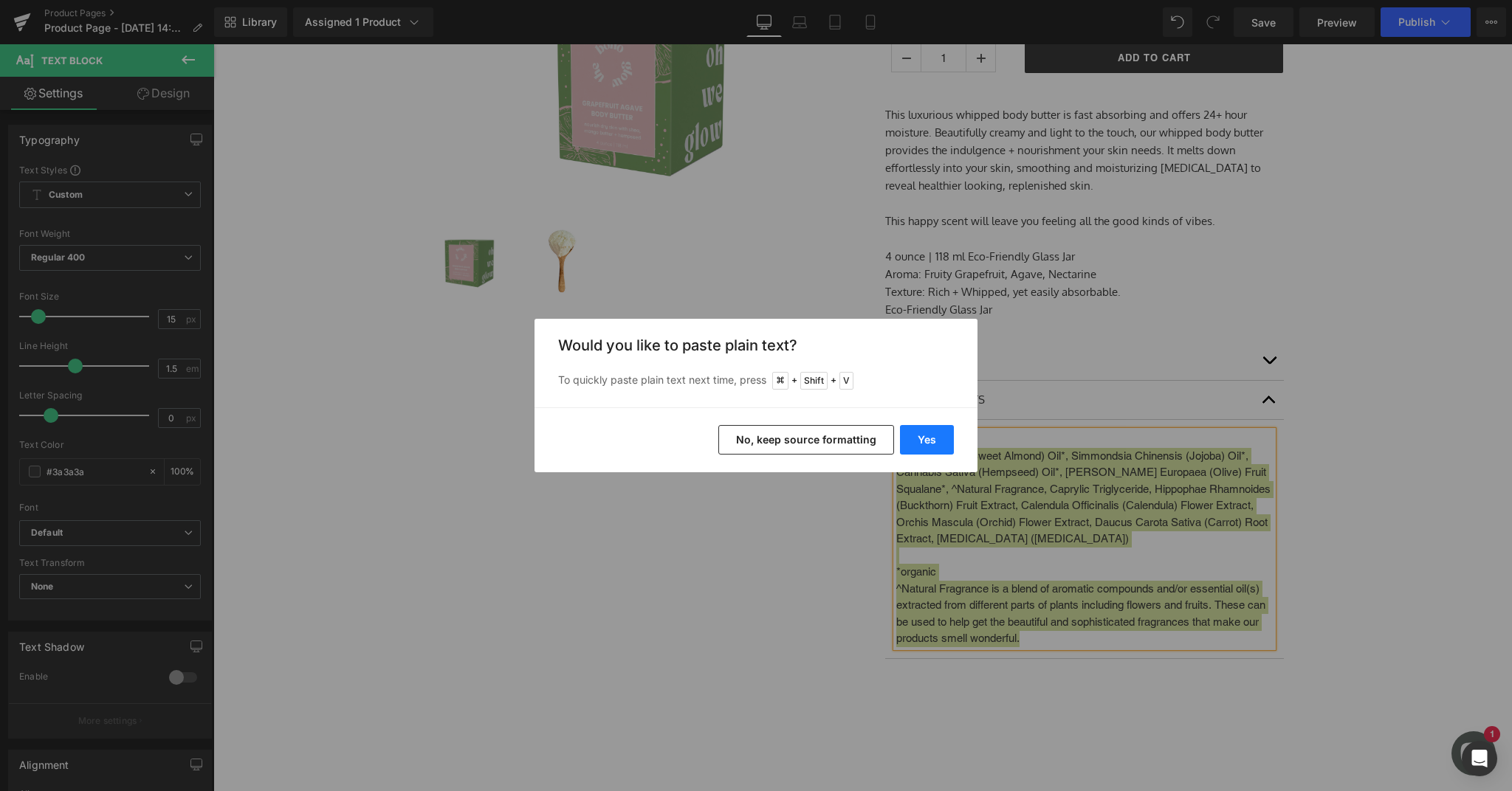
click at [941, 447] on button "Yes" at bounding box center [927, 440] width 54 height 30
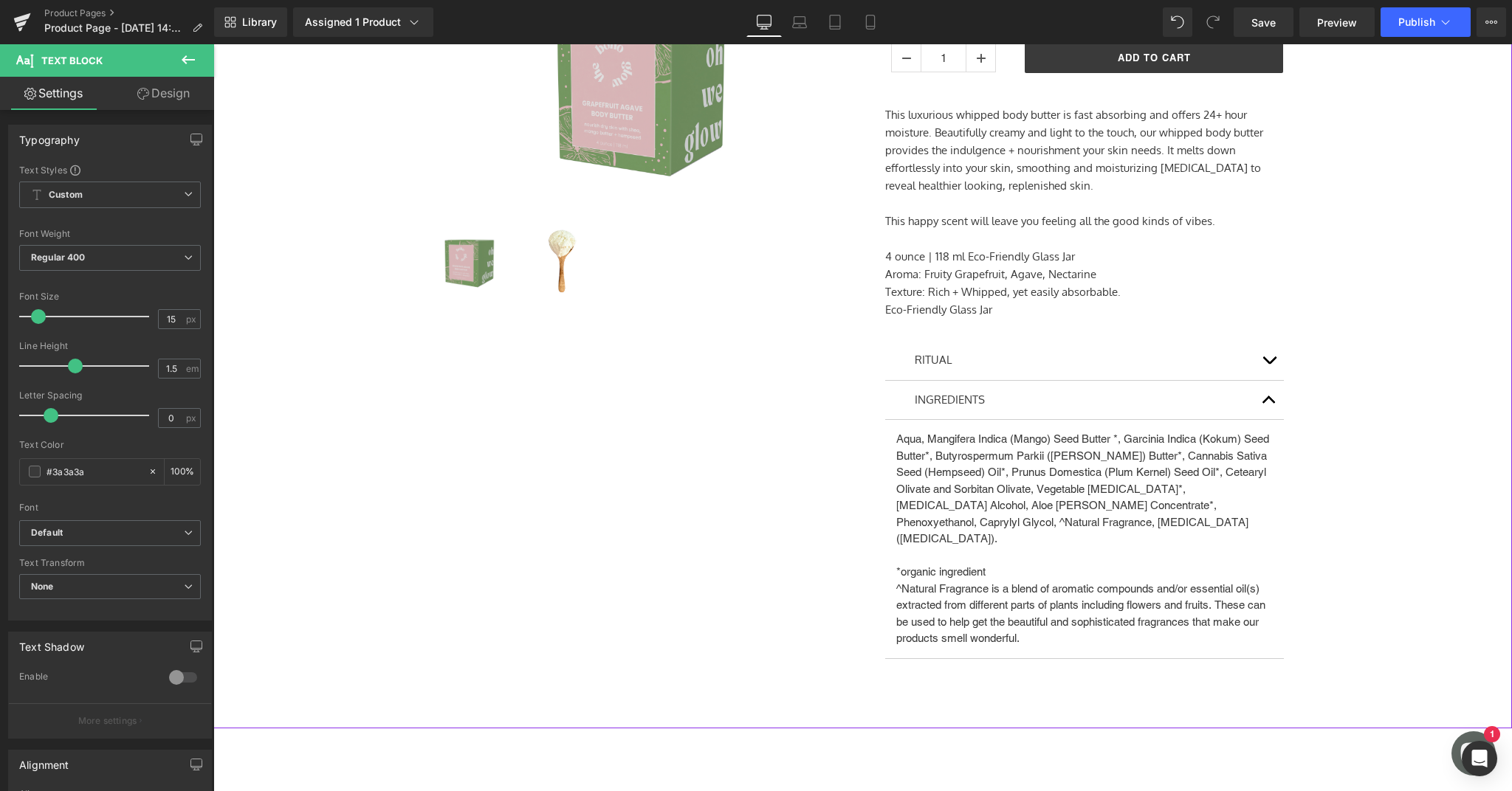
click at [1358, 517] on div "Sale Off (P) Image (P) Image List Grapefruit Agave Body Butter $0" at bounding box center [862, 321] width 1284 height 770
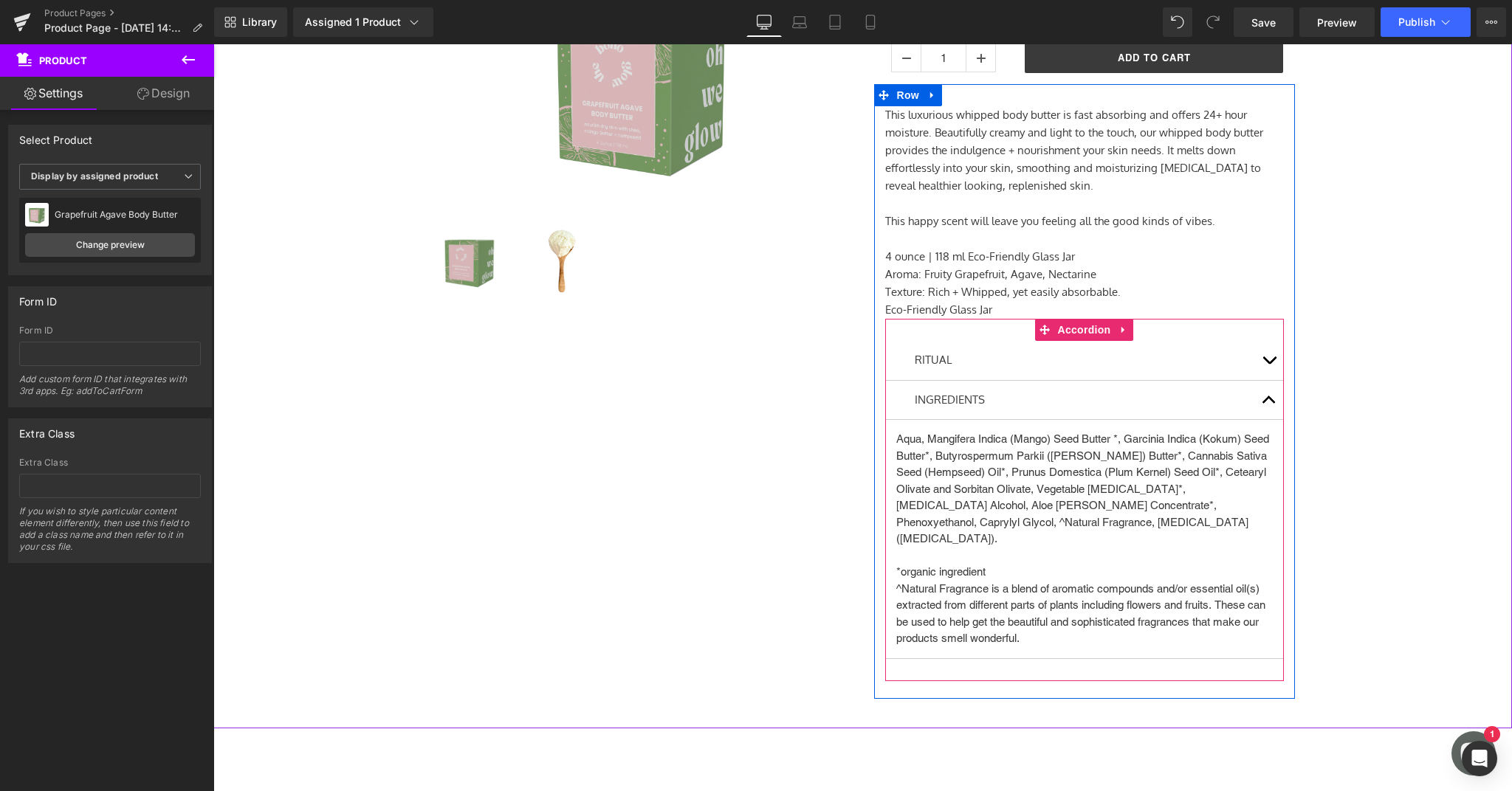
click at [1275, 364] on button "button" at bounding box center [1269, 360] width 30 height 39
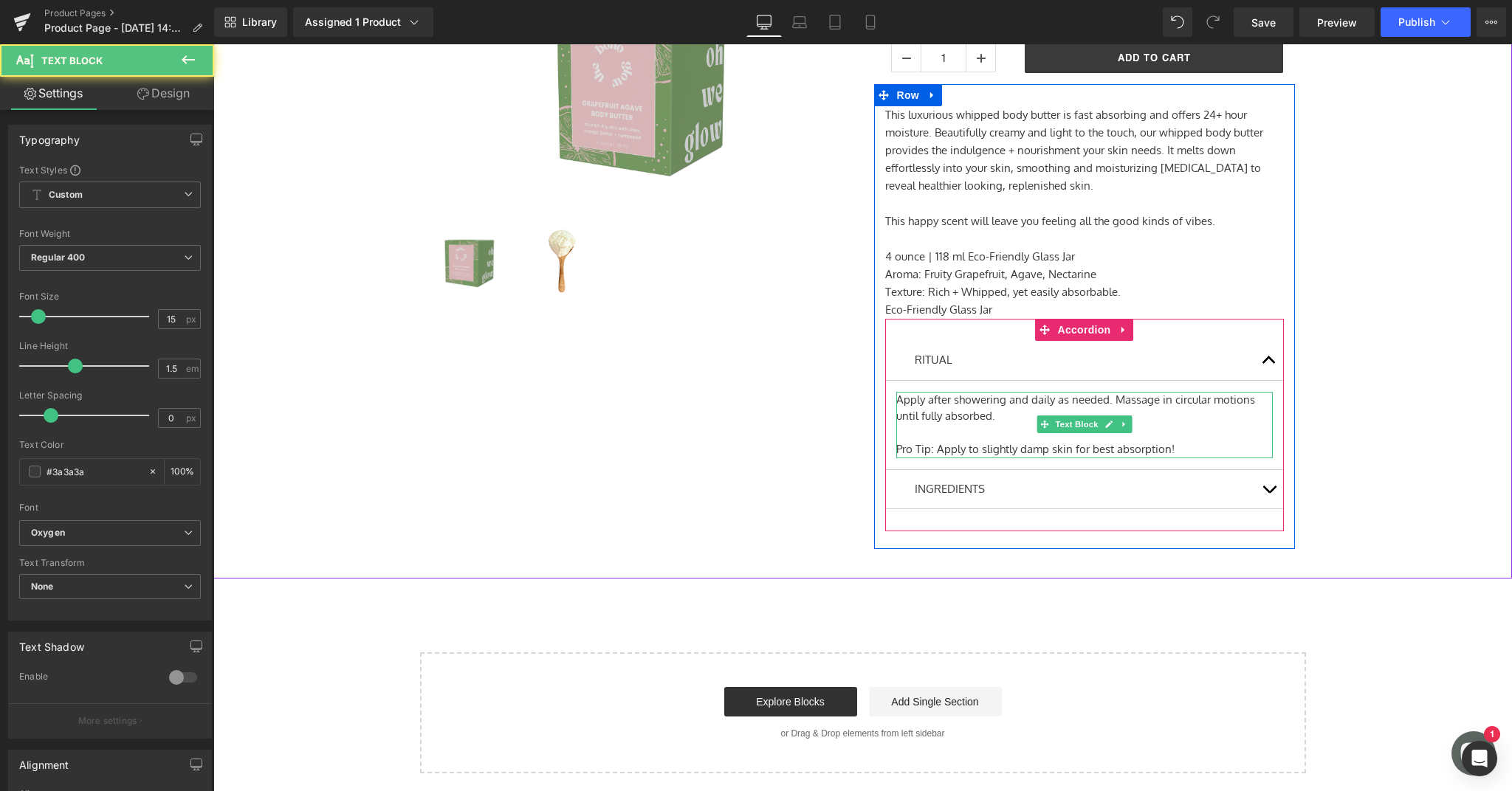
click at [1180, 444] on div "Pro Tip: Apply to slightly damp skin for best absorption!" at bounding box center [1085, 450] width 376 height 17
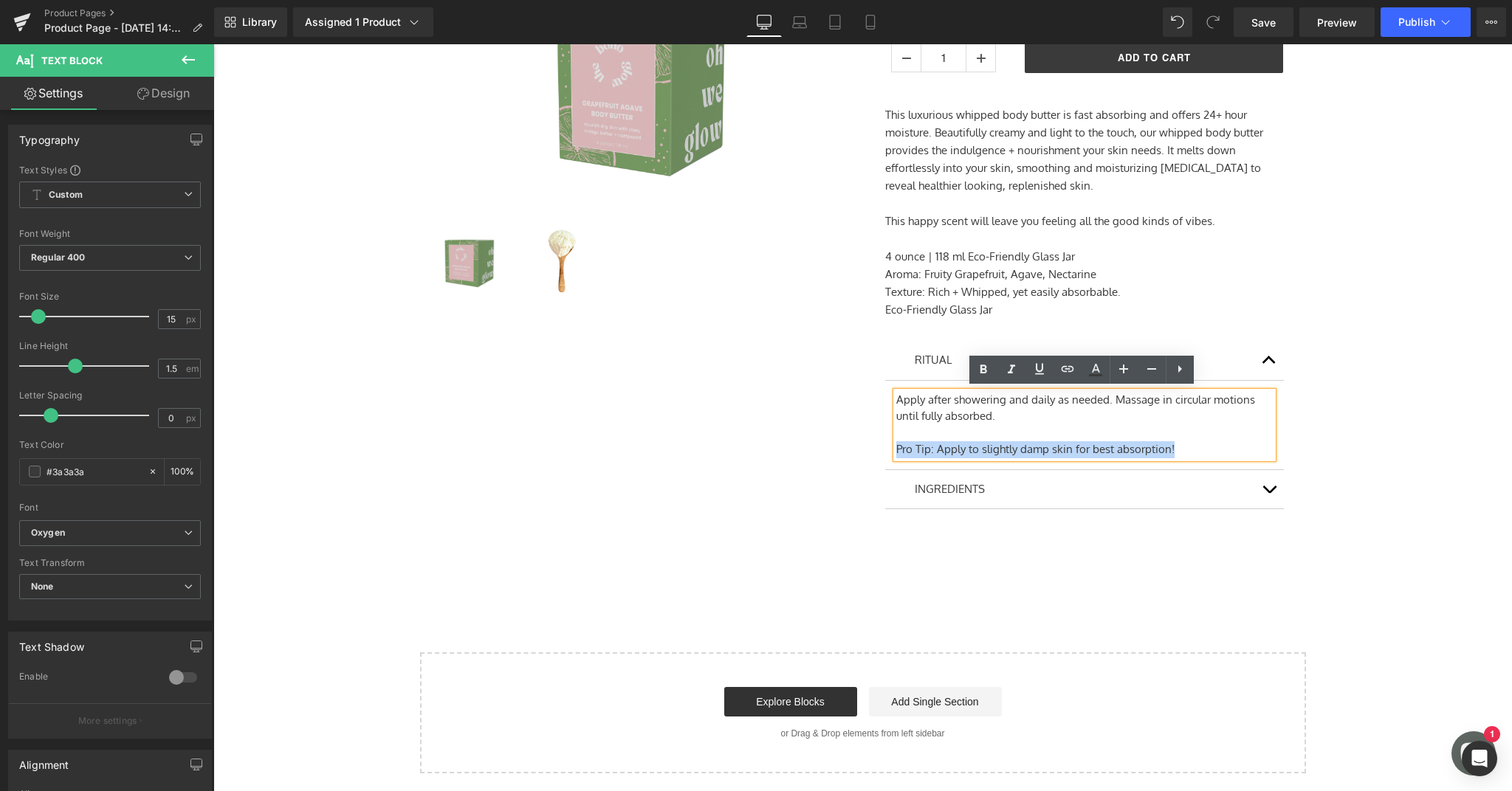
drag, startPoint x: 1182, startPoint y: 449, endPoint x: 881, endPoint y: 448, distance: 301.0
click at [881, 448] on div "This luxurious whipped body butter is fast absorbing and offers 24+ hour moistu…" at bounding box center [1085, 327] width 421 height 443
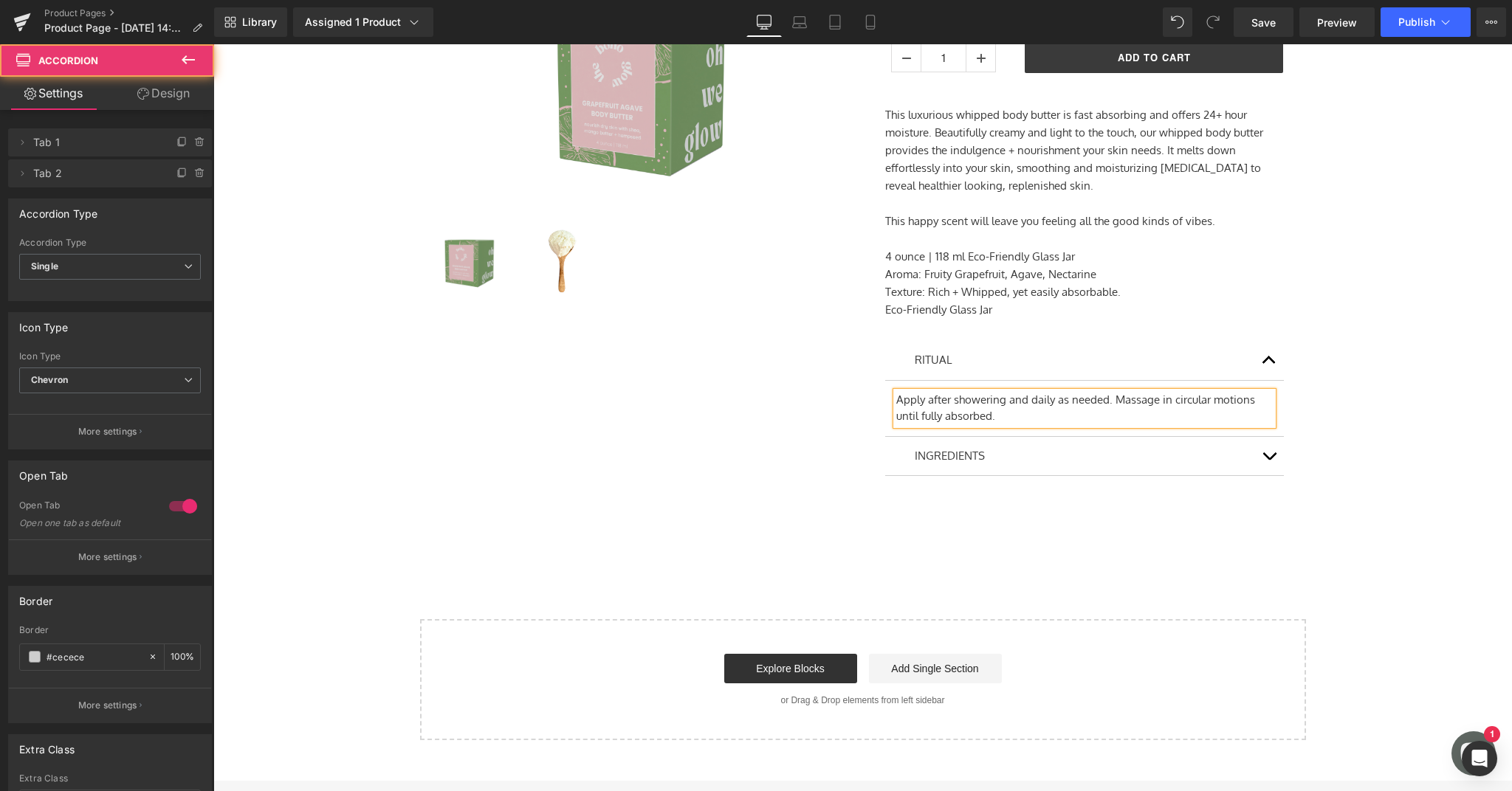
click at [1257, 448] on button "button" at bounding box center [1269, 456] width 30 height 39
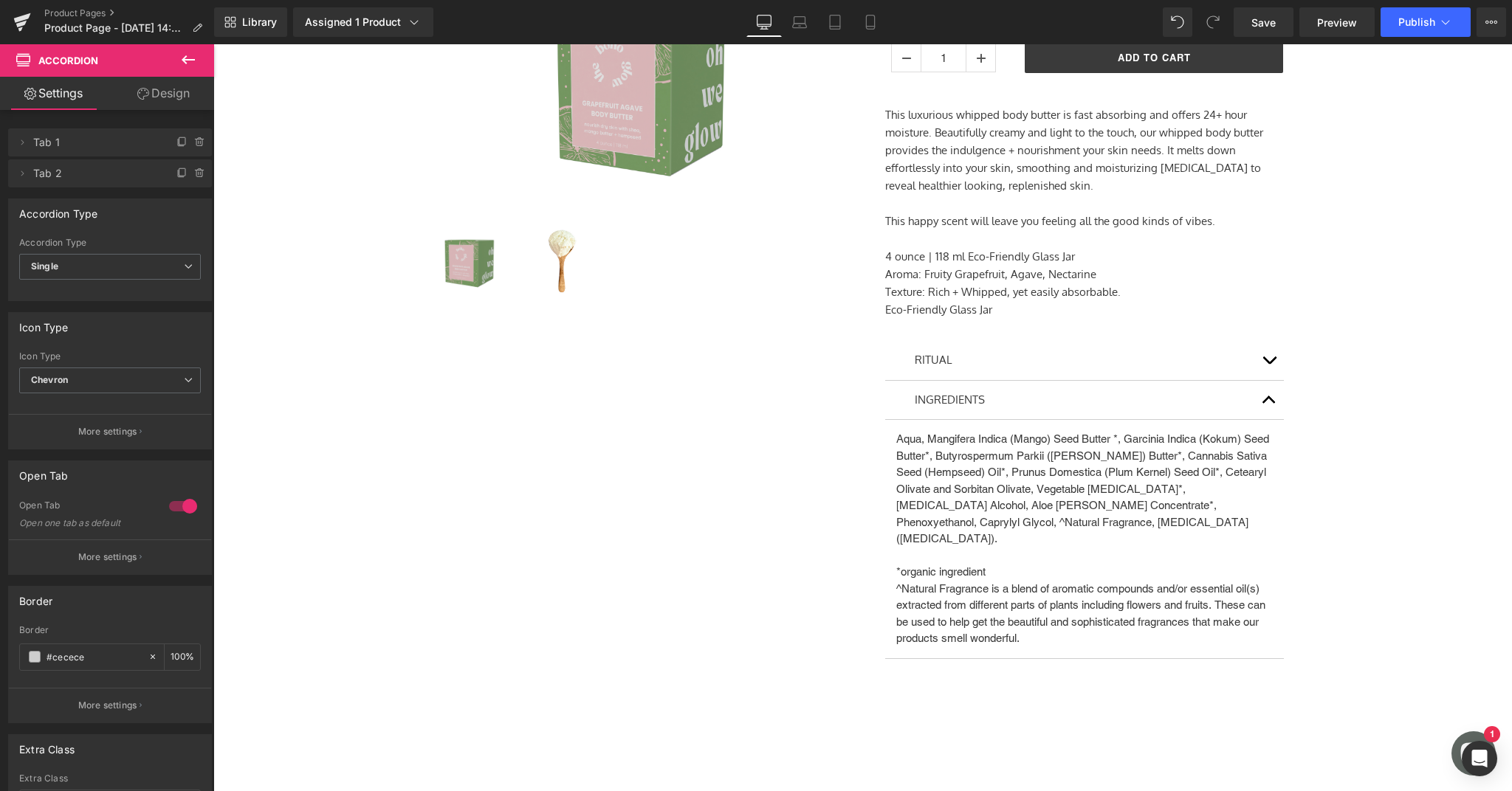
click at [1260, 358] on button "button" at bounding box center [1269, 360] width 30 height 39
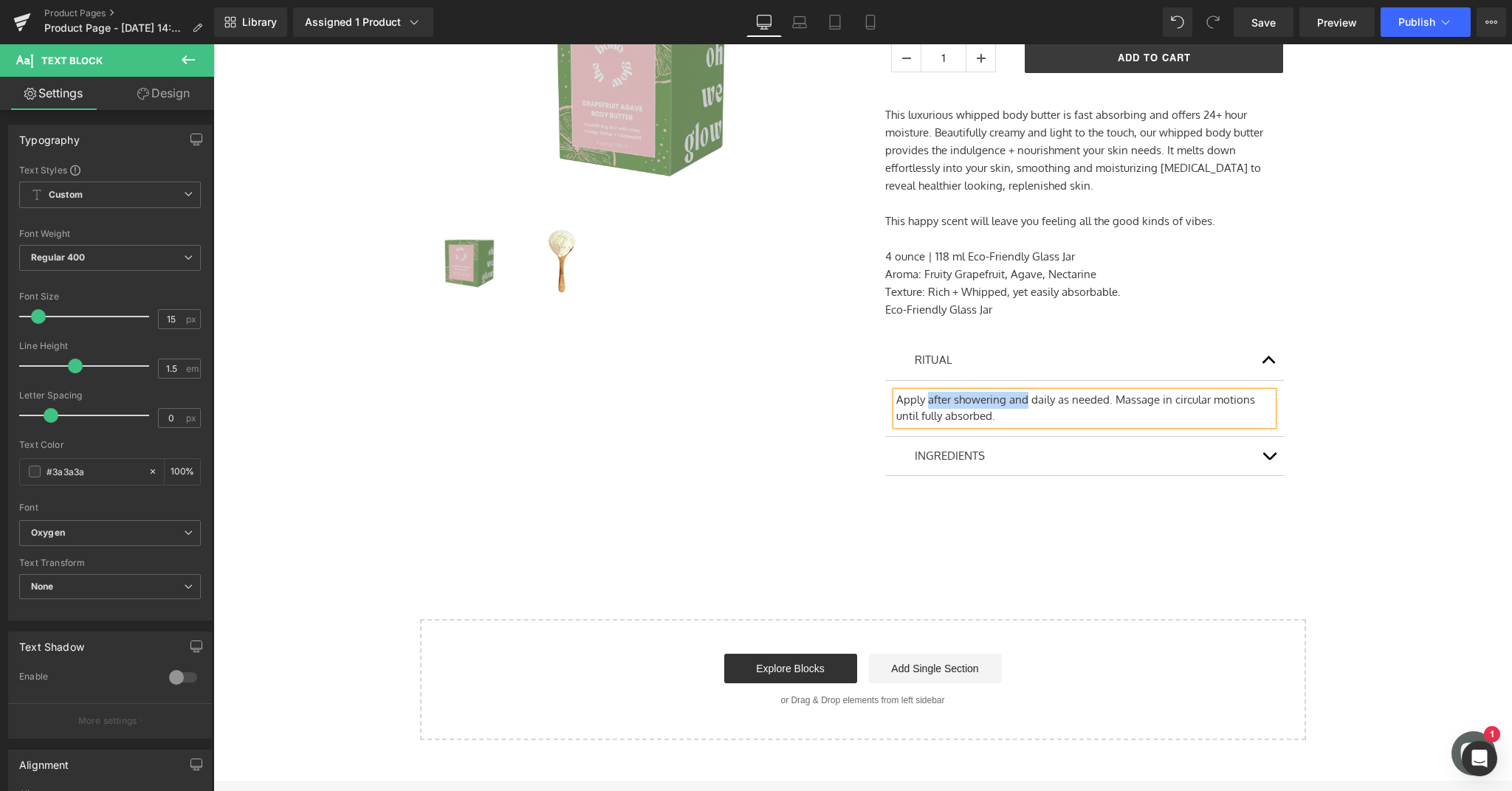
drag, startPoint x: 1022, startPoint y: 398, endPoint x: 925, endPoint y: 397, distance: 97.0
click at [925, 397] on div "Apply after showering and daily as needed. Massage in circular motions until fu…" at bounding box center [1085, 408] width 376 height 33
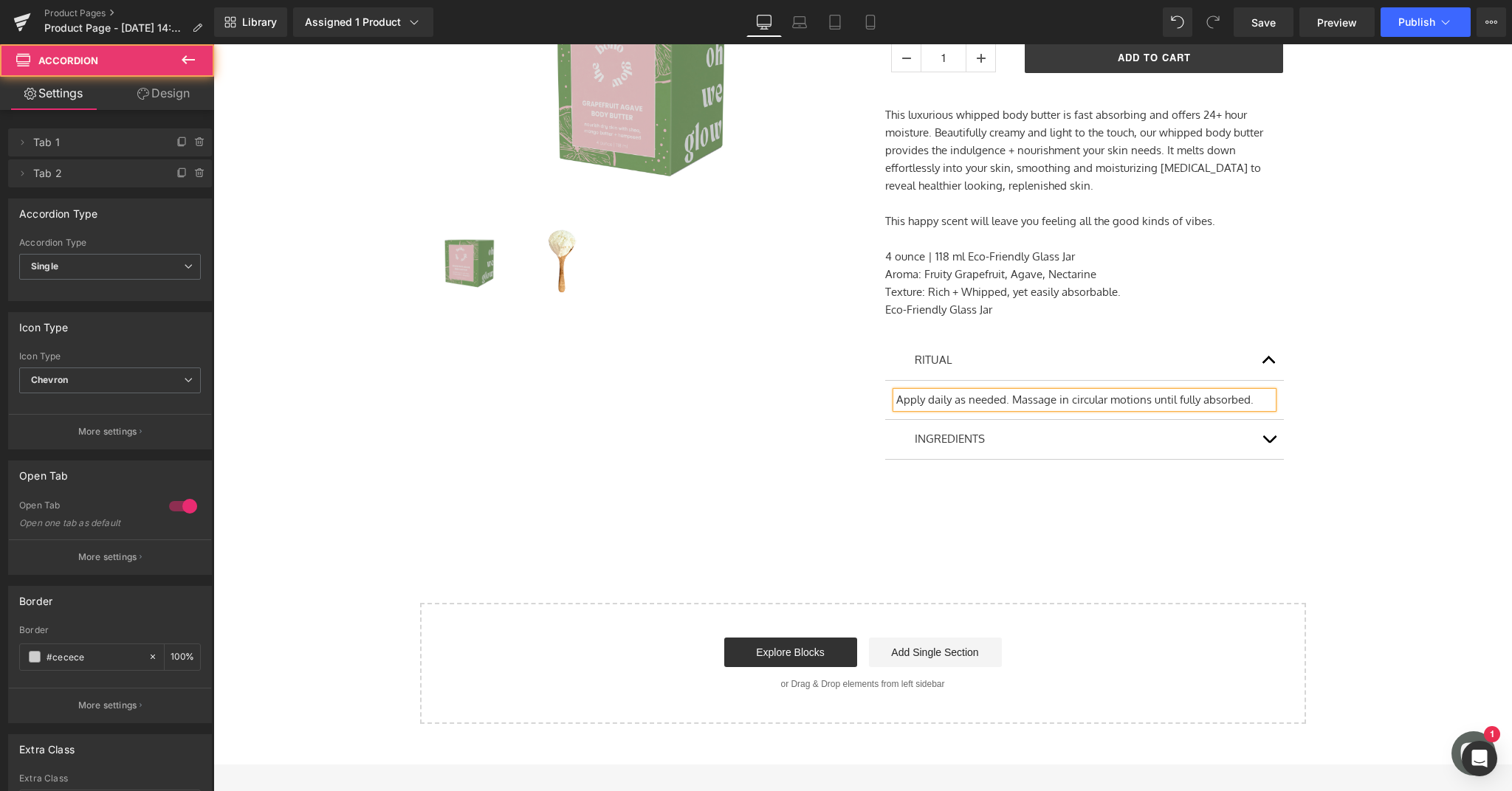
click at [1265, 432] on button "button" at bounding box center [1269, 439] width 30 height 39
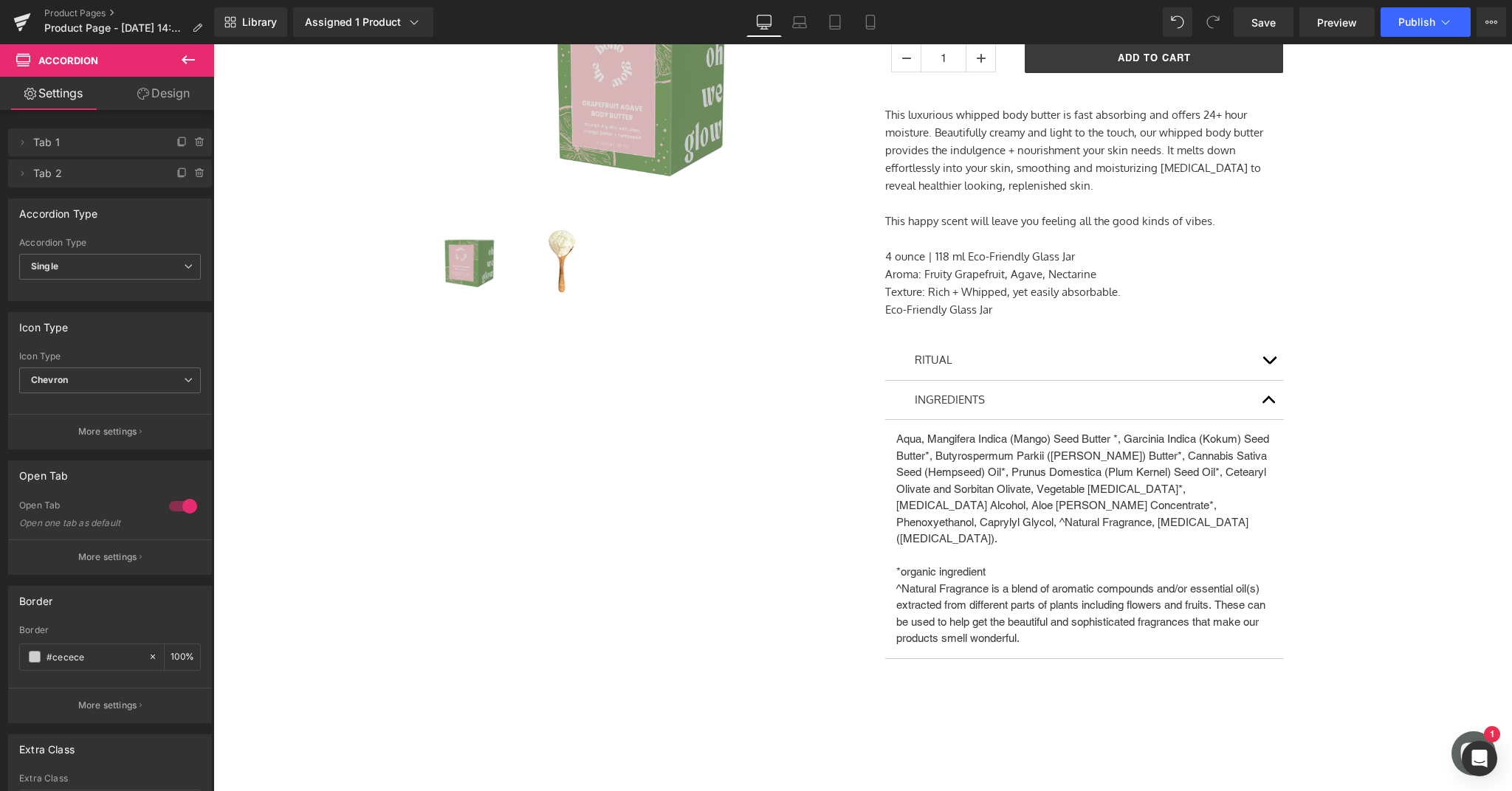
click at [1338, 455] on div "Sale Off (P) Image (P) Image List Grapefruit Agave Body Butter $0" at bounding box center [862, 321] width 1284 height 770
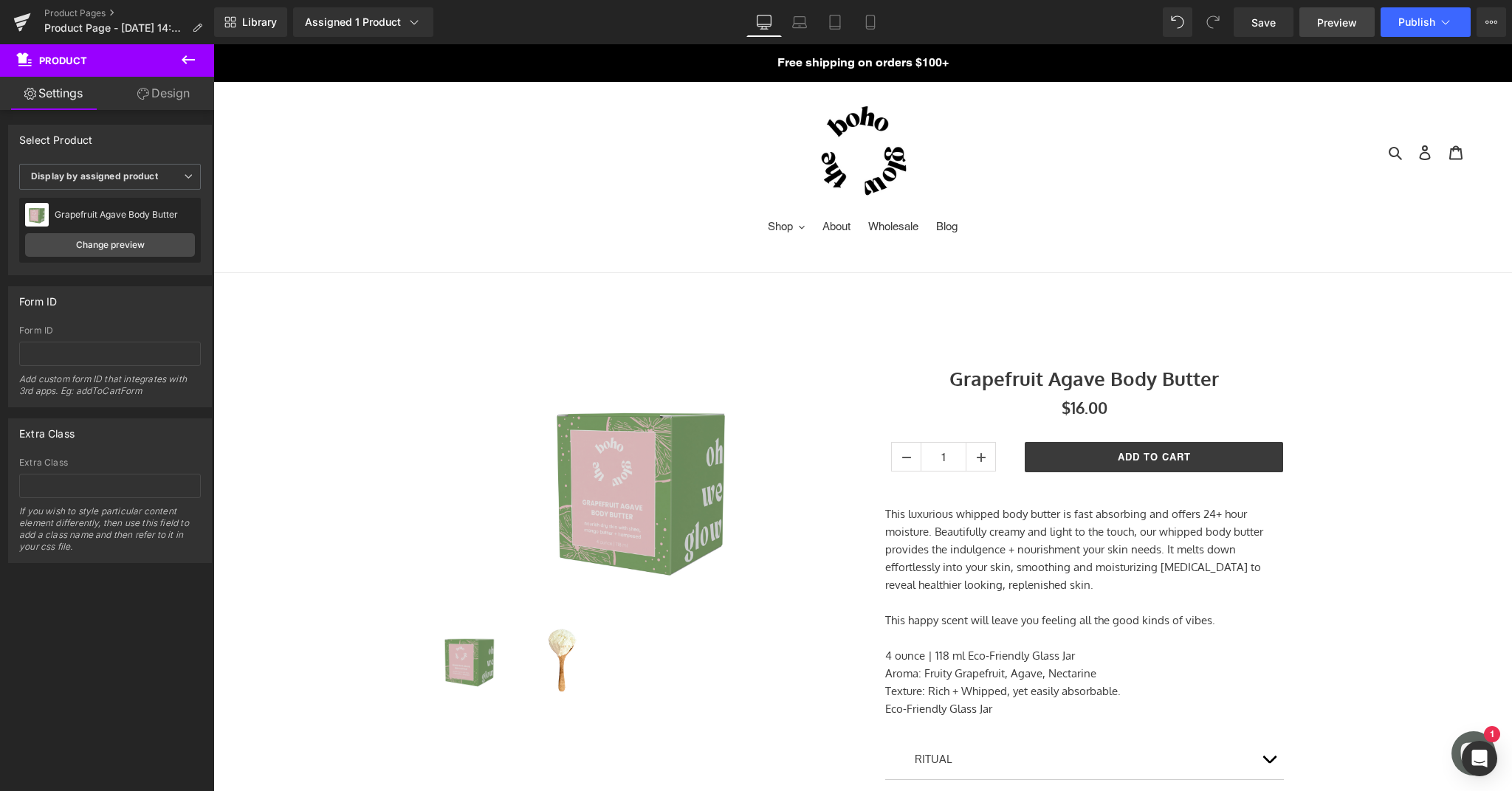
scroll to position [0, 0]
click at [1448, 19] on icon at bounding box center [1445, 22] width 15 height 15
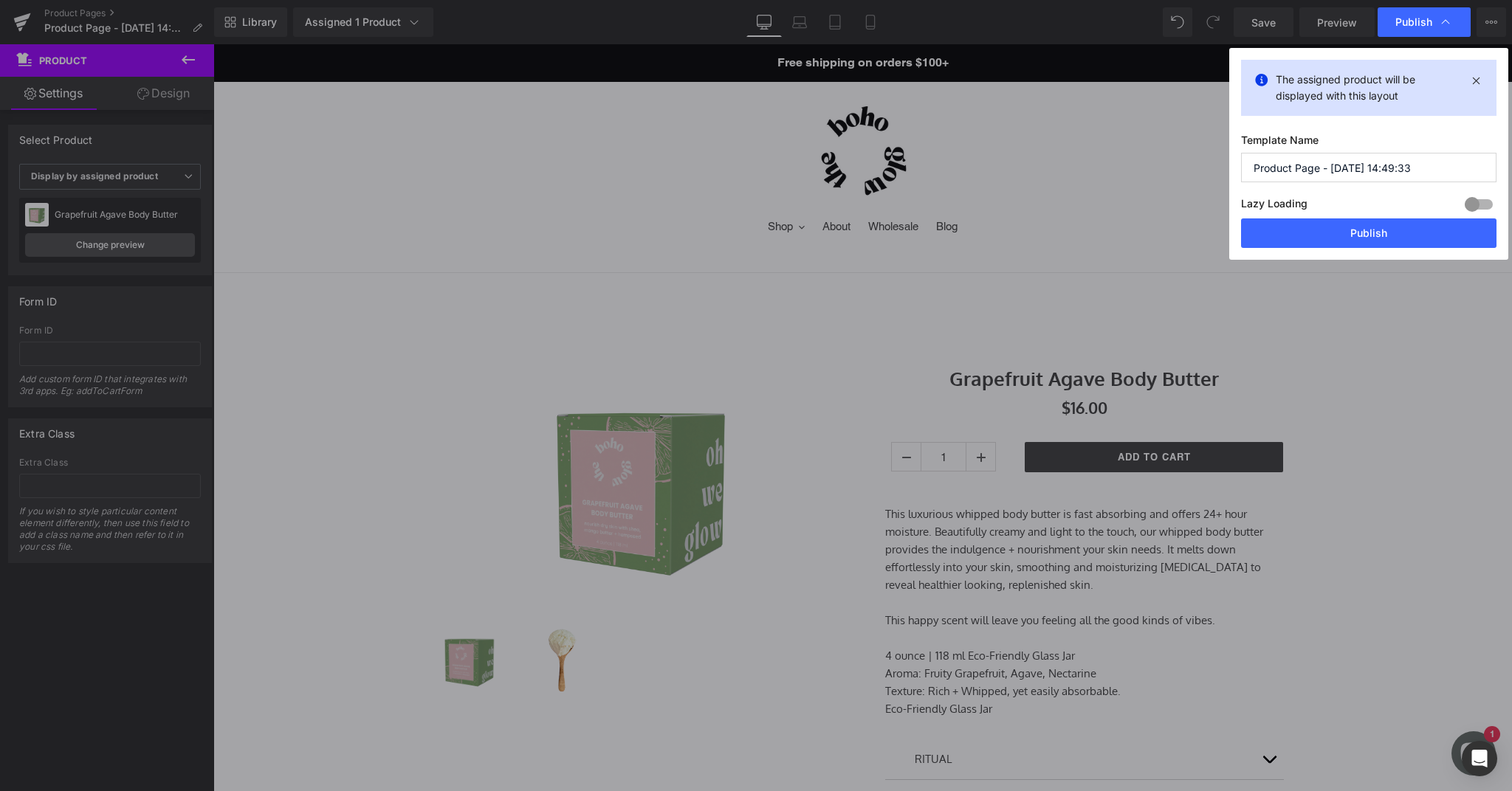
drag, startPoint x: 1478, startPoint y: 200, endPoint x: 1462, endPoint y: 204, distance: 16.5
click at [1478, 200] on div at bounding box center [1479, 204] width 36 height 24
drag, startPoint x: 1424, startPoint y: 169, endPoint x: 1145, endPoint y: 161, distance: 279.1
click at [1145, 161] on div "Publish The assigned product will be displayed with this layout Template Name P…" at bounding box center [756, 396] width 1512 height 791
type input "Grapefruit Agave Body Butter"
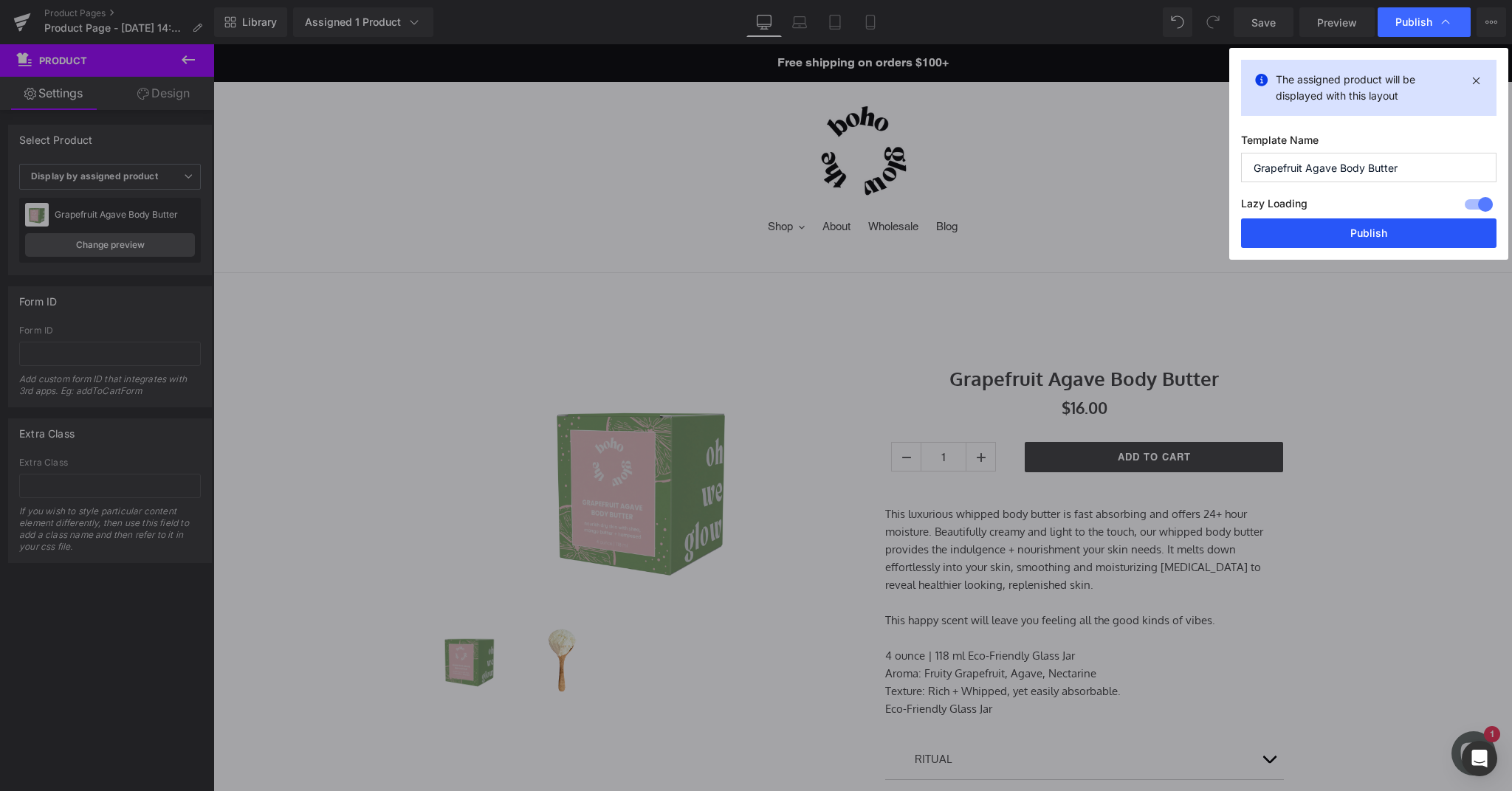
click at [1368, 236] on button "Publish" at bounding box center [1368, 233] width 256 height 30
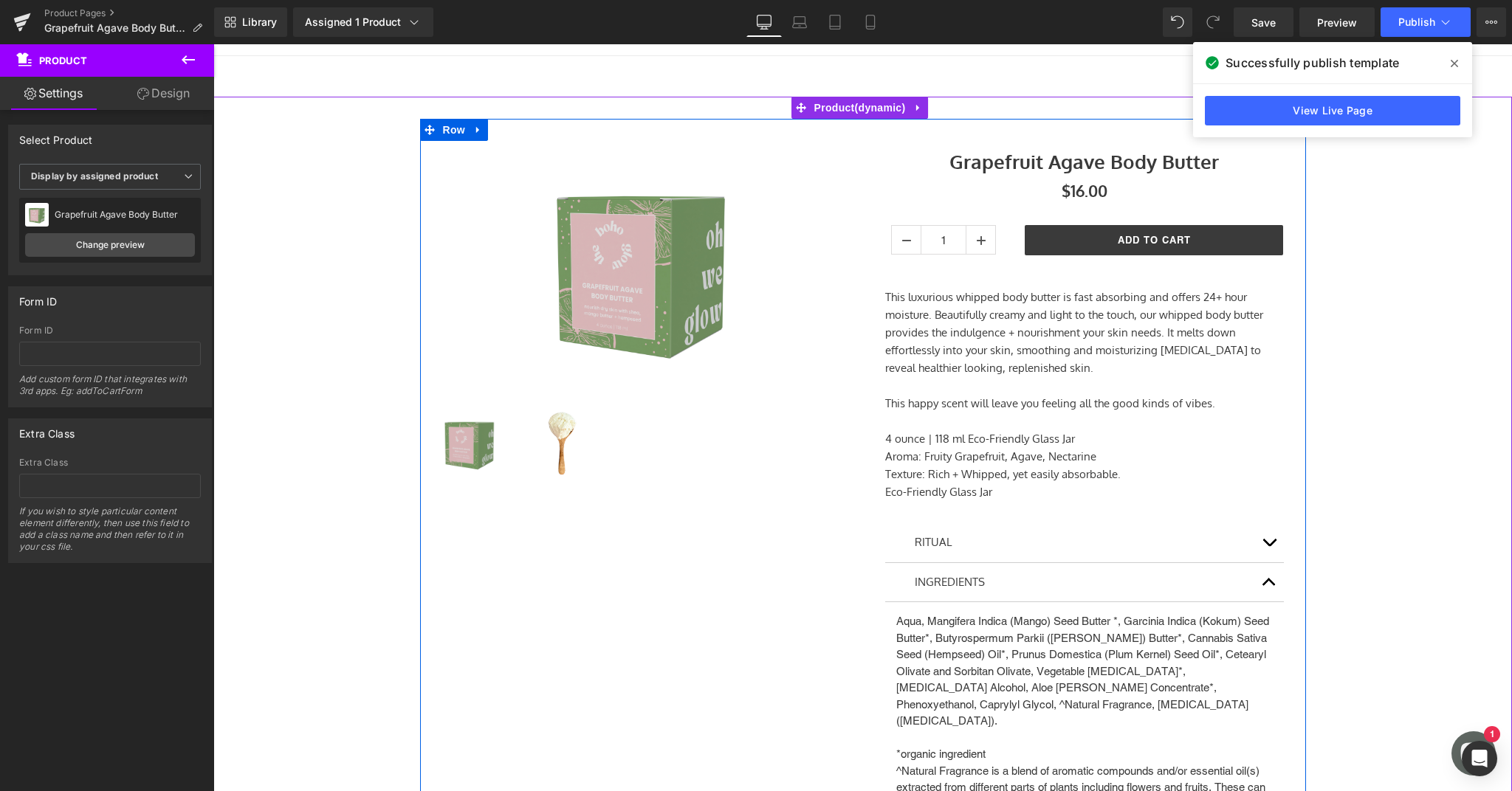
scroll to position [205, 0]
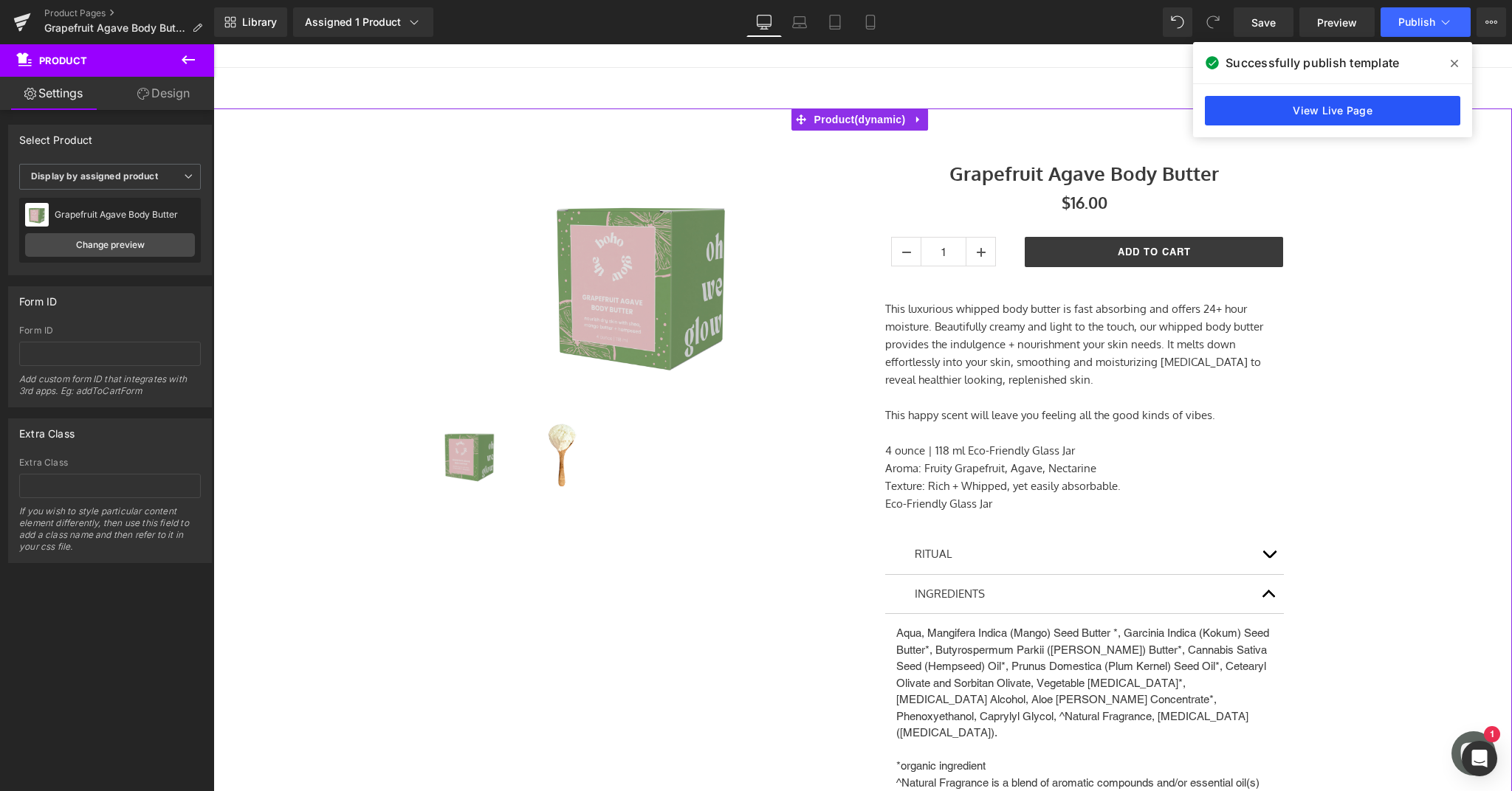
click at [1393, 105] on link "View Live Page" at bounding box center [1332, 111] width 256 height 30
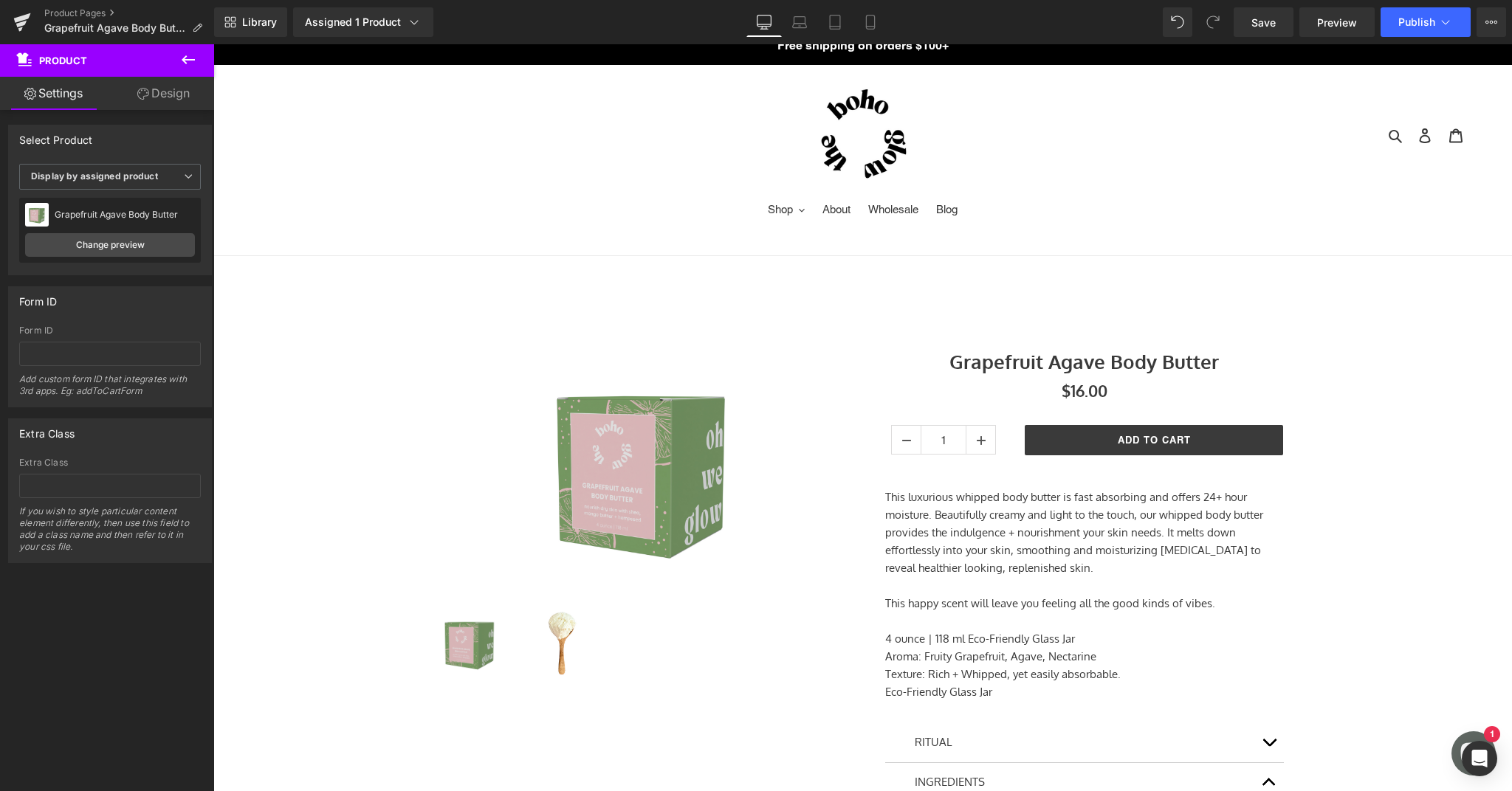
scroll to position [6, 0]
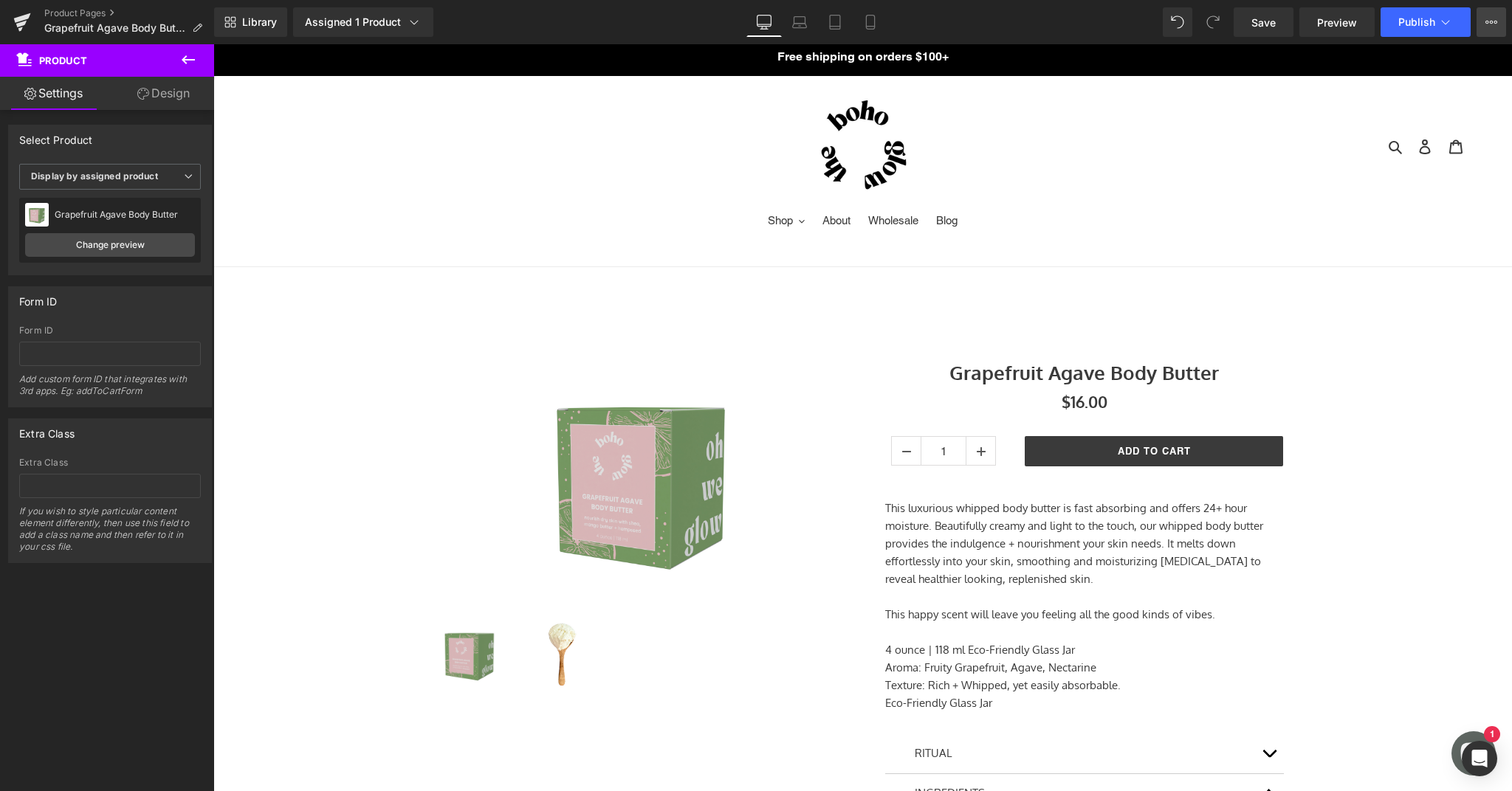
click at [1494, 23] on icon at bounding box center [1496, 22] width 4 height 3
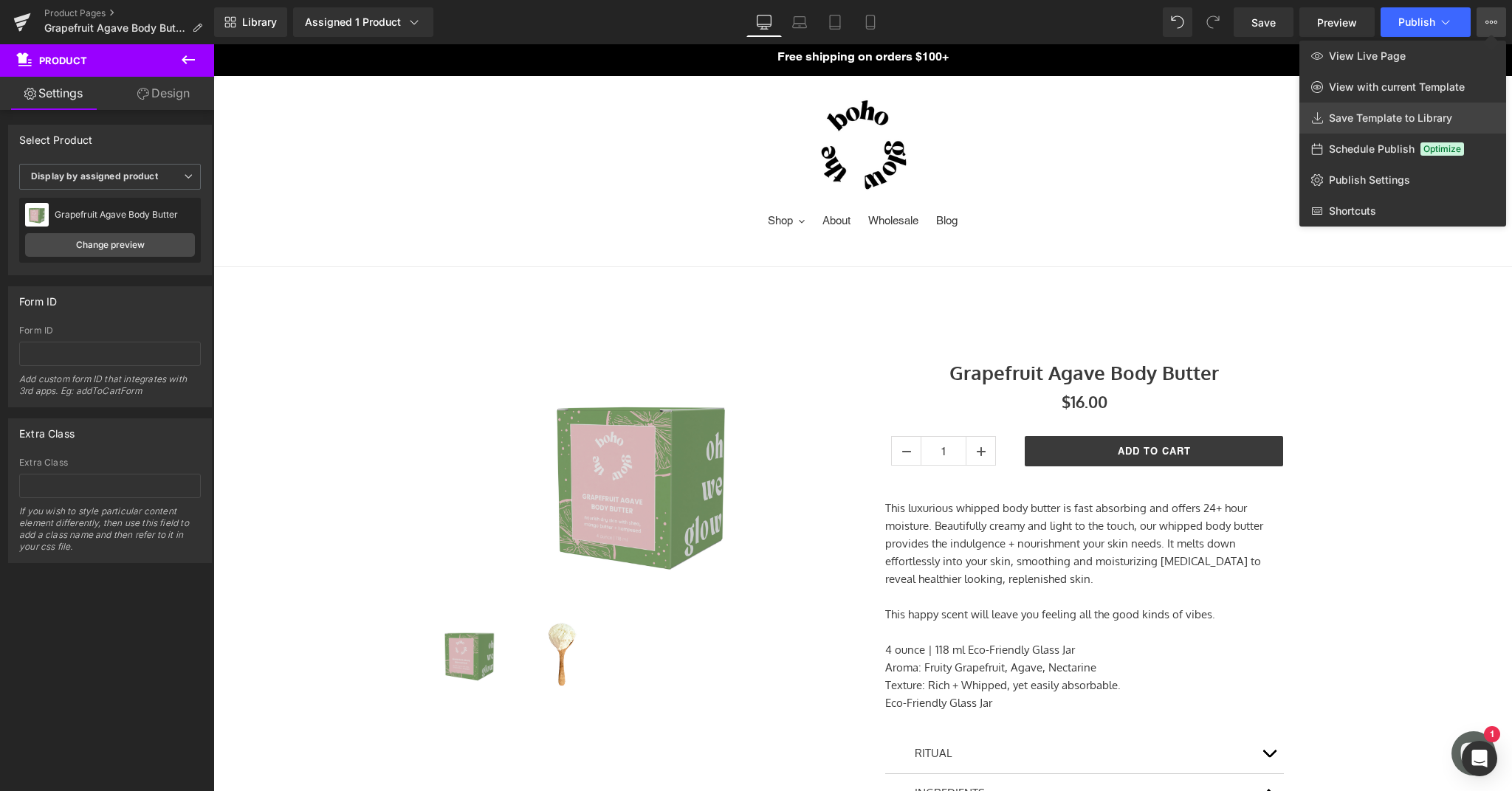
click at [1373, 121] on span "Save Template to Library" at bounding box center [1391, 118] width 123 height 13
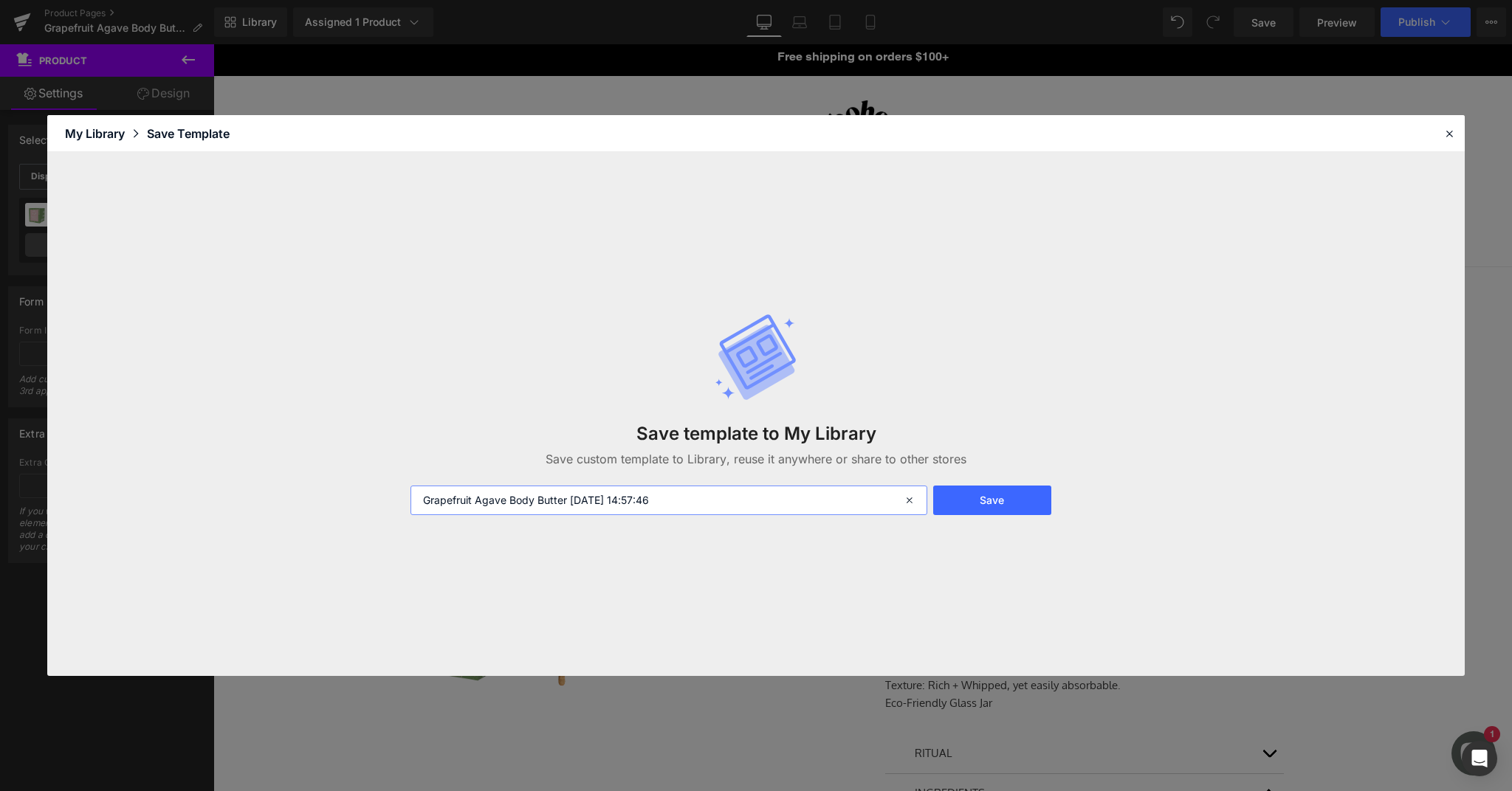
drag, startPoint x: 697, startPoint y: 501, endPoint x: 384, endPoint y: 501, distance: 313.0
click at [384, 501] on div "Save template to My Library Save custom template to Library, reuse it anywhere …" at bounding box center [756, 413] width 1417 height 524
type input "Body Butter Template"
click at [979, 508] on button "Save" at bounding box center [991, 501] width 118 height 30
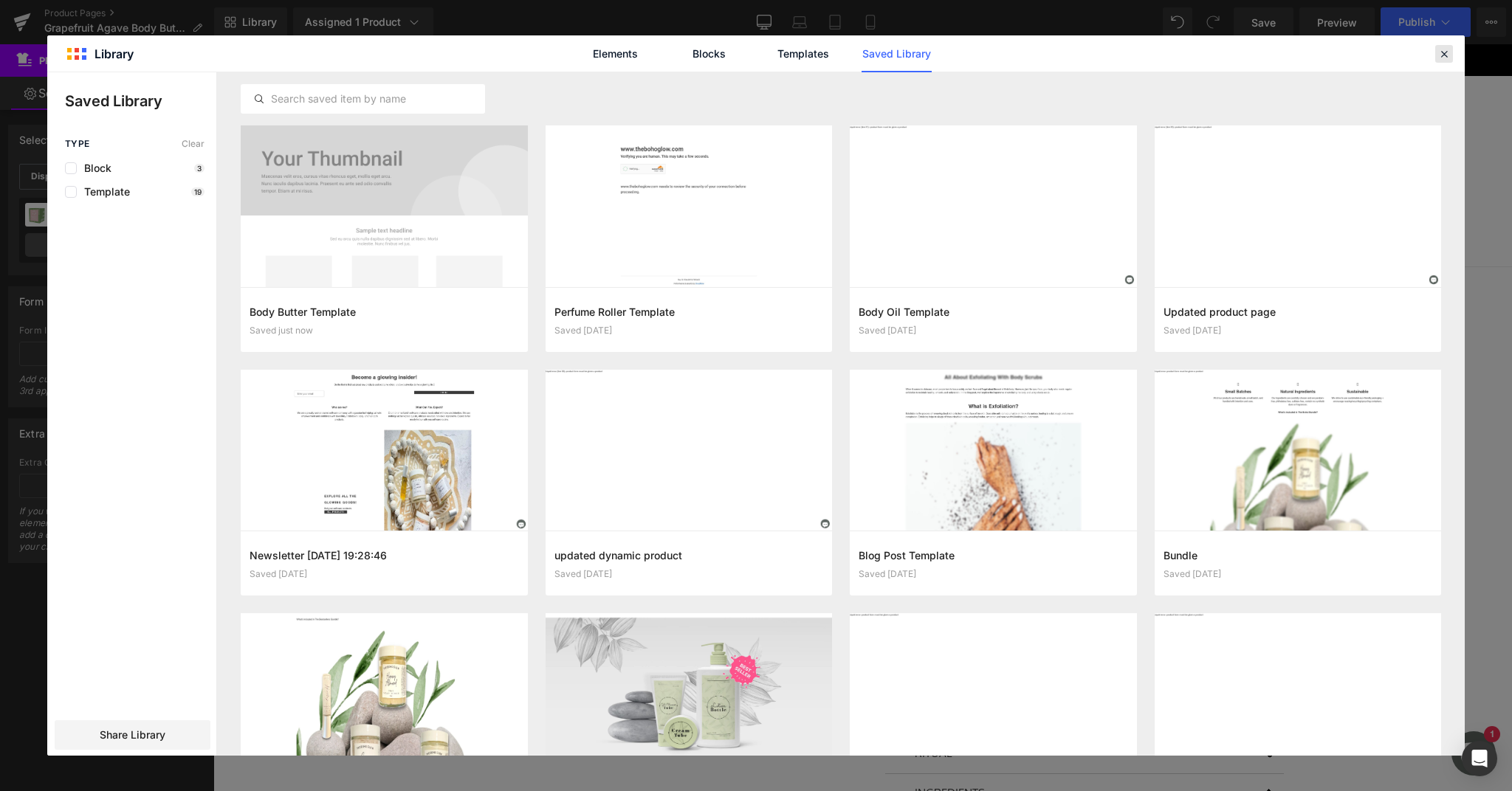
click at [1442, 52] on icon at bounding box center [1444, 54] width 13 height 13
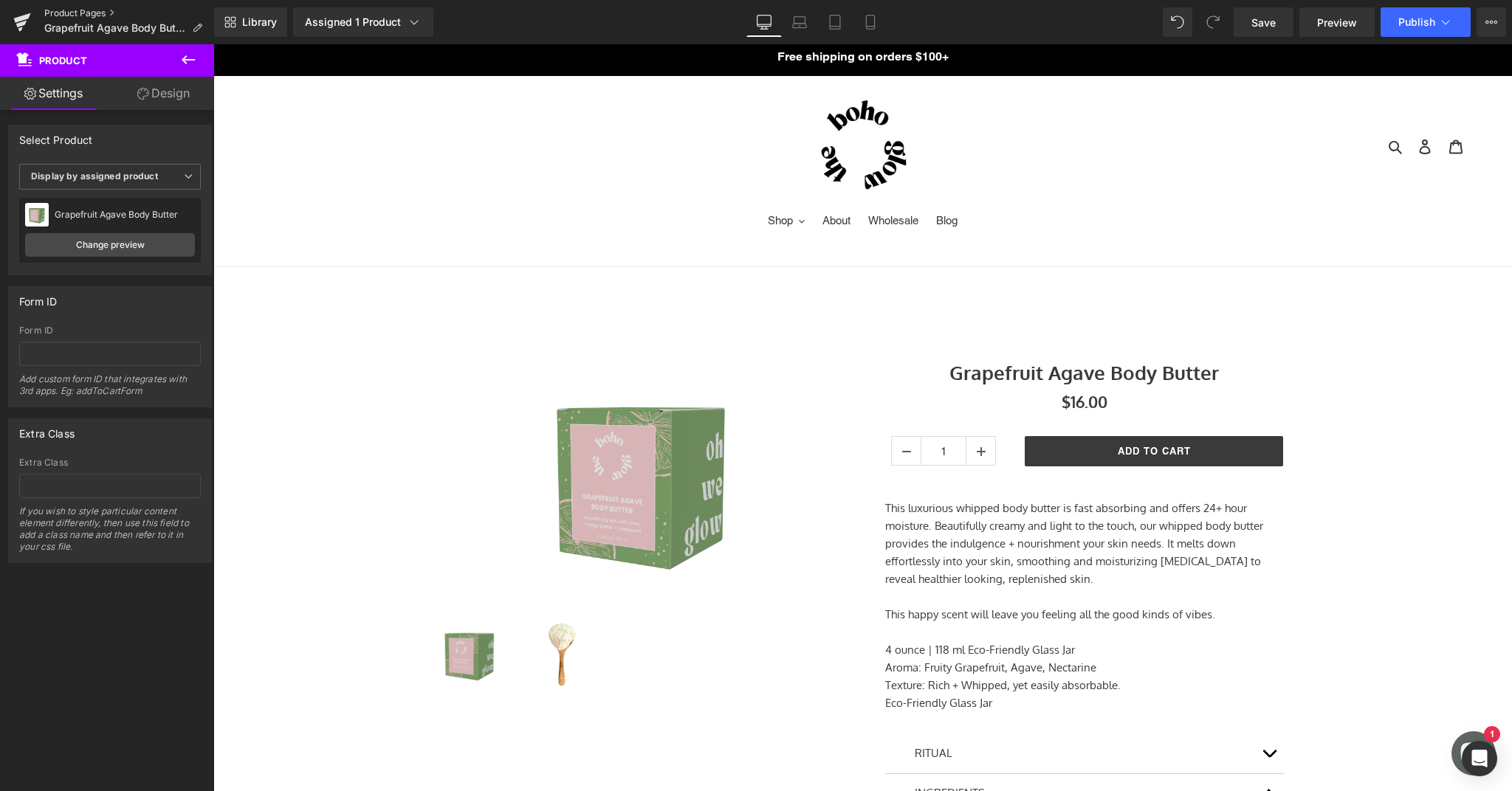
click at [81, 10] on link "Product Pages" at bounding box center [129, 13] width 170 height 12
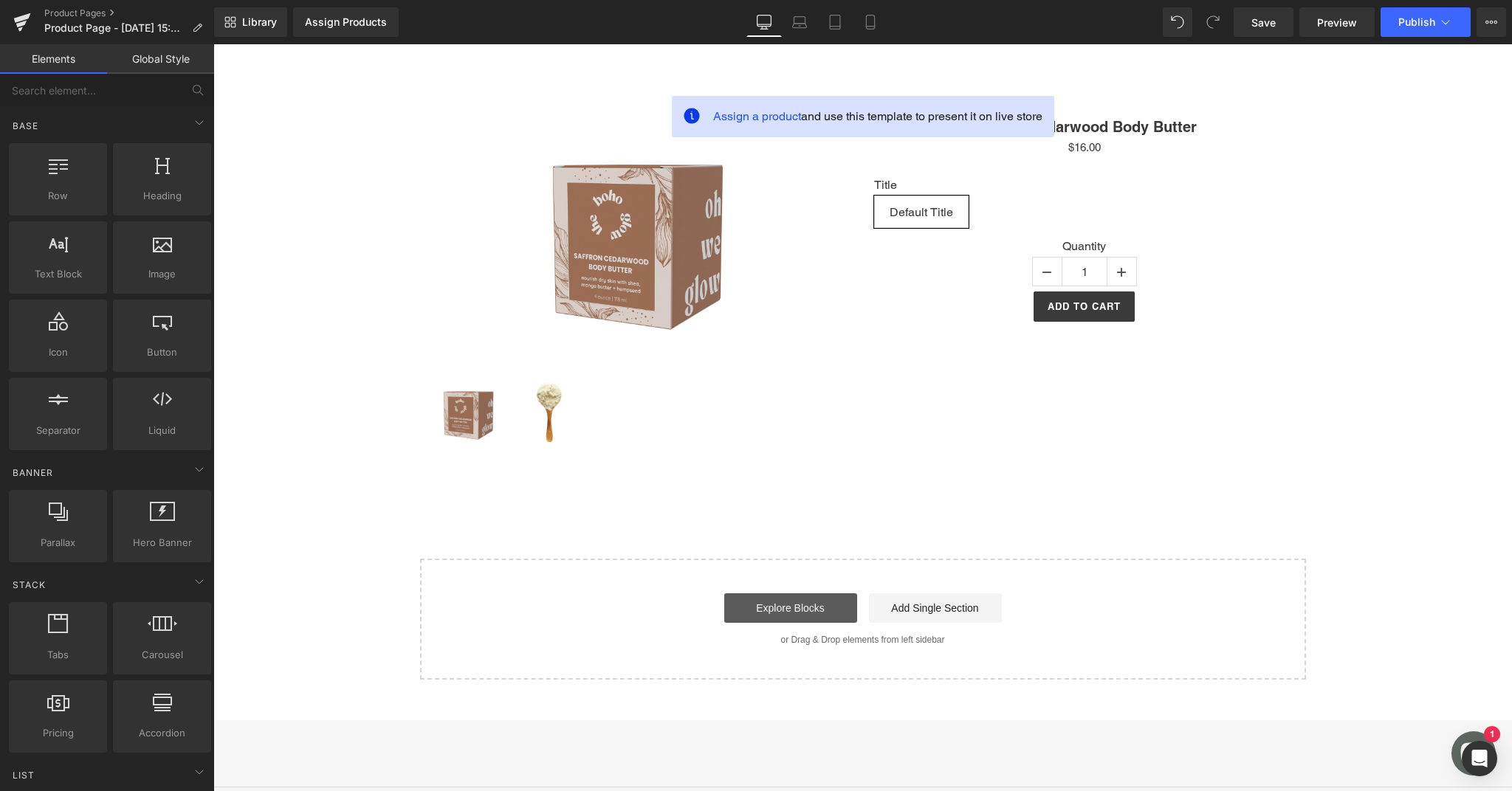
scroll to position [247, 0]
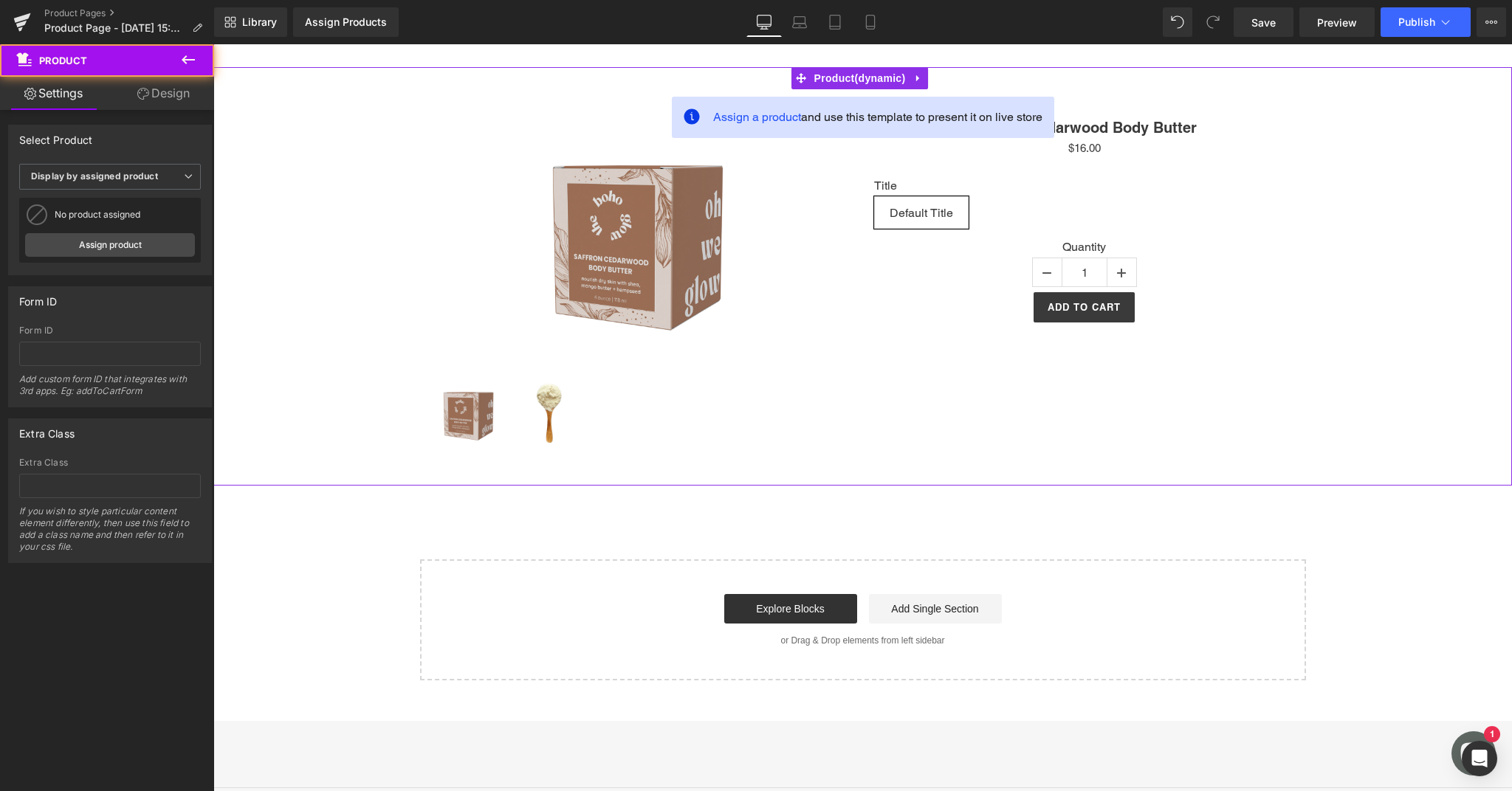
click at [820, 478] on div "Assign a product and use this template to present it on live store Sale Off (P)…" at bounding box center [862, 276] width 1299 height 418
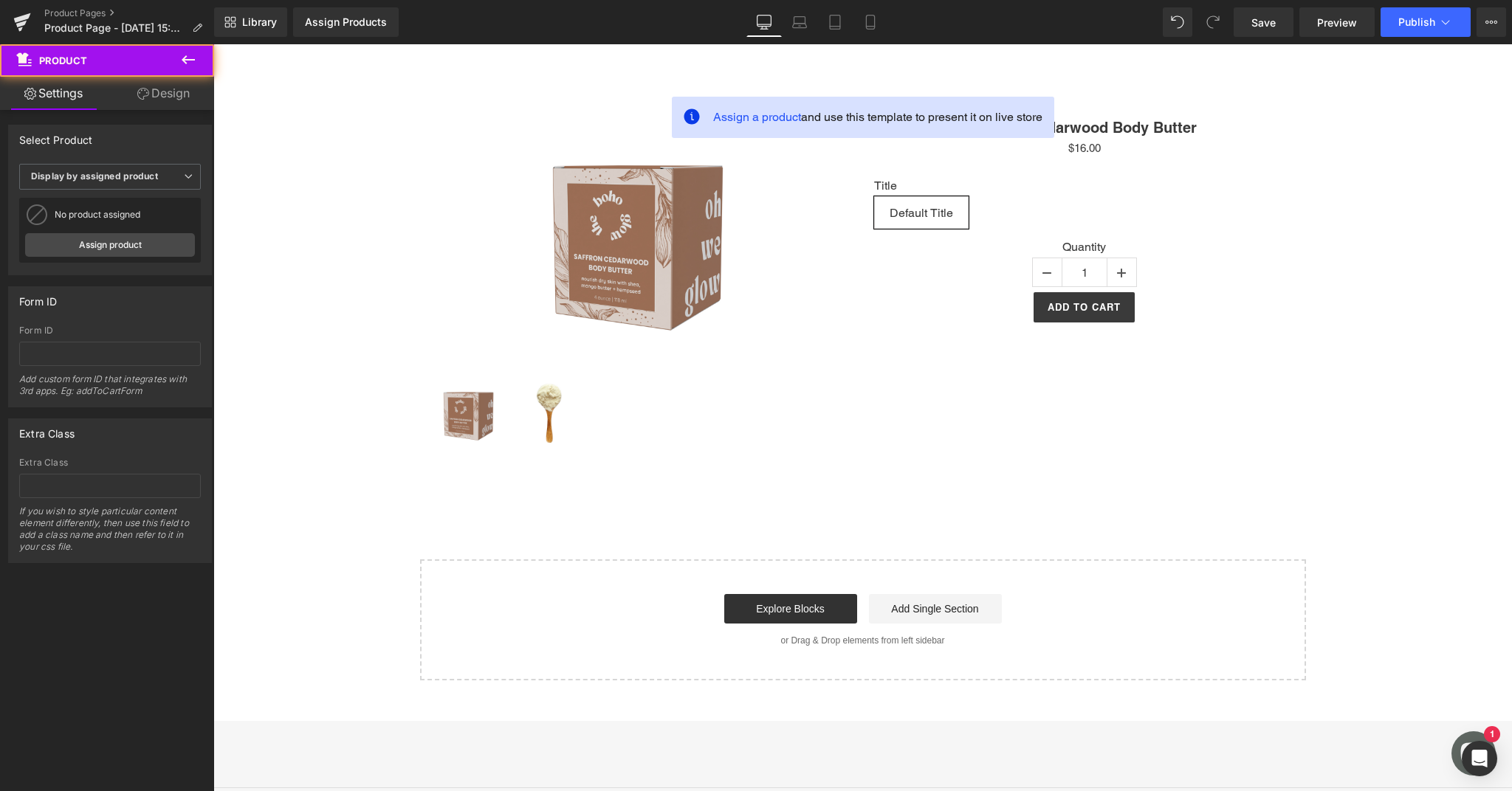
click at [805, 626] on div "Start building your page Explore Blocks Add Single Section or Drag & Drop eleme…" at bounding box center [863, 619] width 883 height 118
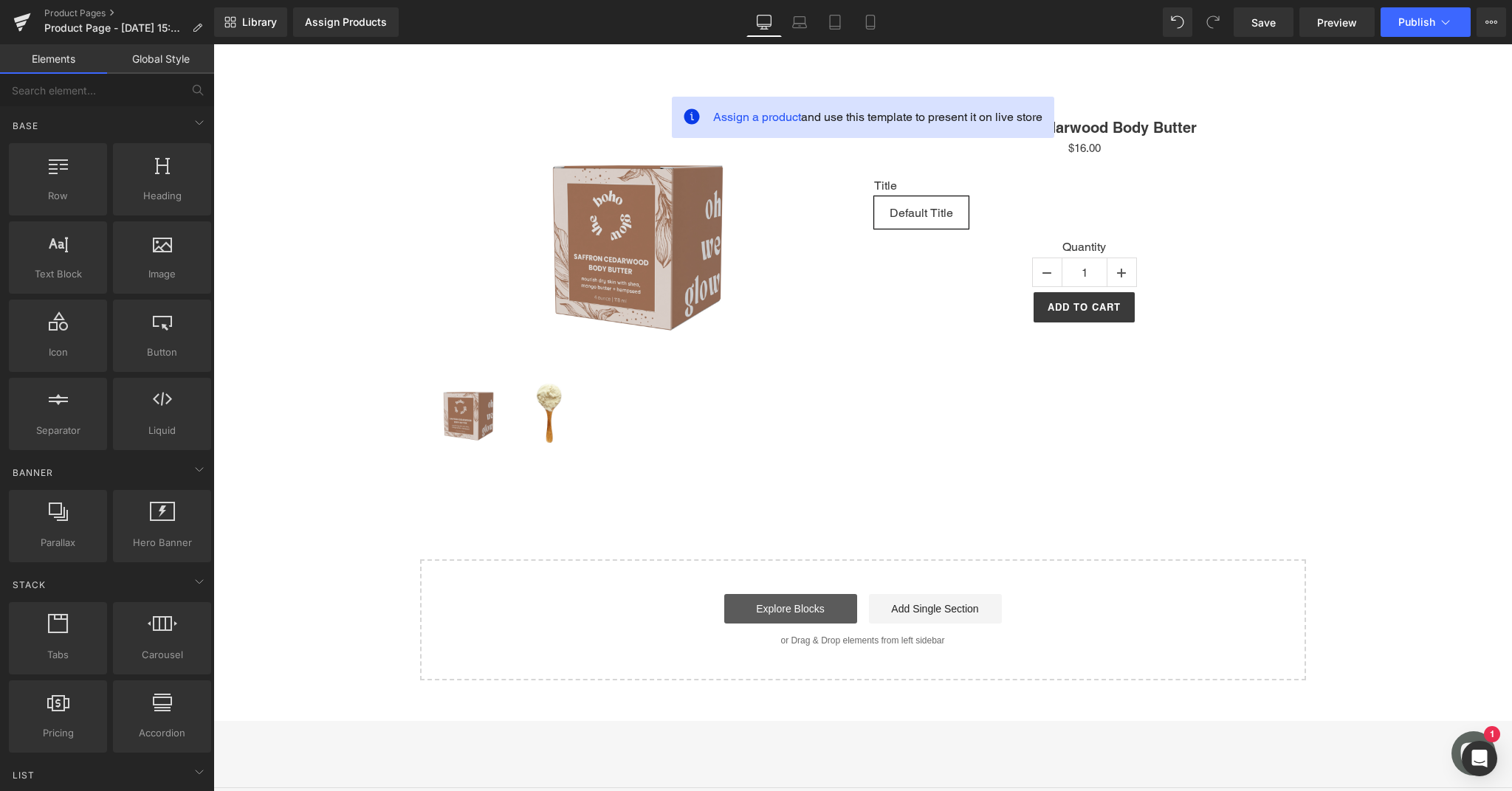
click at [807, 613] on link "Explore Blocks" at bounding box center [790, 609] width 133 height 30
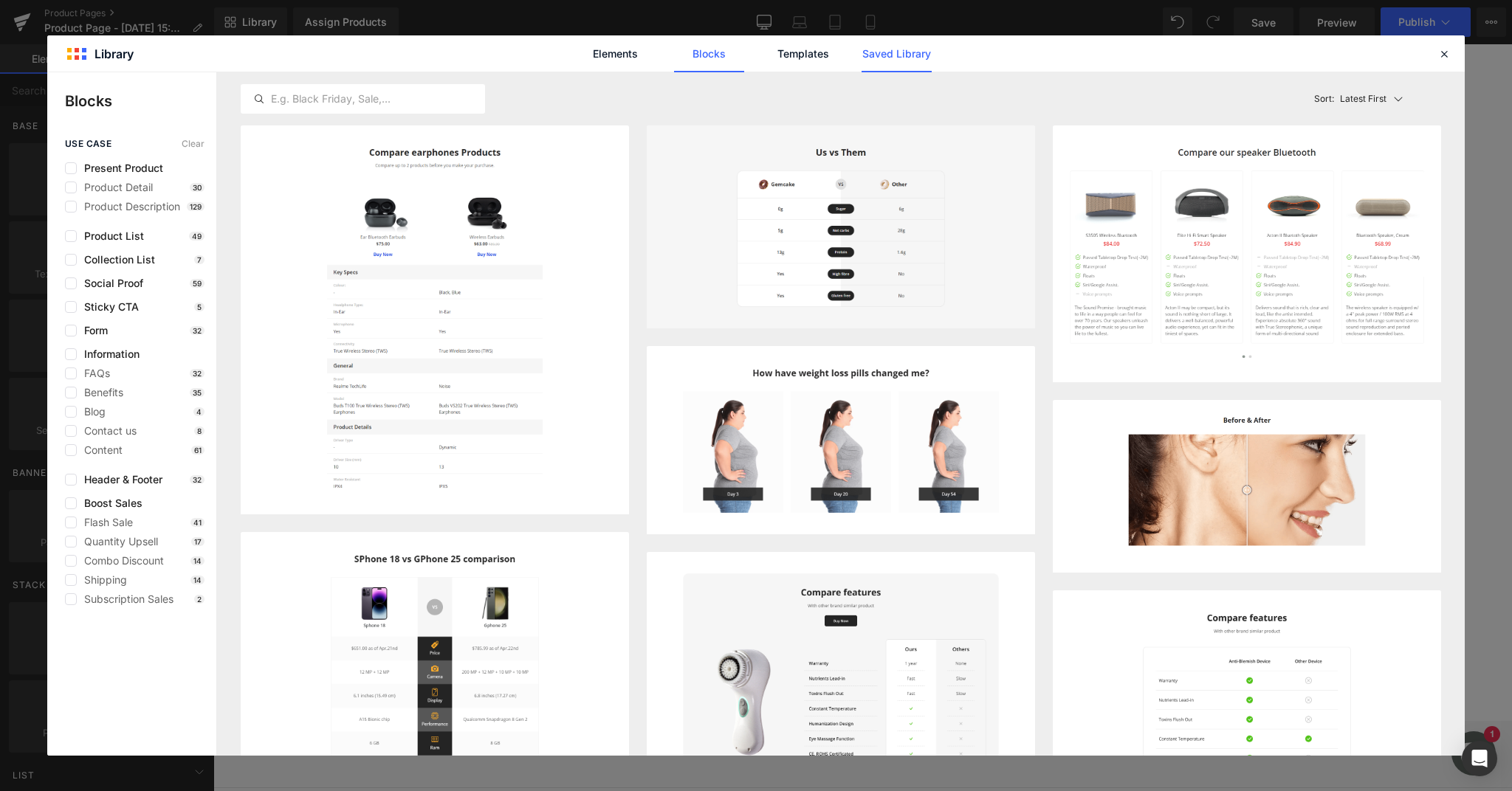
drag, startPoint x: 885, startPoint y: 56, endPoint x: 877, endPoint y: 62, distance: 10.0
click at [885, 56] on link "Saved Library" at bounding box center [896, 54] width 70 height 37
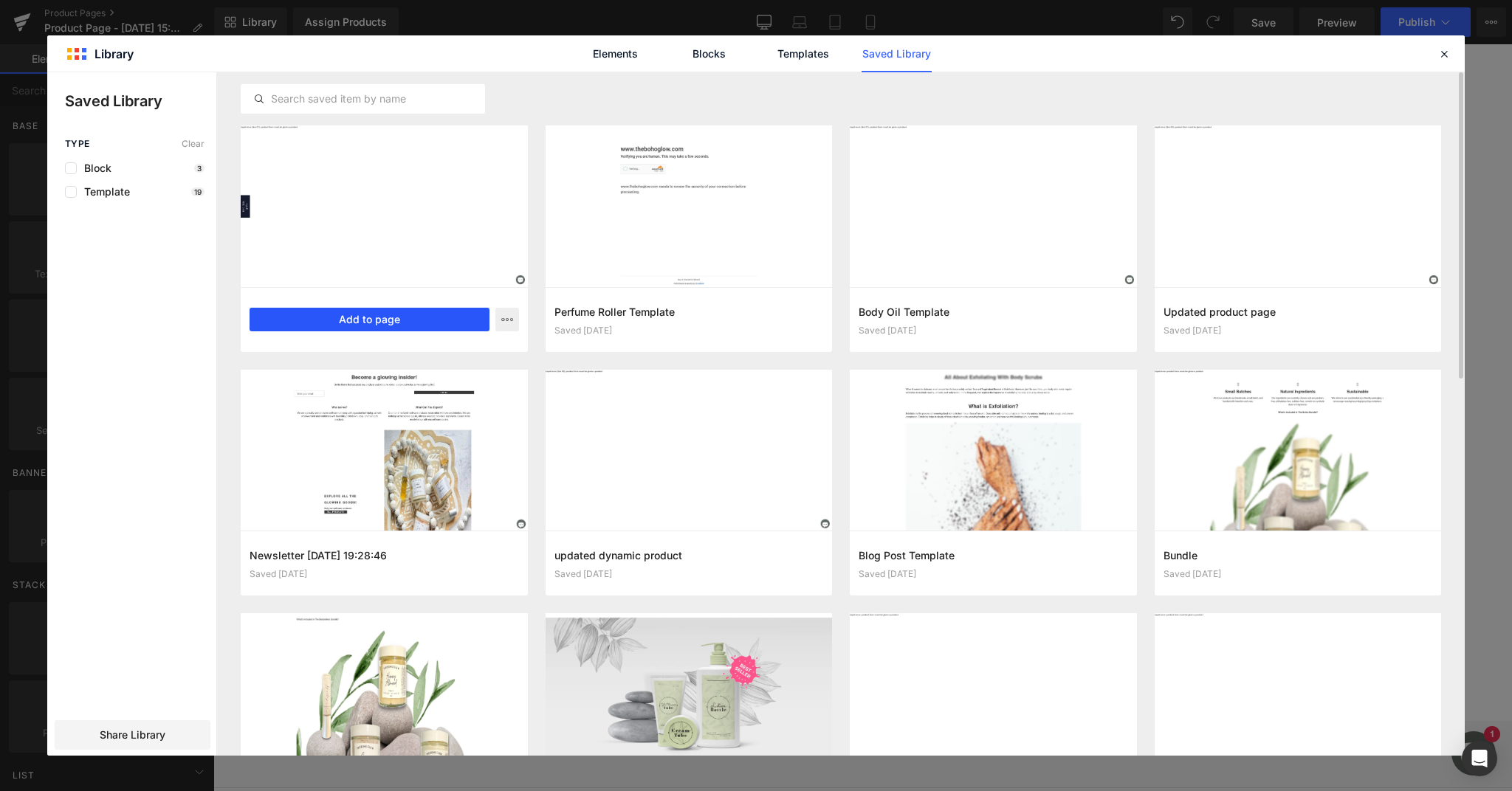
click at [435, 327] on button "Add to page" at bounding box center [370, 320] width 240 height 24
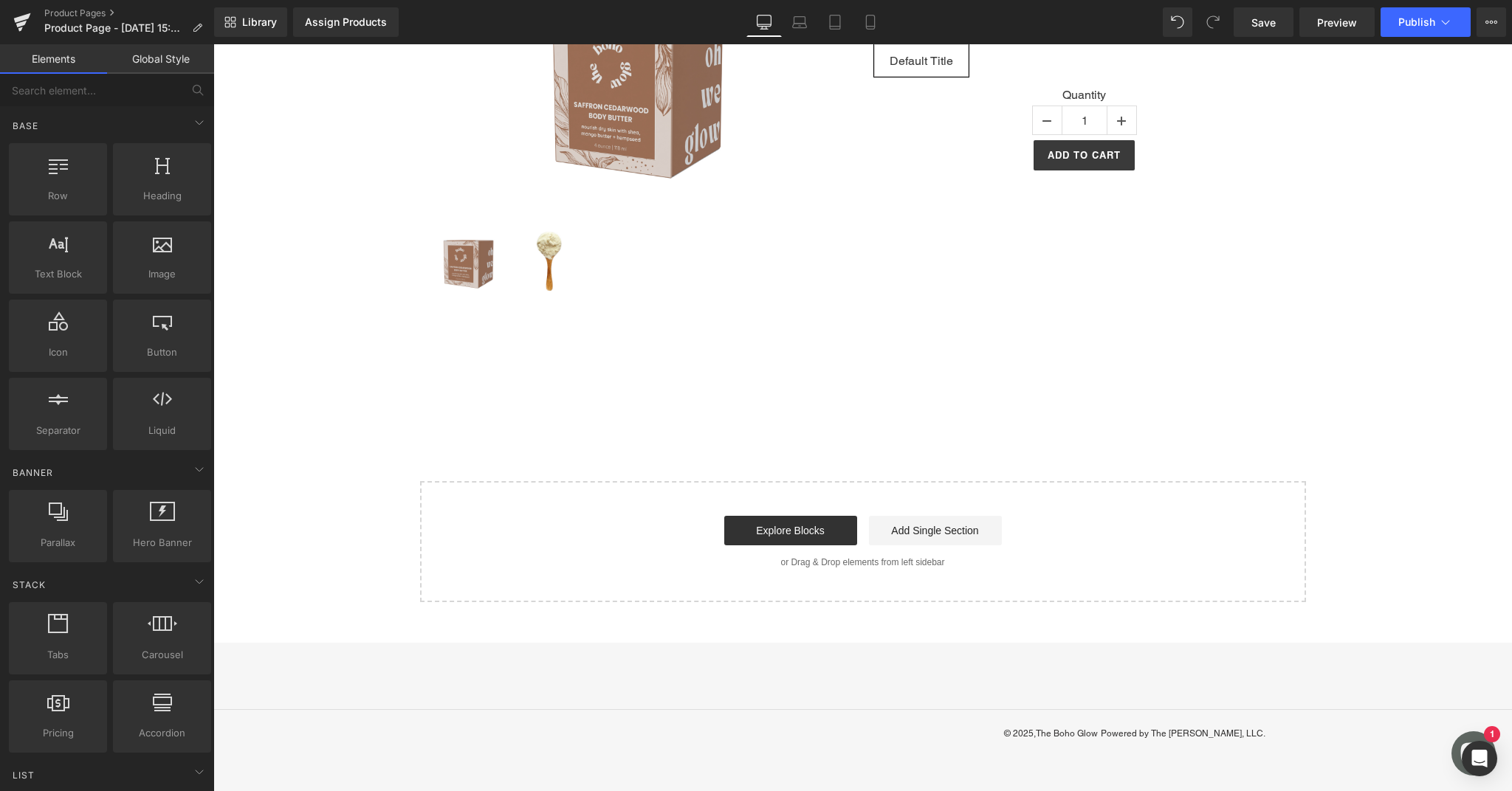
scroll to position [402, 0]
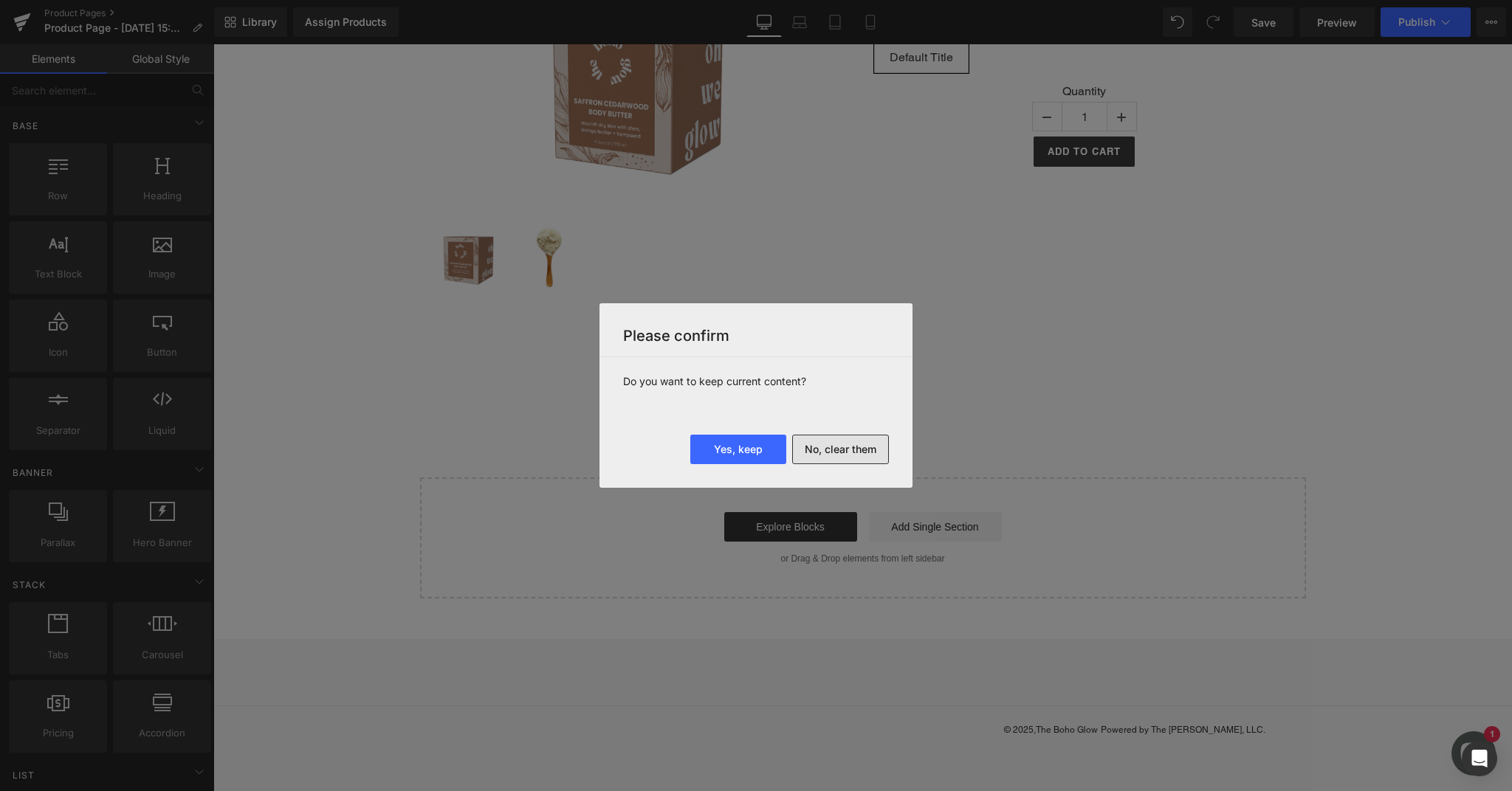
click at [830, 452] on button "No, clear them" at bounding box center [840, 450] width 97 height 30
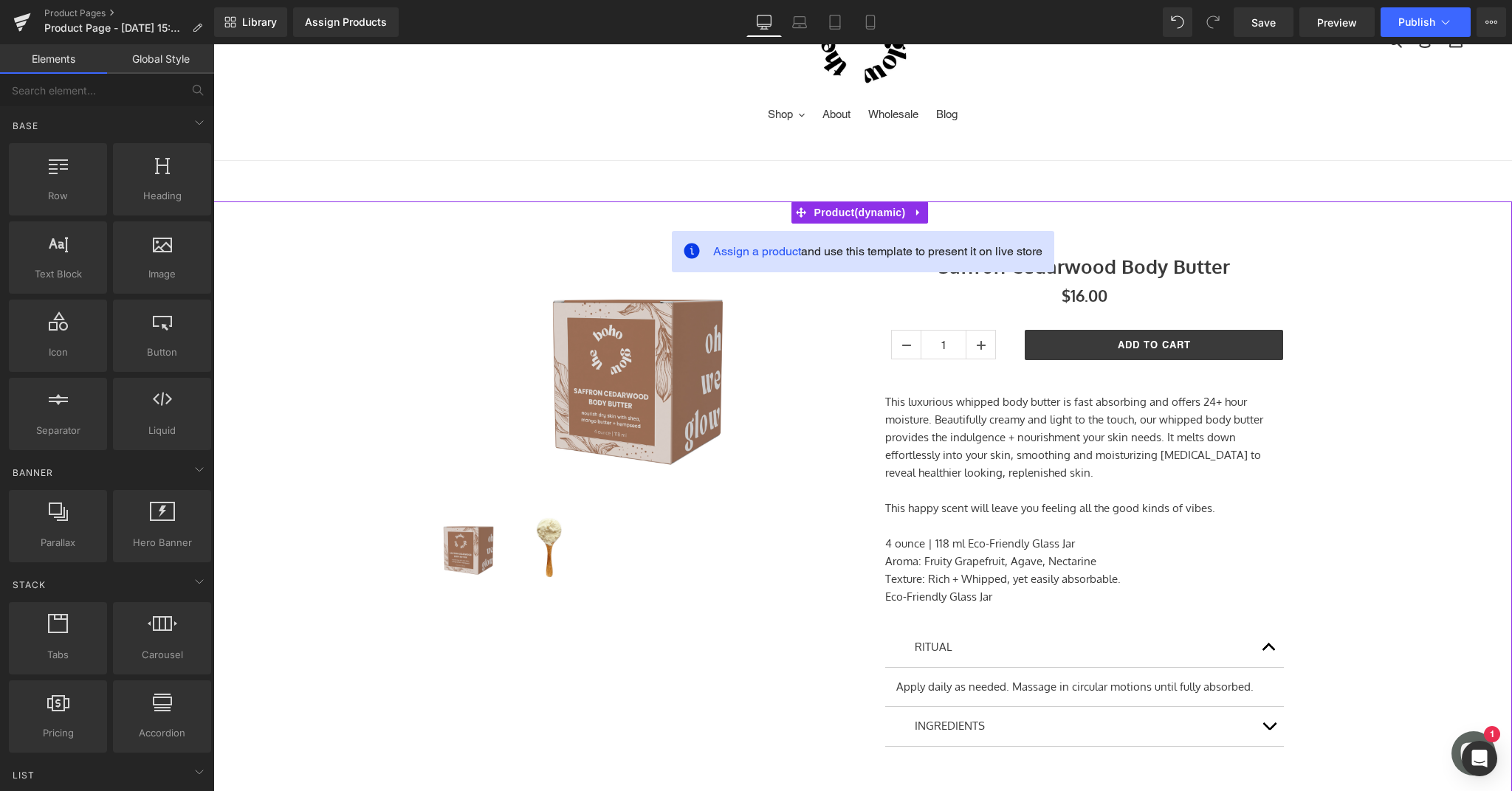
scroll to position [115, 0]
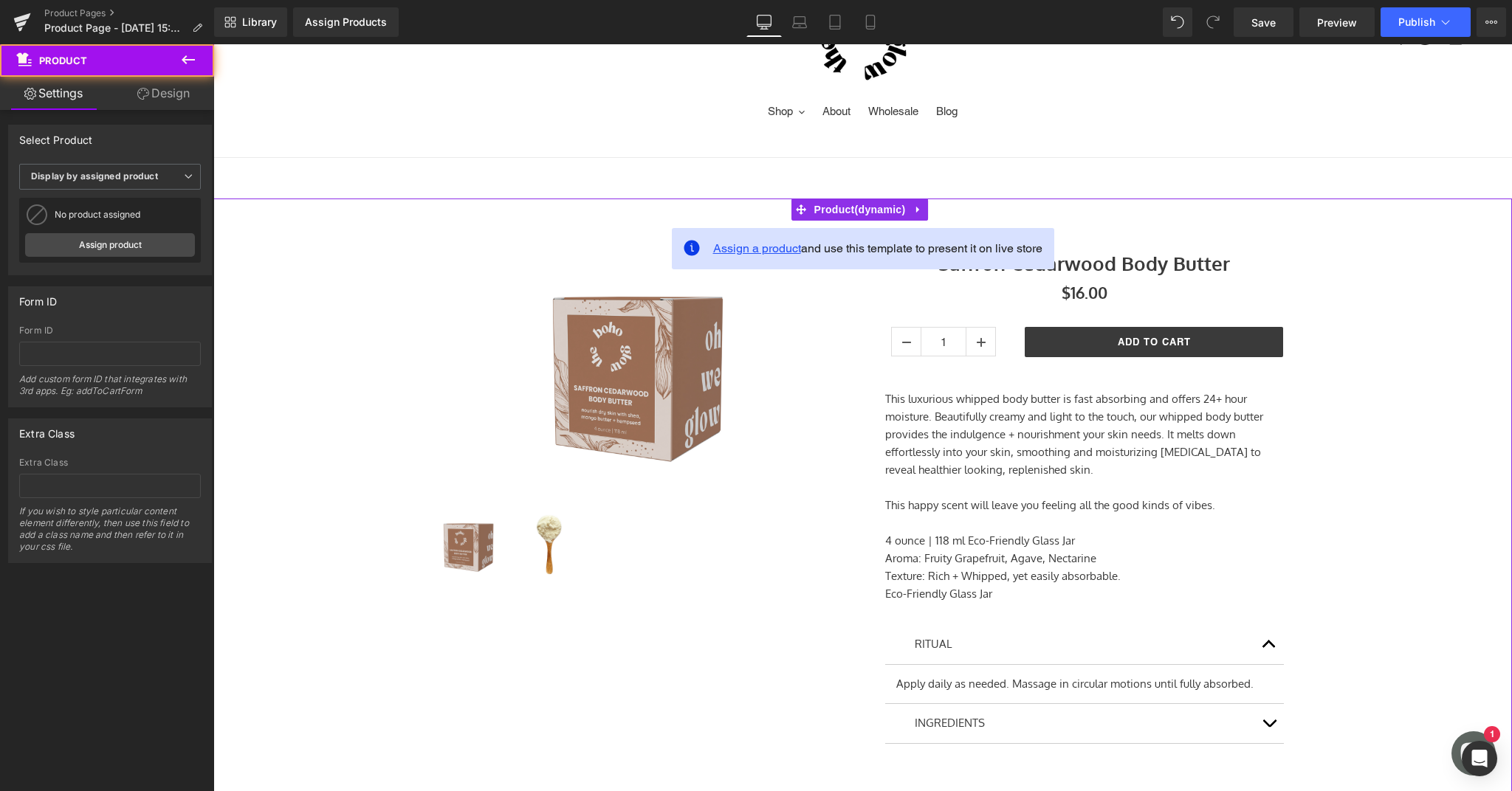
click at [778, 251] on span "Assign a product" at bounding box center [757, 248] width 88 height 14
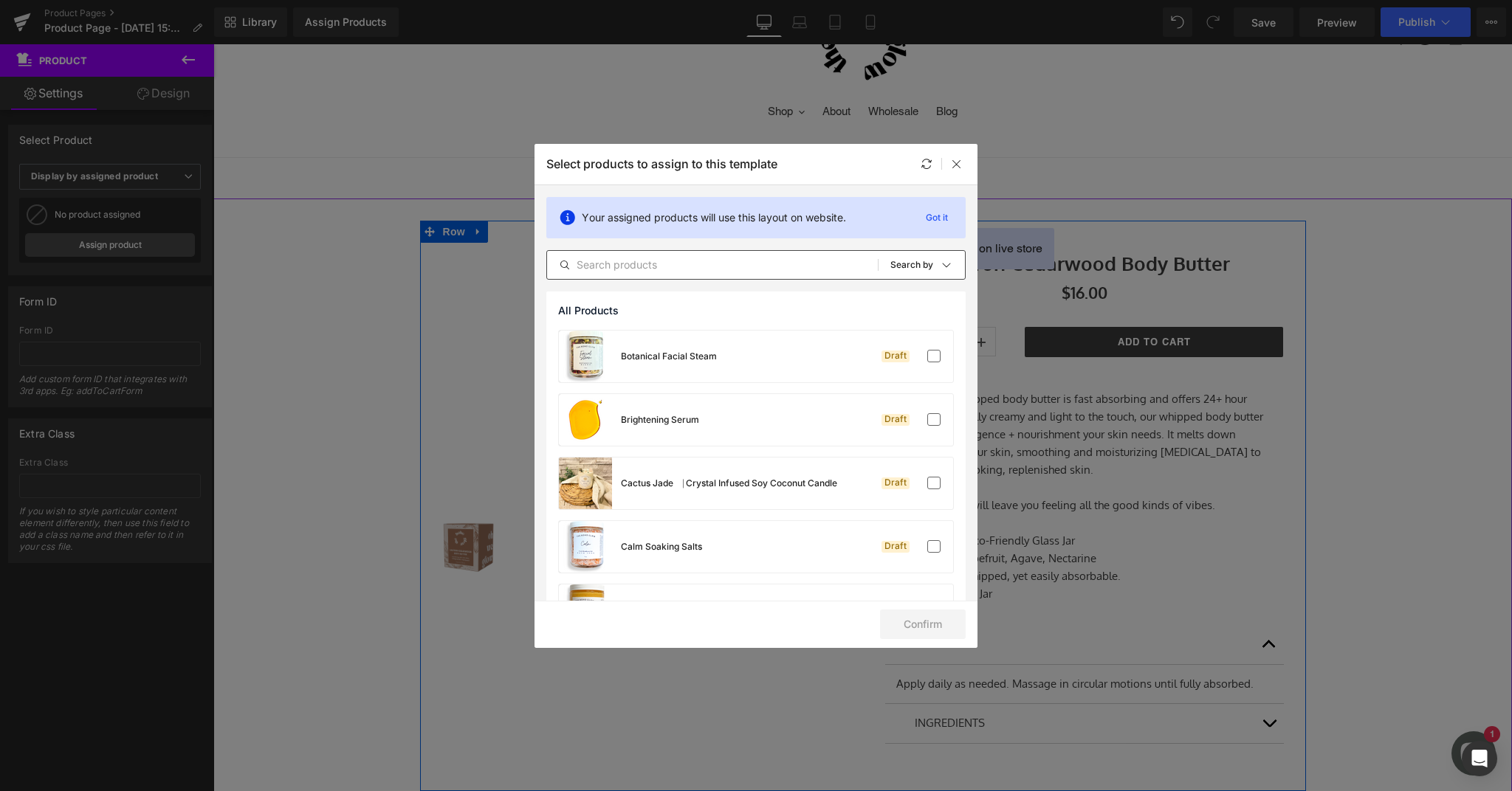
click at [629, 264] on input "text" at bounding box center [712, 265] width 330 height 18
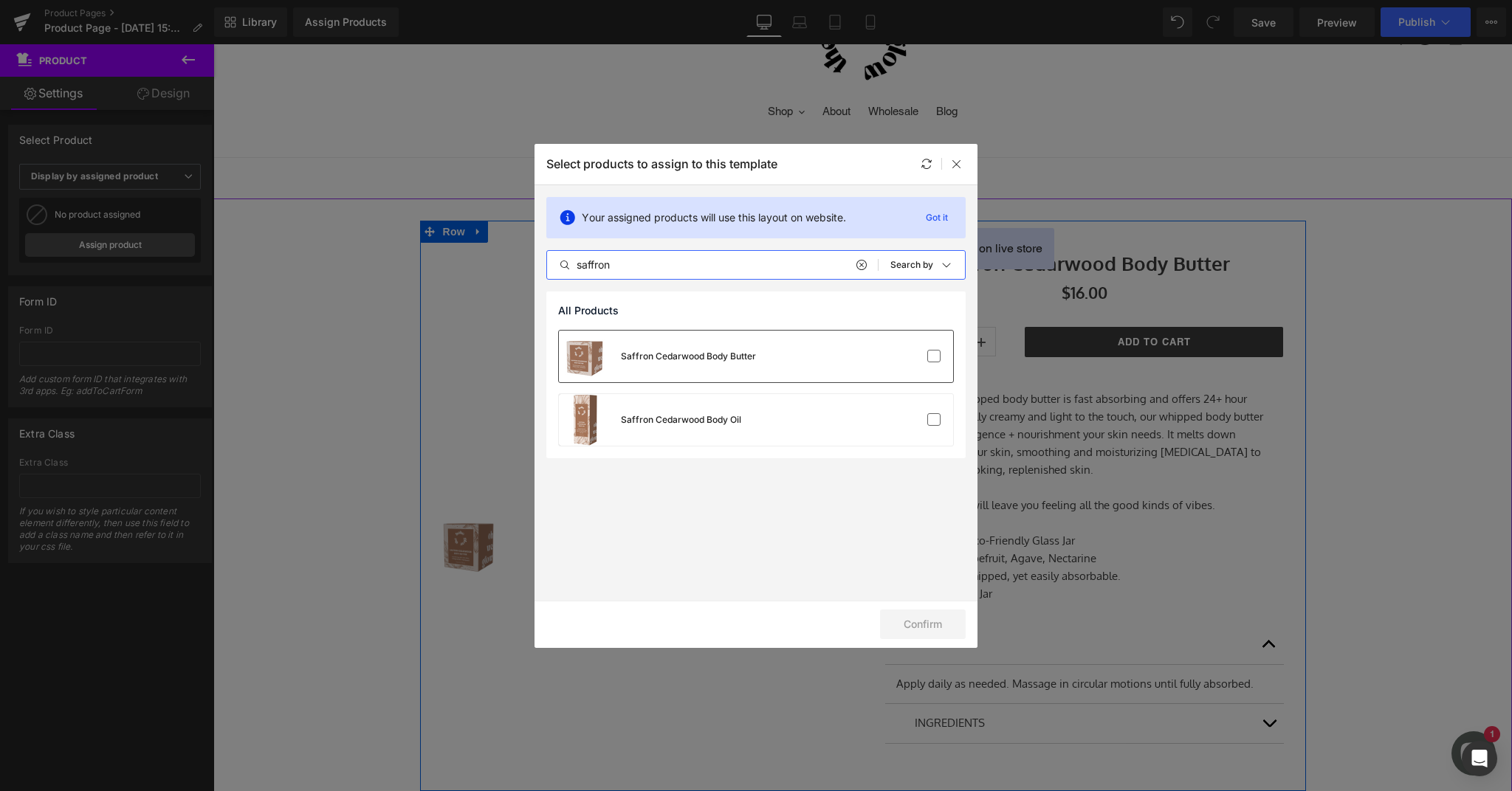
type input "saffron"
click at [886, 359] on div at bounding box center [908, 356] width 66 height 15
click at [922, 622] on button "Confirm" at bounding box center [923, 624] width 86 height 30
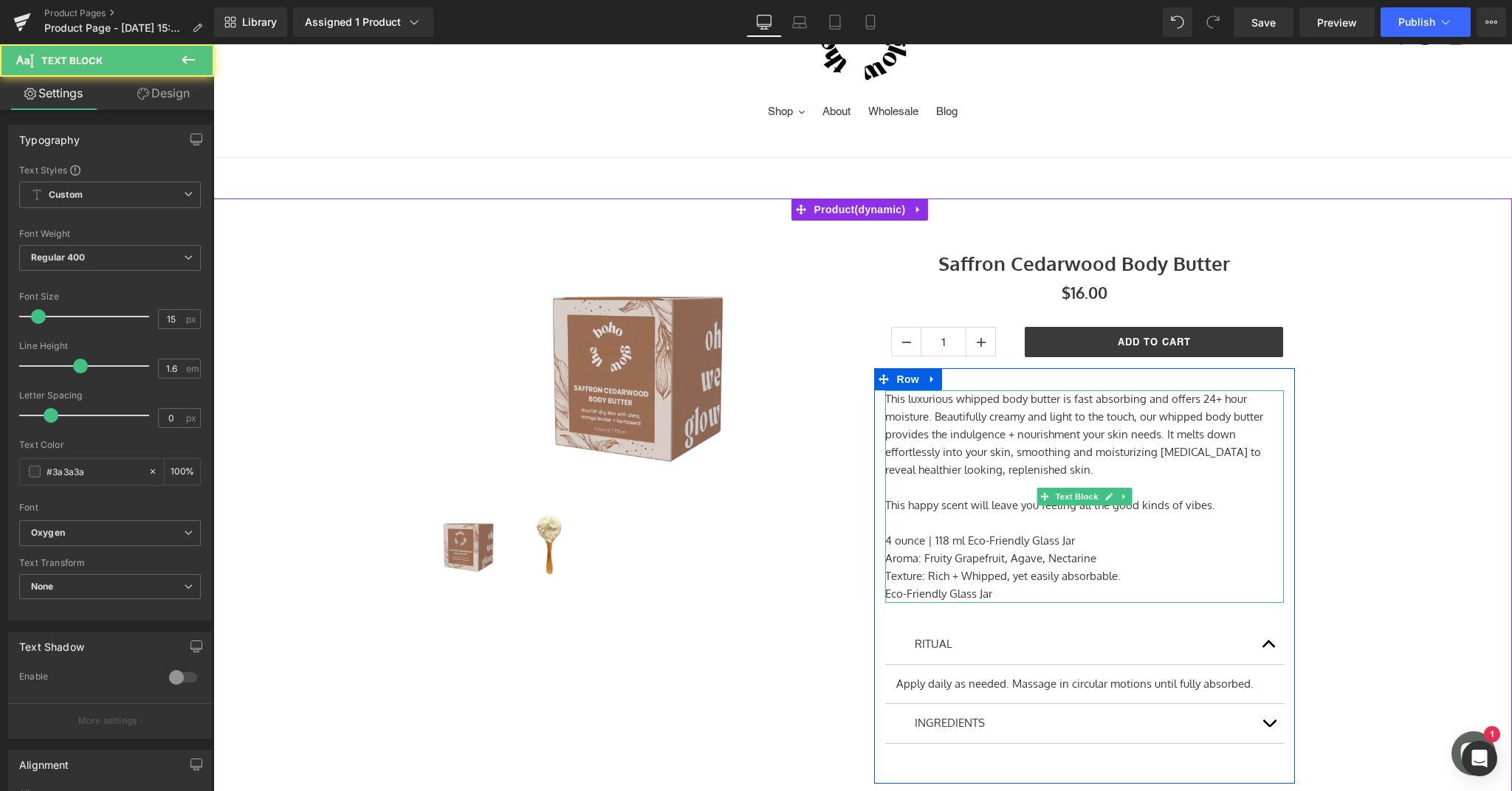
drag, startPoint x: 1108, startPoint y: 558, endPoint x: 1033, endPoint y: 564, distance: 75.2
click at [1024, 564] on p "Aroma: Fruity Grapefruit, Agave, Nectarine" at bounding box center [1085, 558] width 399 height 18
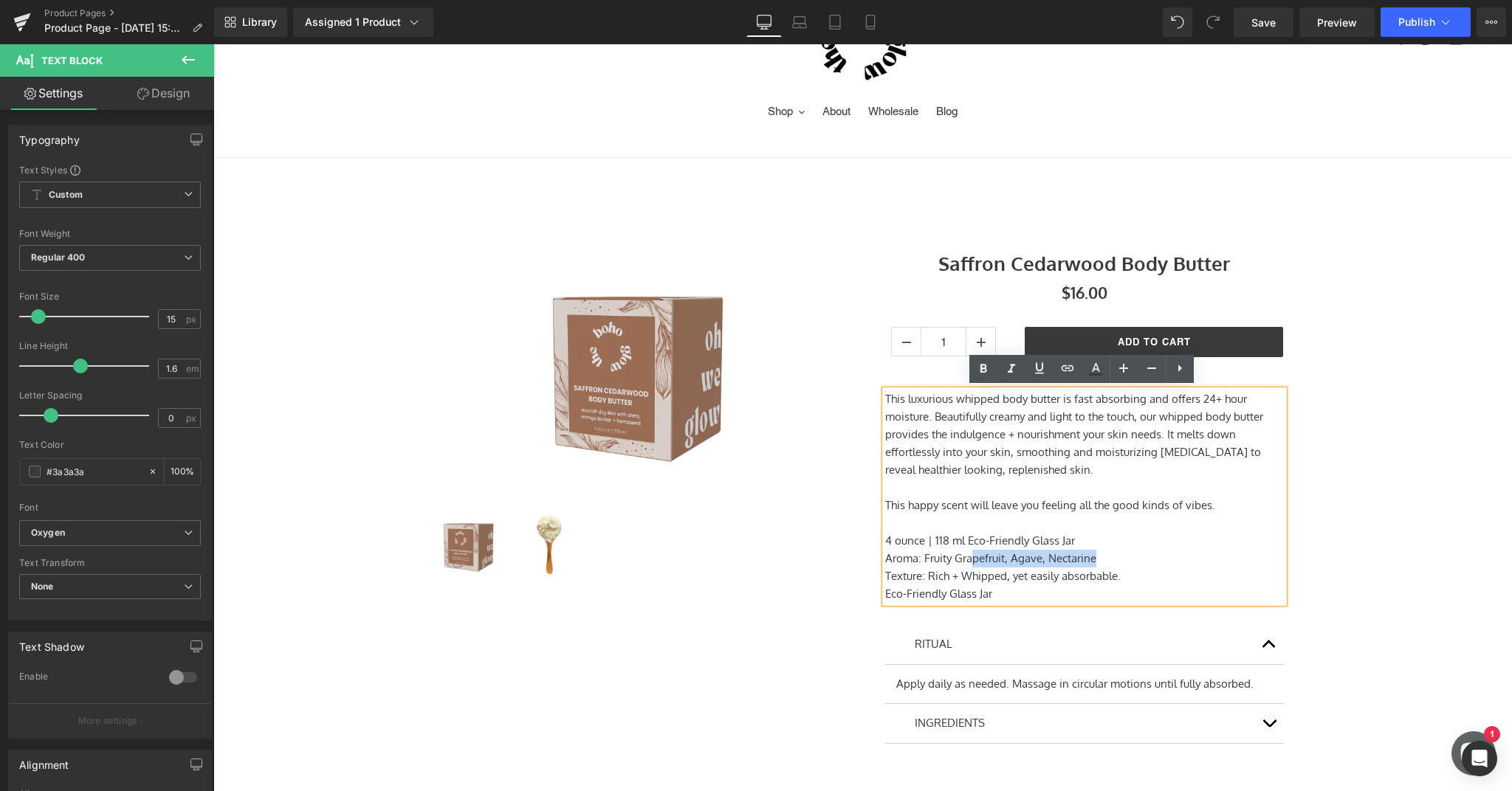
drag, startPoint x: 1094, startPoint y: 561, endPoint x: 967, endPoint y: 555, distance: 127.1
click at [967, 555] on p "Aroma: Fruity Grapefruit, Agave, Nectarine" at bounding box center [1085, 558] width 399 height 18
click at [1086, 555] on p "Aroma: Fruity Grapefruit, Agave, Nectarine" at bounding box center [1085, 558] width 399 height 18
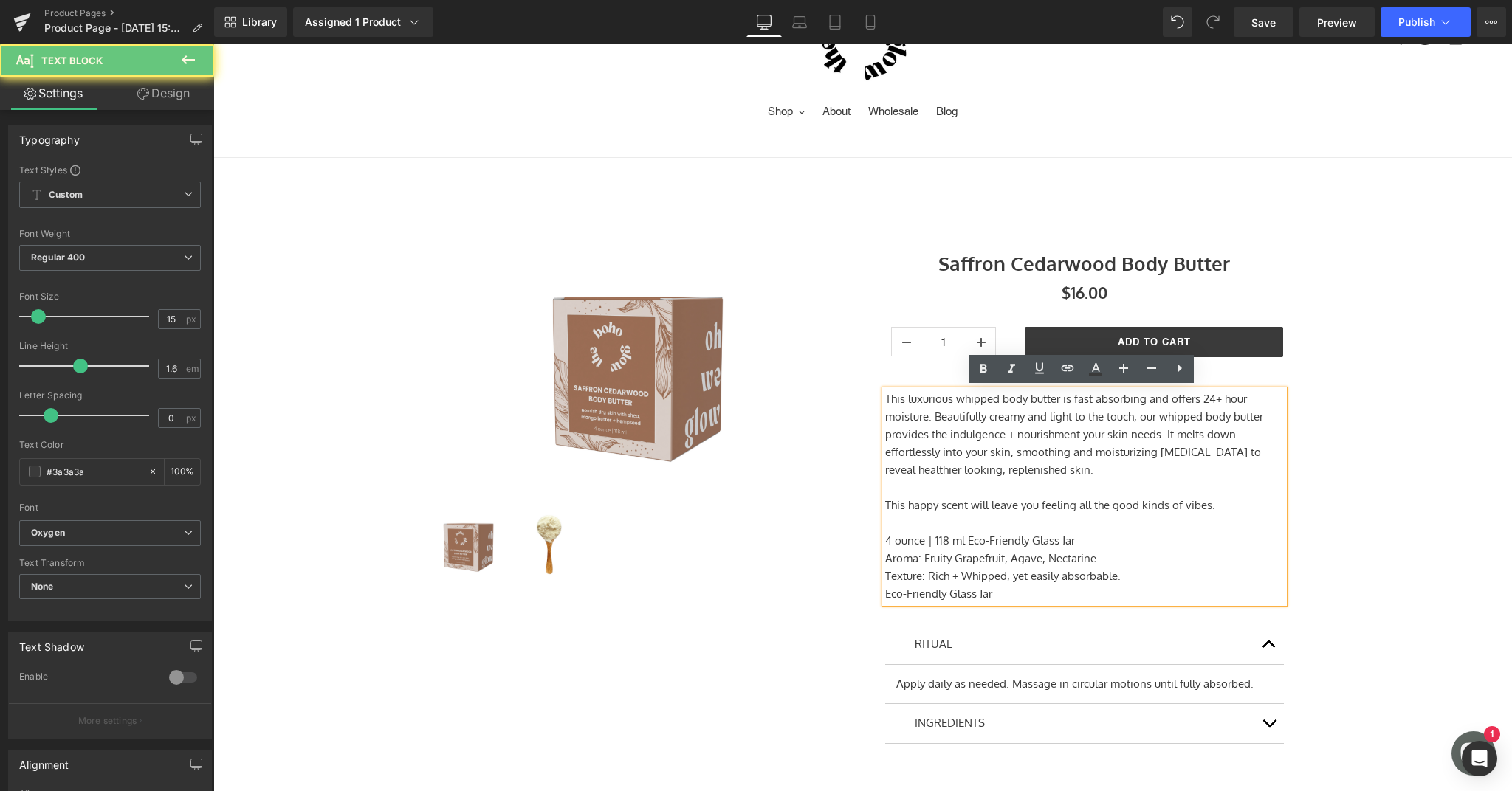
click at [1110, 556] on p "Aroma: Fruity Grapefruit, Agave, Nectarine" at bounding box center [1085, 558] width 399 height 18
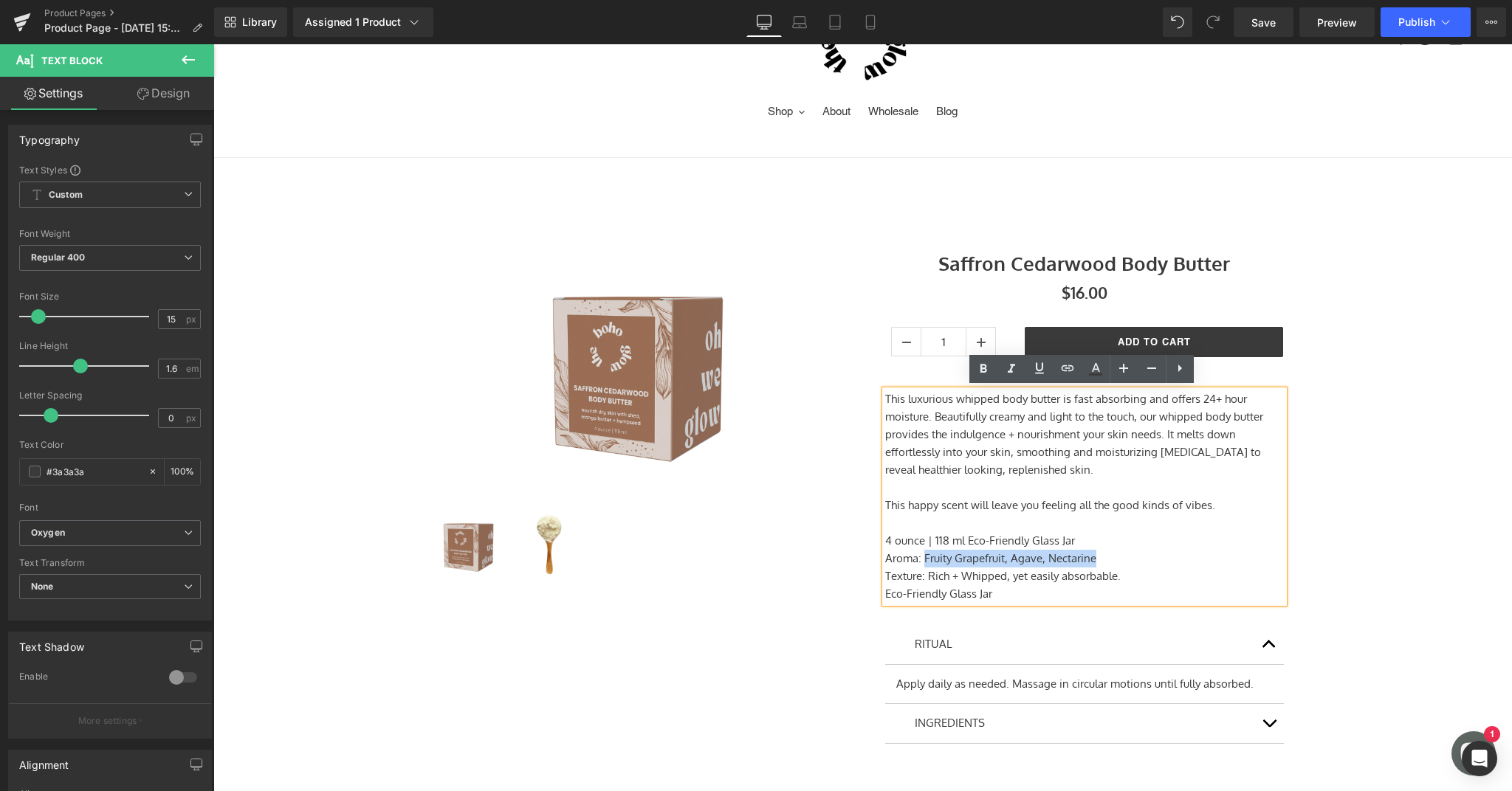
drag, startPoint x: 1103, startPoint y: 556, endPoint x: 922, endPoint y: 556, distance: 181.0
click at [922, 556] on p "Aroma: Fruity Grapefruit, Agave, Nectarine" at bounding box center [1085, 558] width 399 height 18
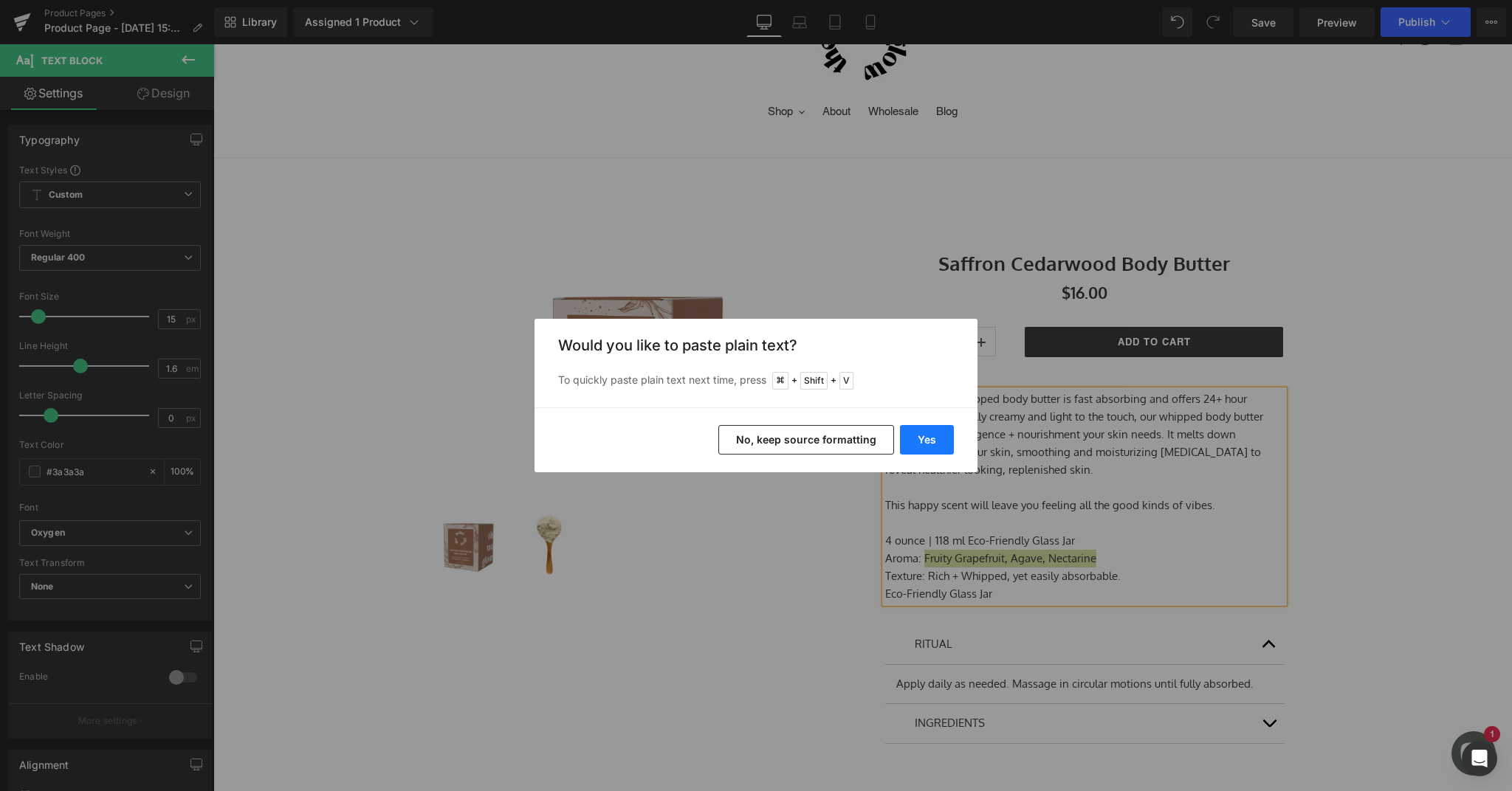
click at [919, 433] on button "Yes" at bounding box center [927, 440] width 54 height 30
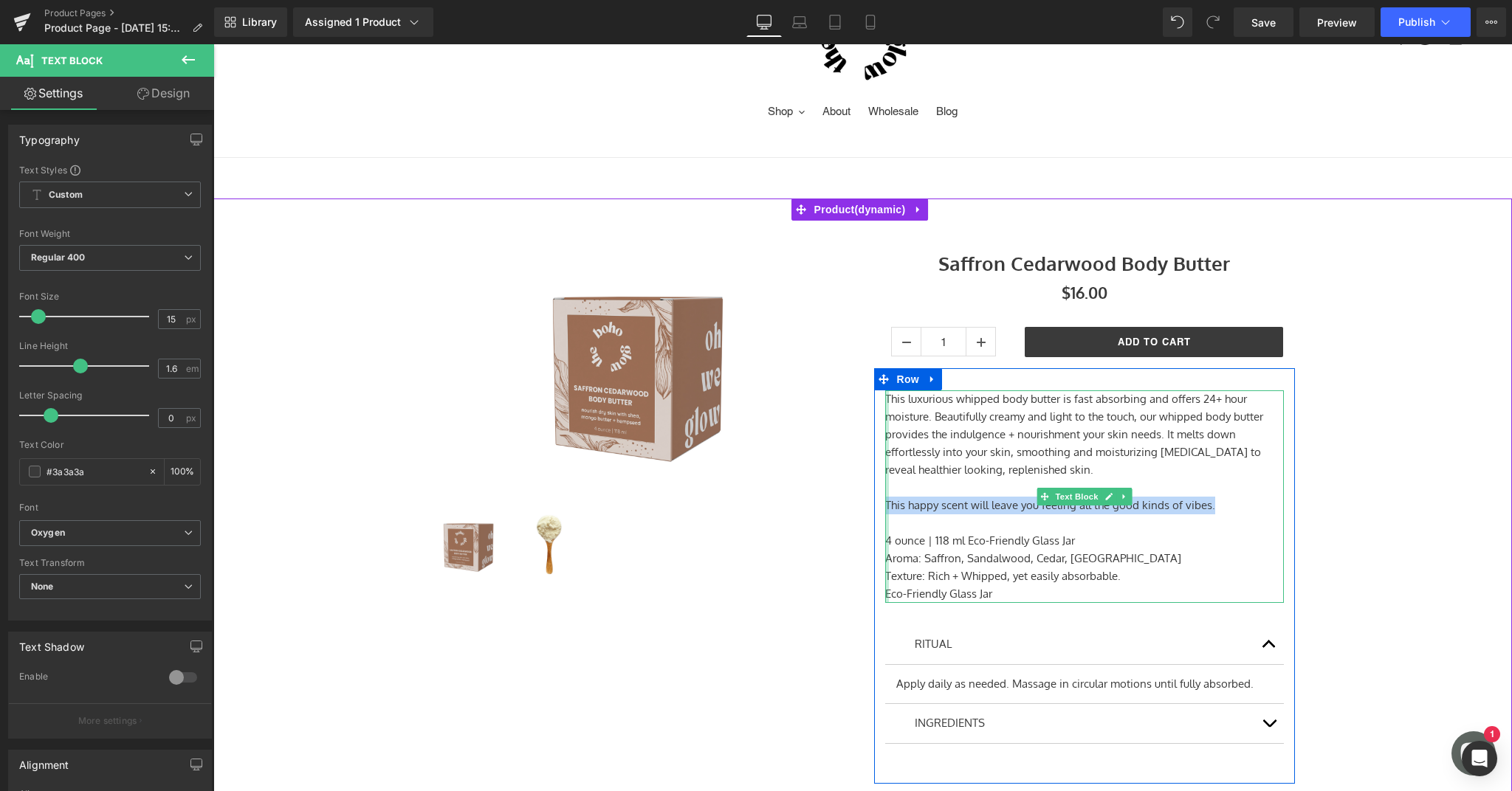
drag, startPoint x: 1226, startPoint y: 506, endPoint x: 885, endPoint y: 500, distance: 341.1
click at [885, 500] on div "This luxurious whipped body butter is fast absorbing and offers 24+ hour moistu…" at bounding box center [1085, 496] width 399 height 213
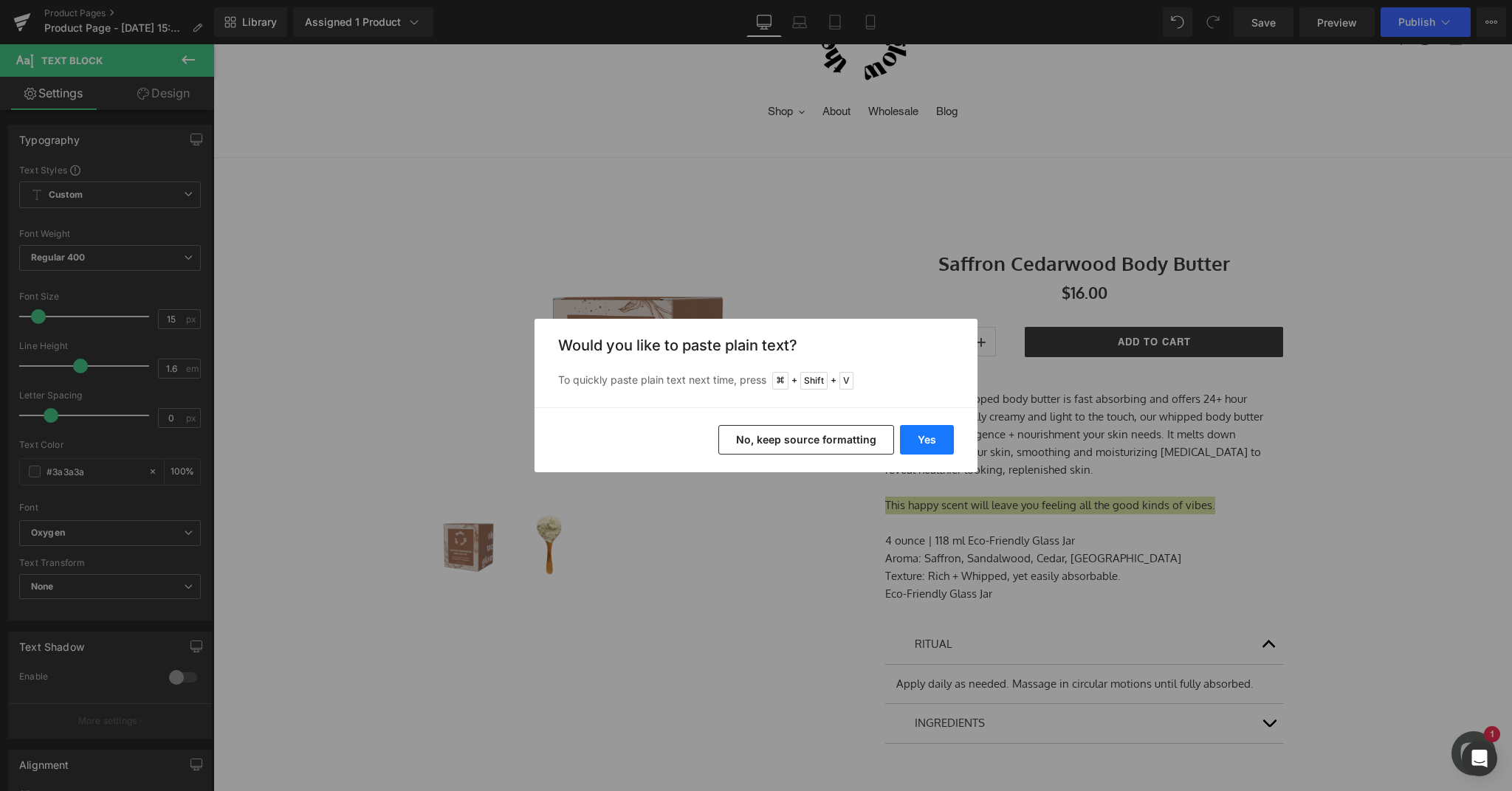
click at [925, 441] on button "Yes" at bounding box center [927, 440] width 54 height 30
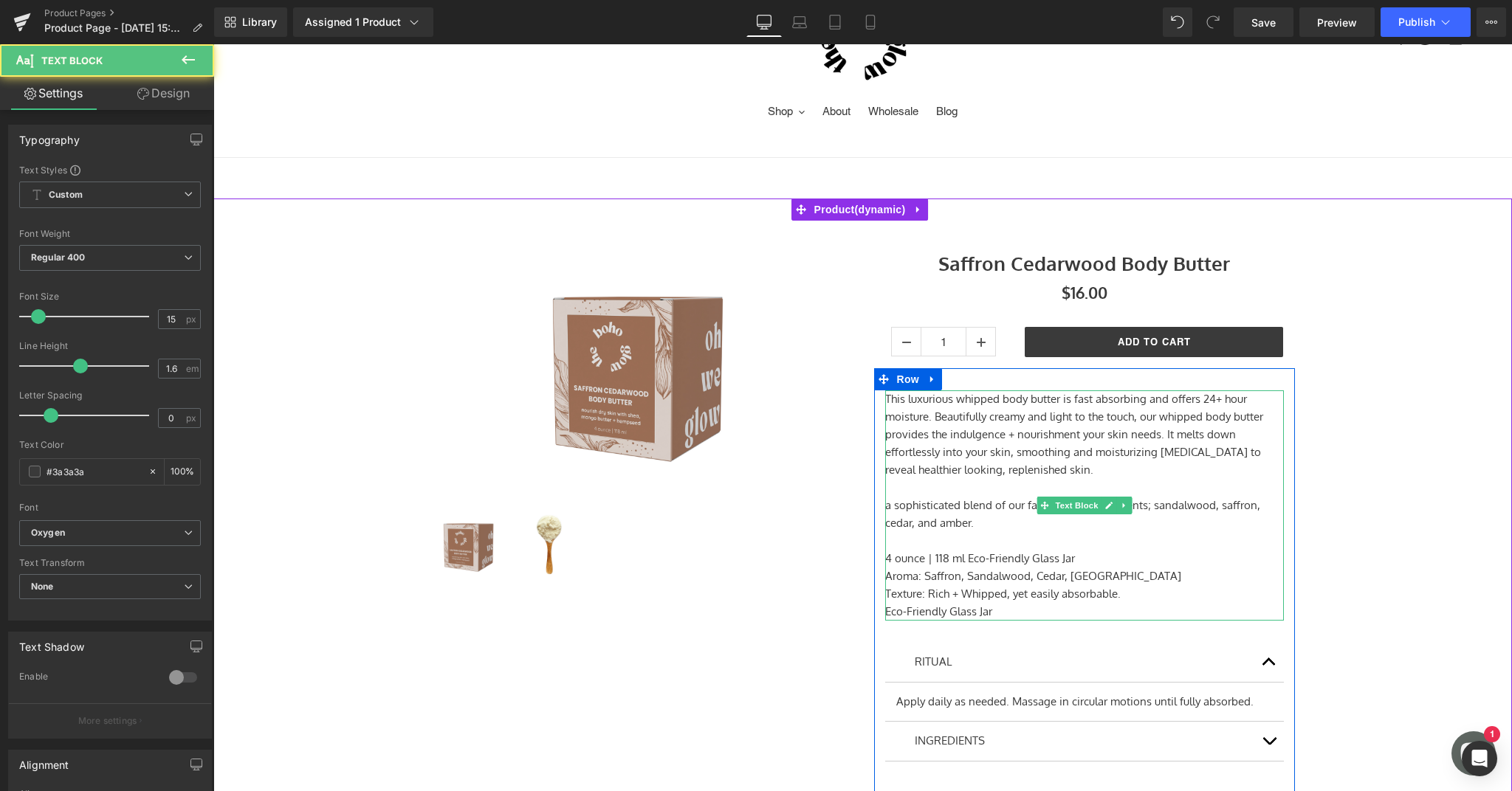
drag, startPoint x: 893, startPoint y: 507, endPoint x: 918, endPoint y: 514, distance: 26.0
click at [893, 507] on p "a sophisticated blend of our favorite warming scents; sandalwood, saffron, ceda…" at bounding box center [1085, 515] width 399 height 36
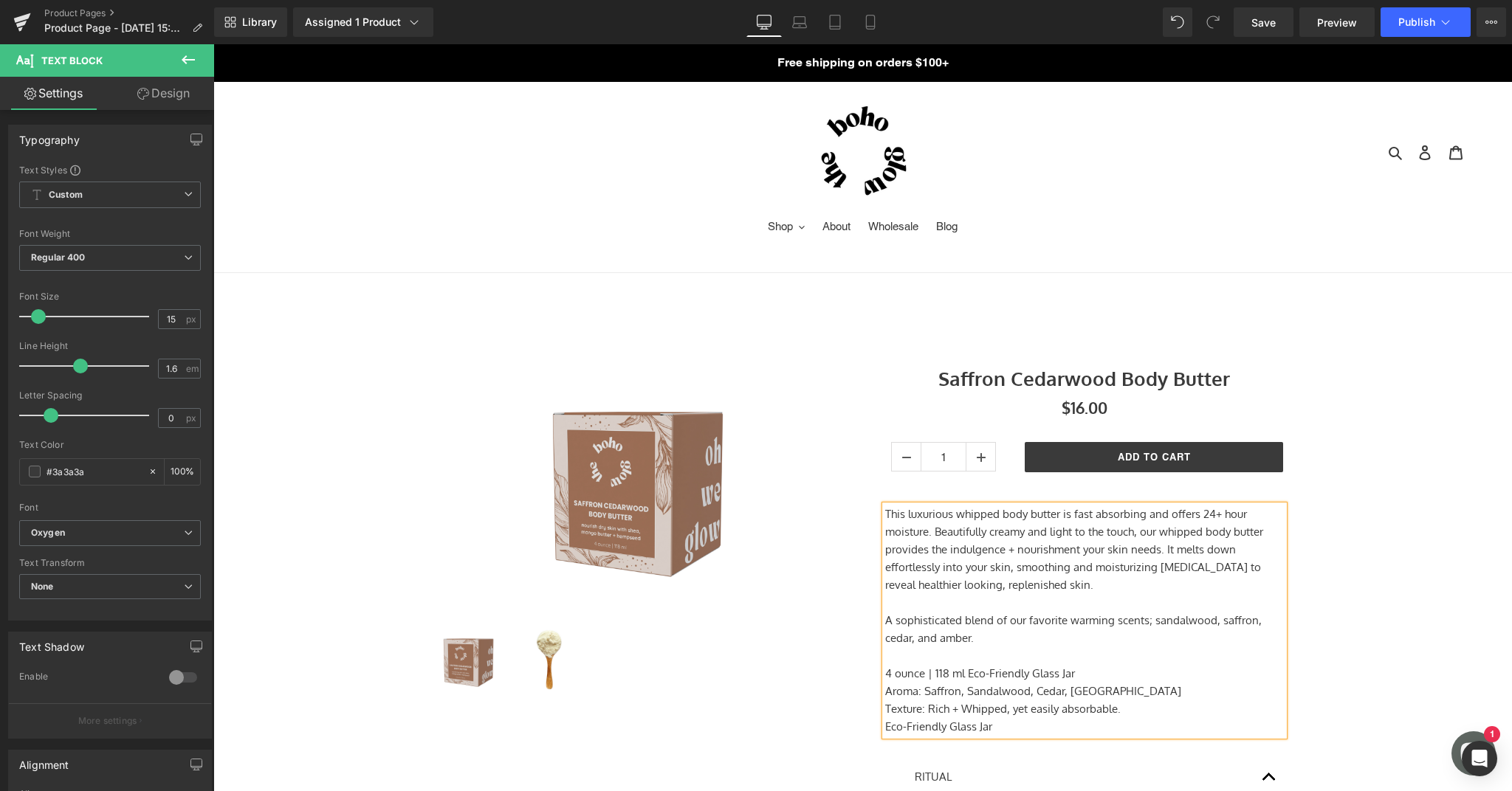
scroll to position [0, 0]
click at [1428, 30] on button "Publish" at bounding box center [1425, 22] width 90 height 30
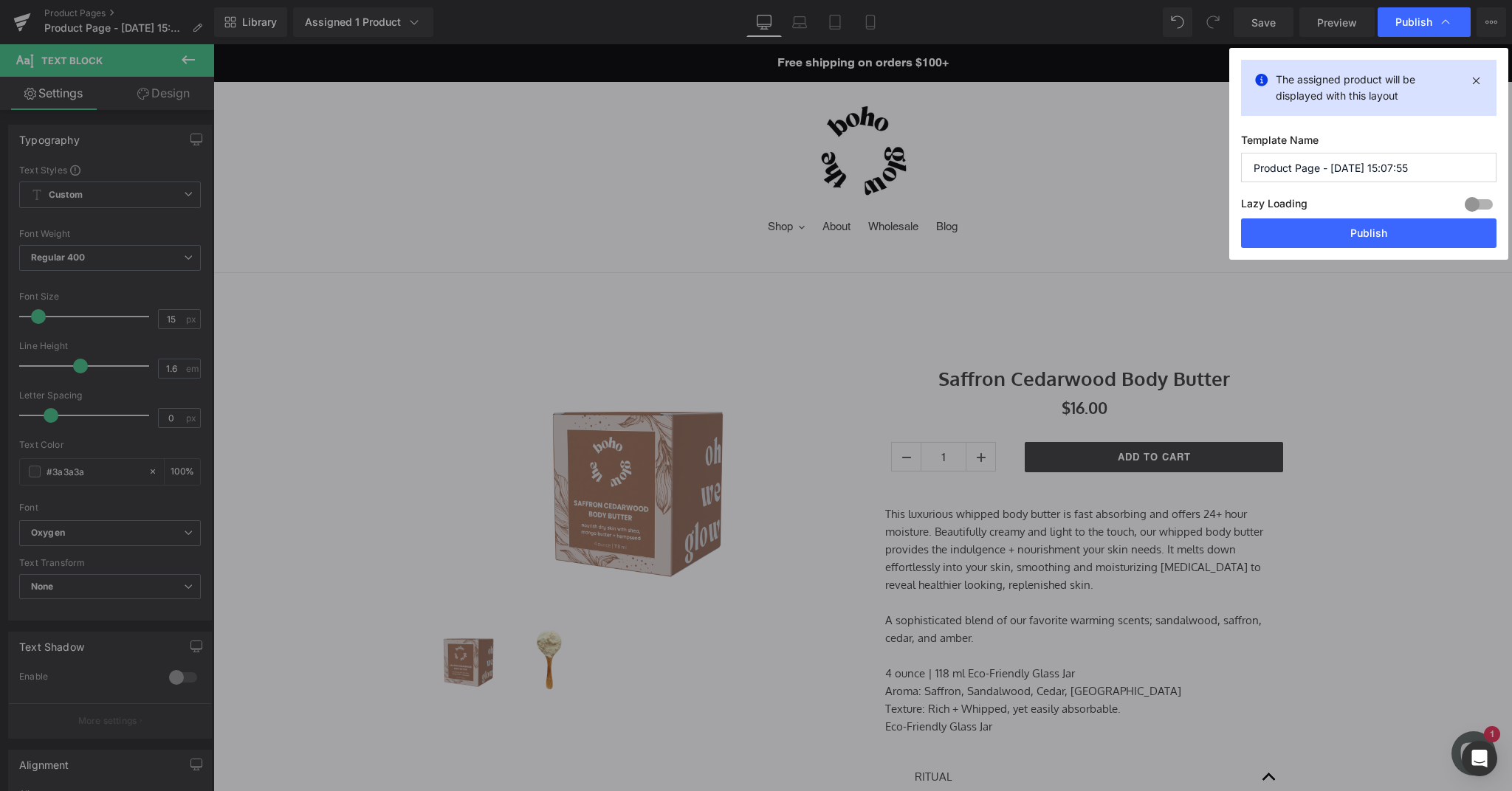
drag, startPoint x: 1425, startPoint y: 169, endPoint x: 1183, endPoint y: 161, distance: 242.1
click at [1183, 161] on div "Publish The assigned product will be displayed with this layout Template Name P…" at bounding box center [756, 396] width 1512 height 791
type input "Saffron Cedarwood Body Butter"
drag, startPoint x: 1488, startPoint y: 201, endPoint x: 1485, endPoint y: 209, distance: 8.5
click at [1488, 201] on div at bounding box center [1479, 204] width 36 height 24
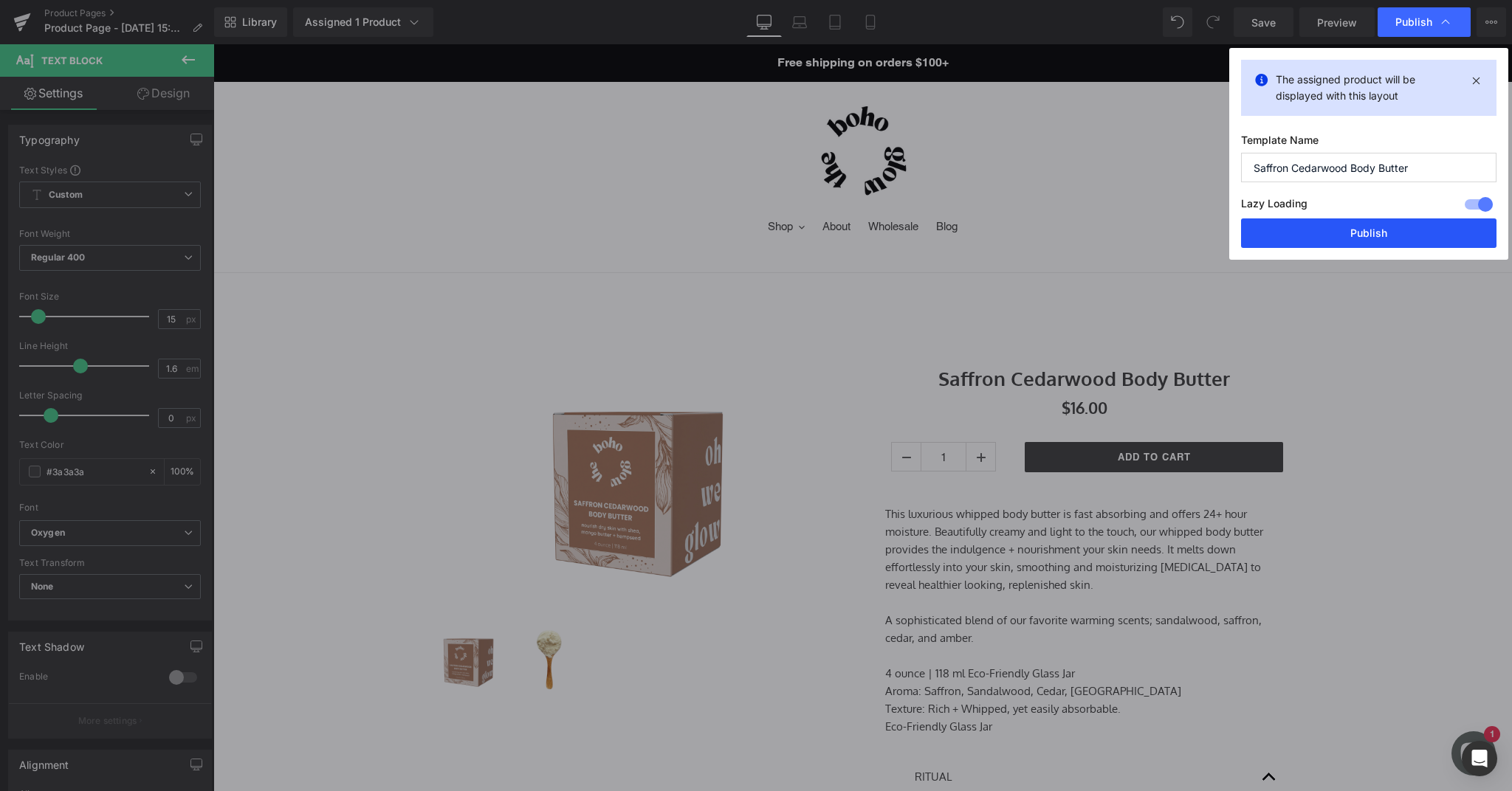
click at [1468, 236] on button "Publish" at bounding box center [1368, 233] width 256 height 30
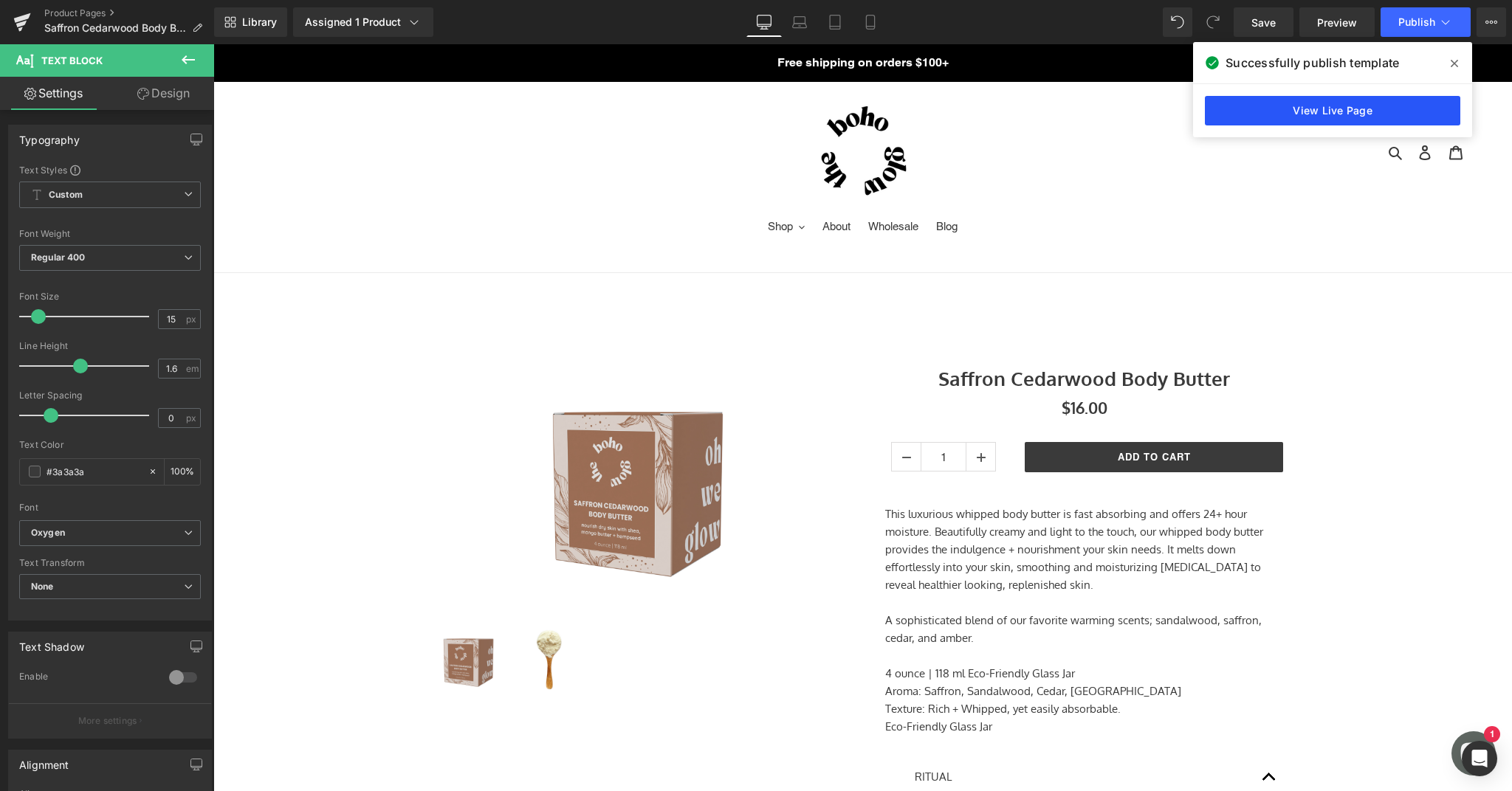
click at [1344, 109] on link "View Live Page" at bounding box center [1332, 111] width 256 height 30
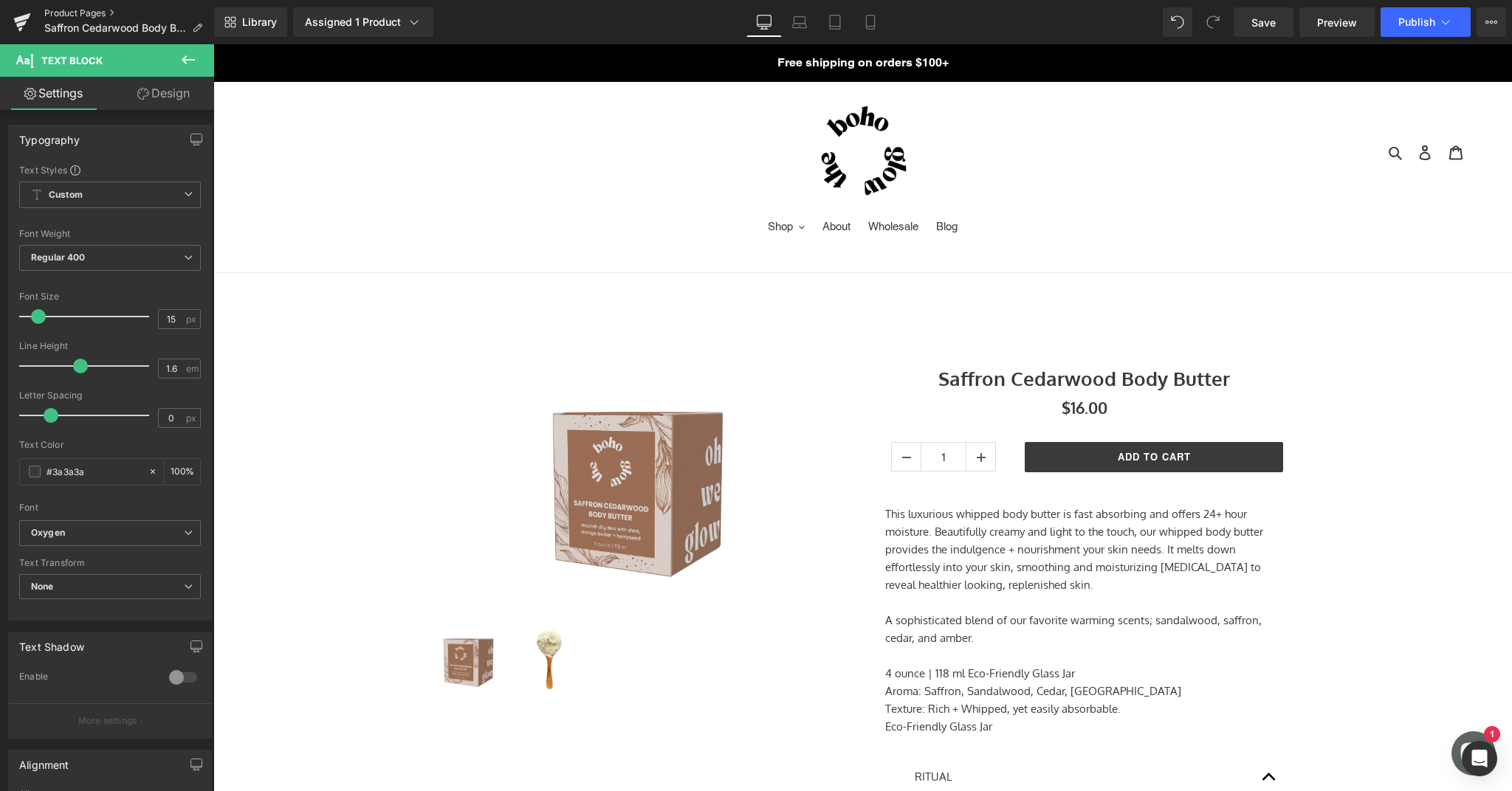
click at [100, 17] on link "Product Pages" at bounding box center [129, 13] width 170 height 12
